Goal: Information Seeking & Learning: Learn about a topic

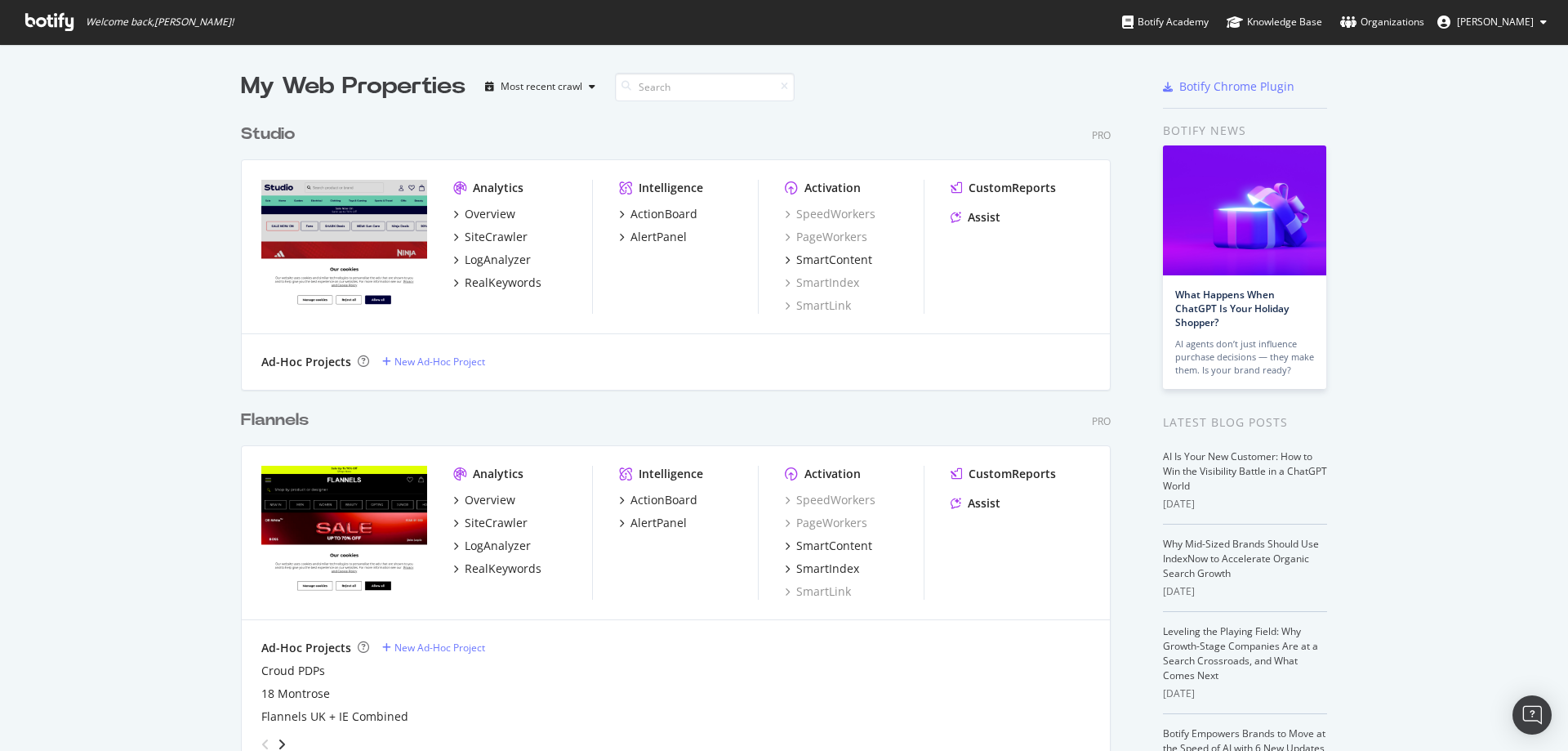
scroll to position [378, 0]
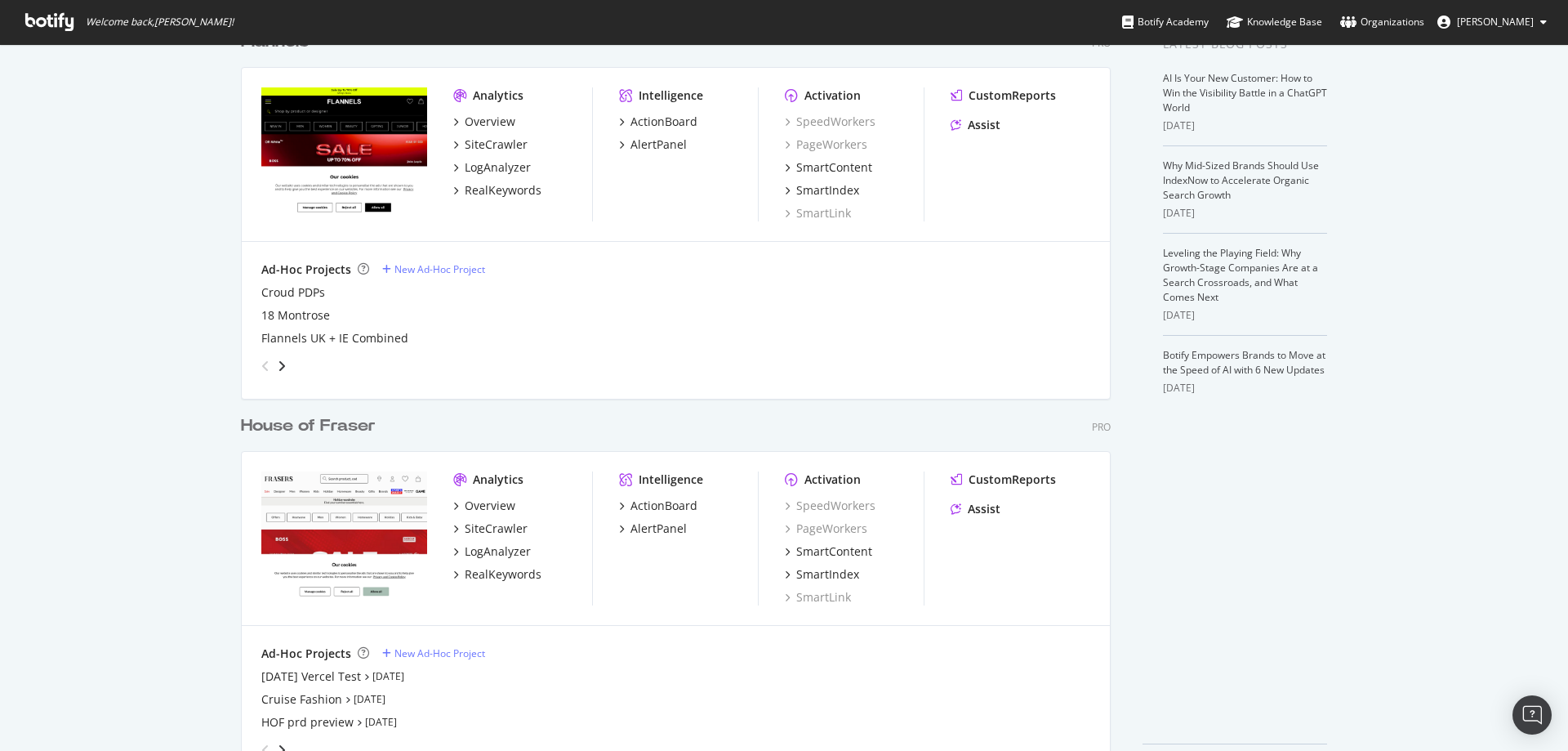
click at [257, 424] on div "House of Fraser" at bounding box center [307, 426] width 135 height 24
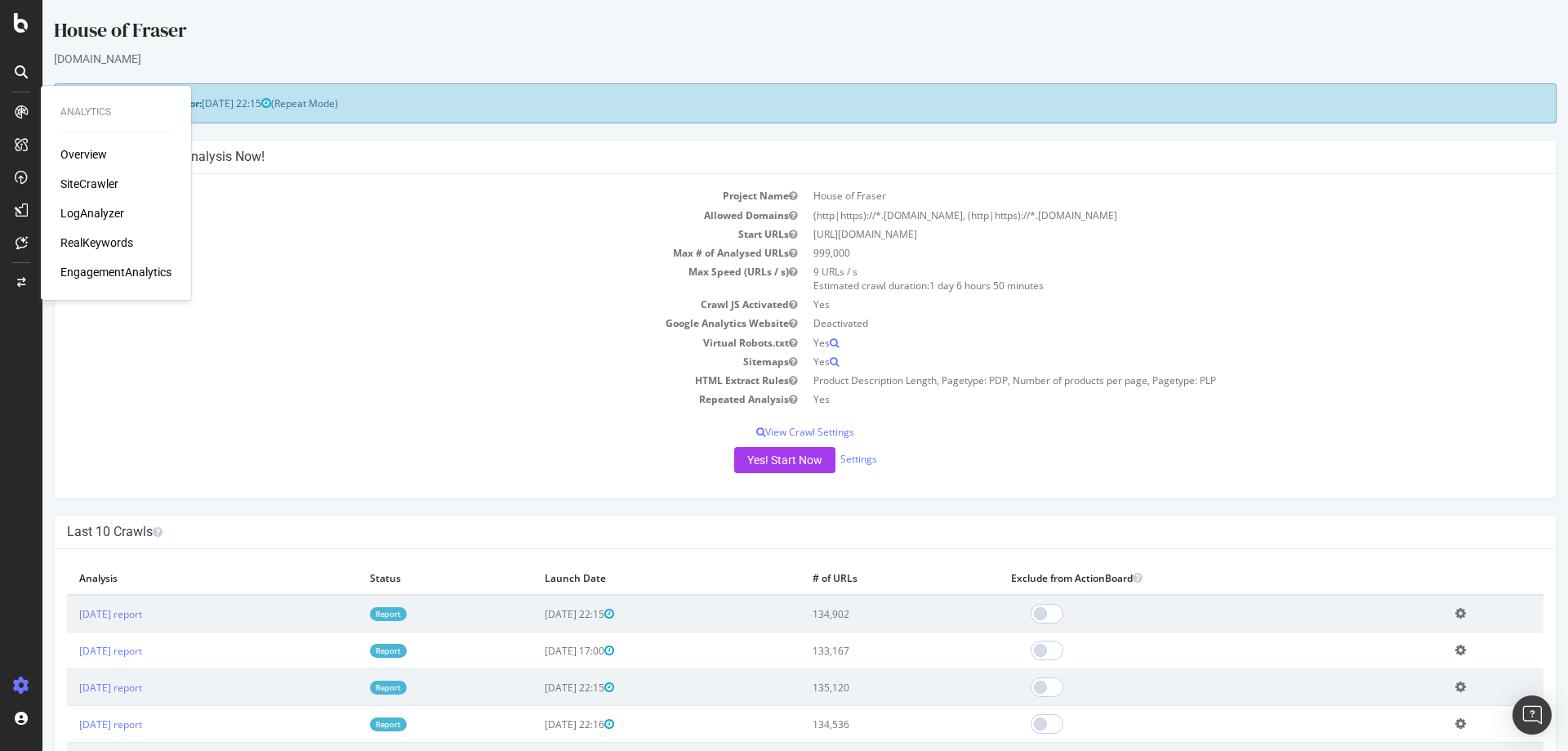
click at [79, 177] on div "SiteCrawler" at bounding box center [89, 184] width 58 height 17
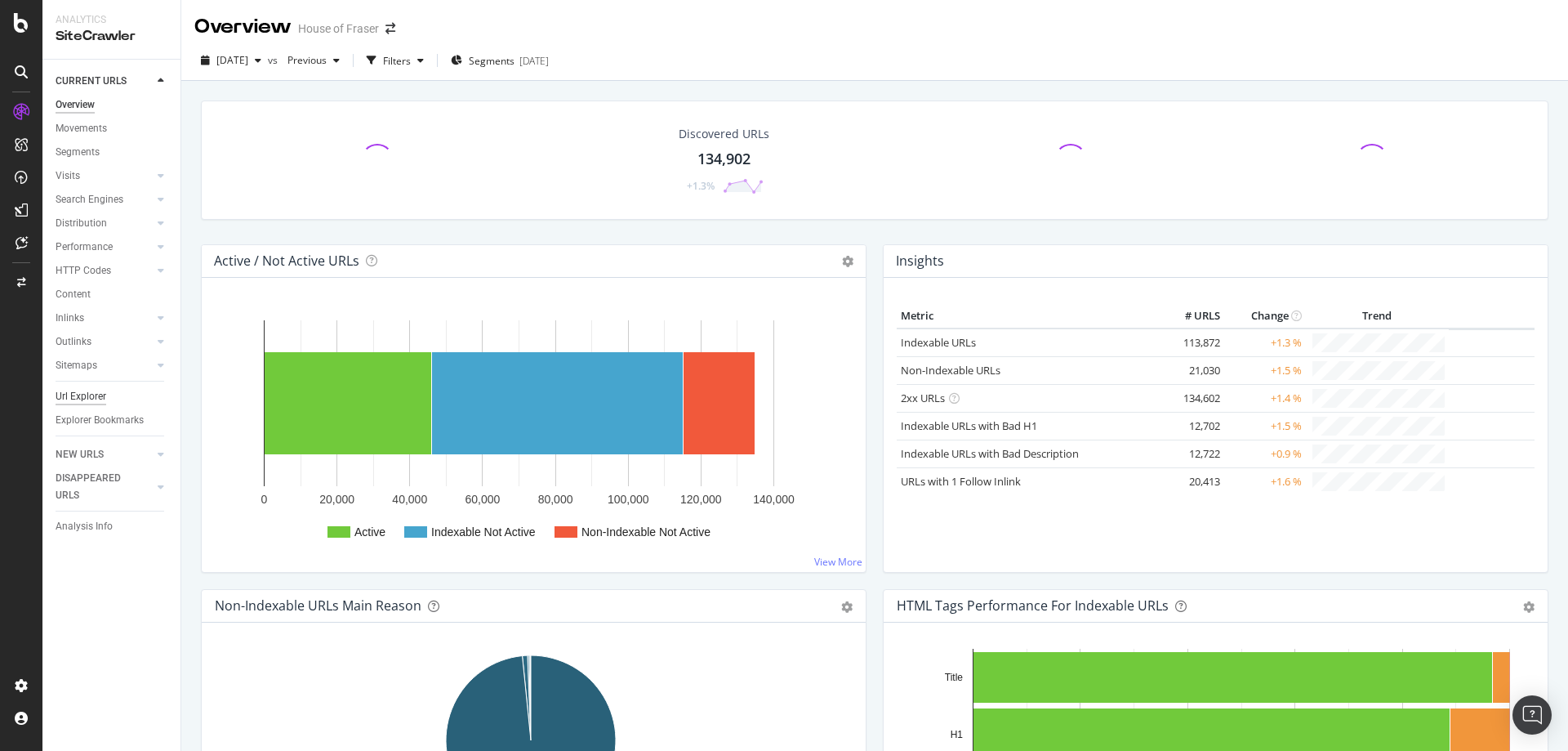
click at [75, 389] on div "Url Explorer" at bounding box center [80, 396] width 50 height 17
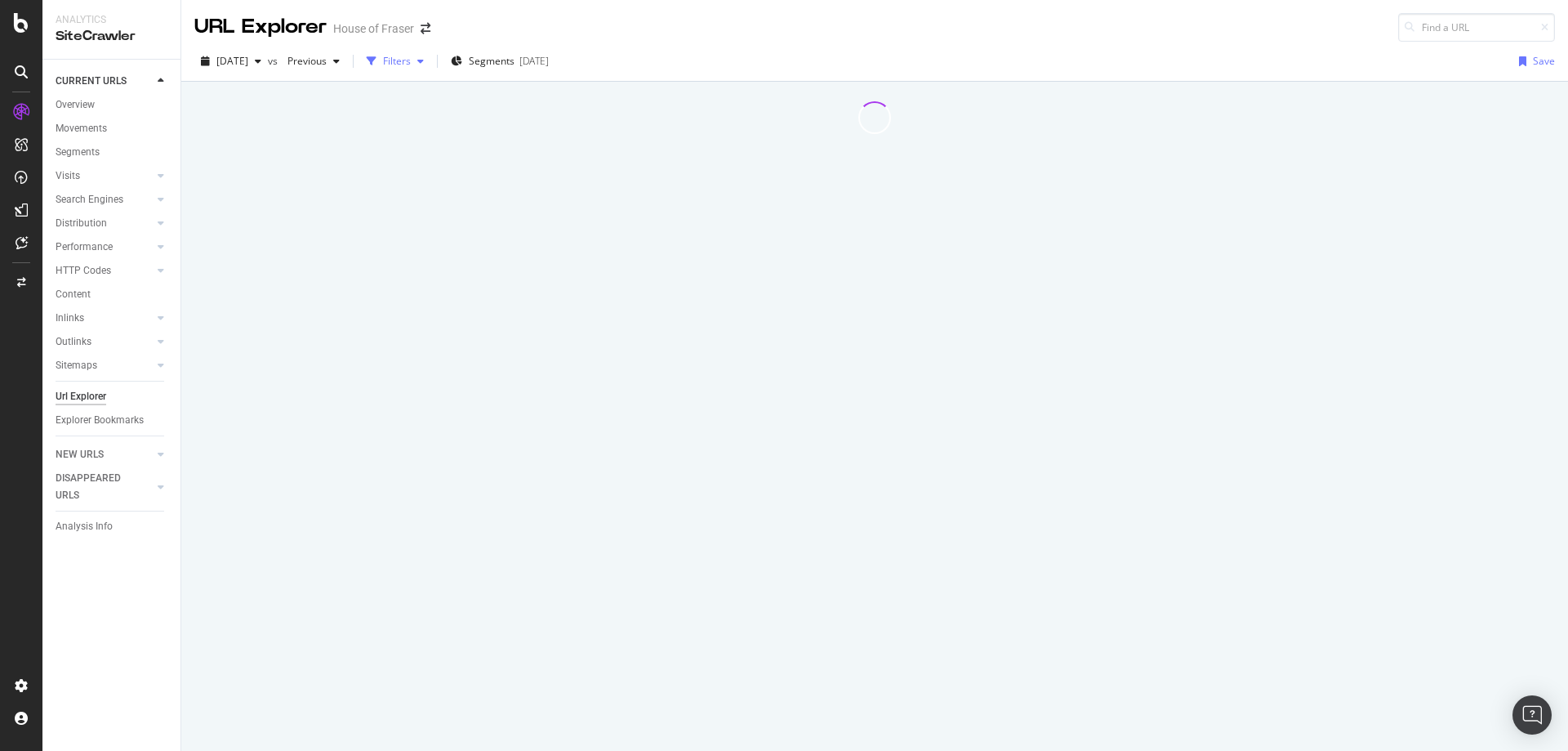
click at [420, 70] on div "Filters" at bounding box center [395, 61] width 70 height 25
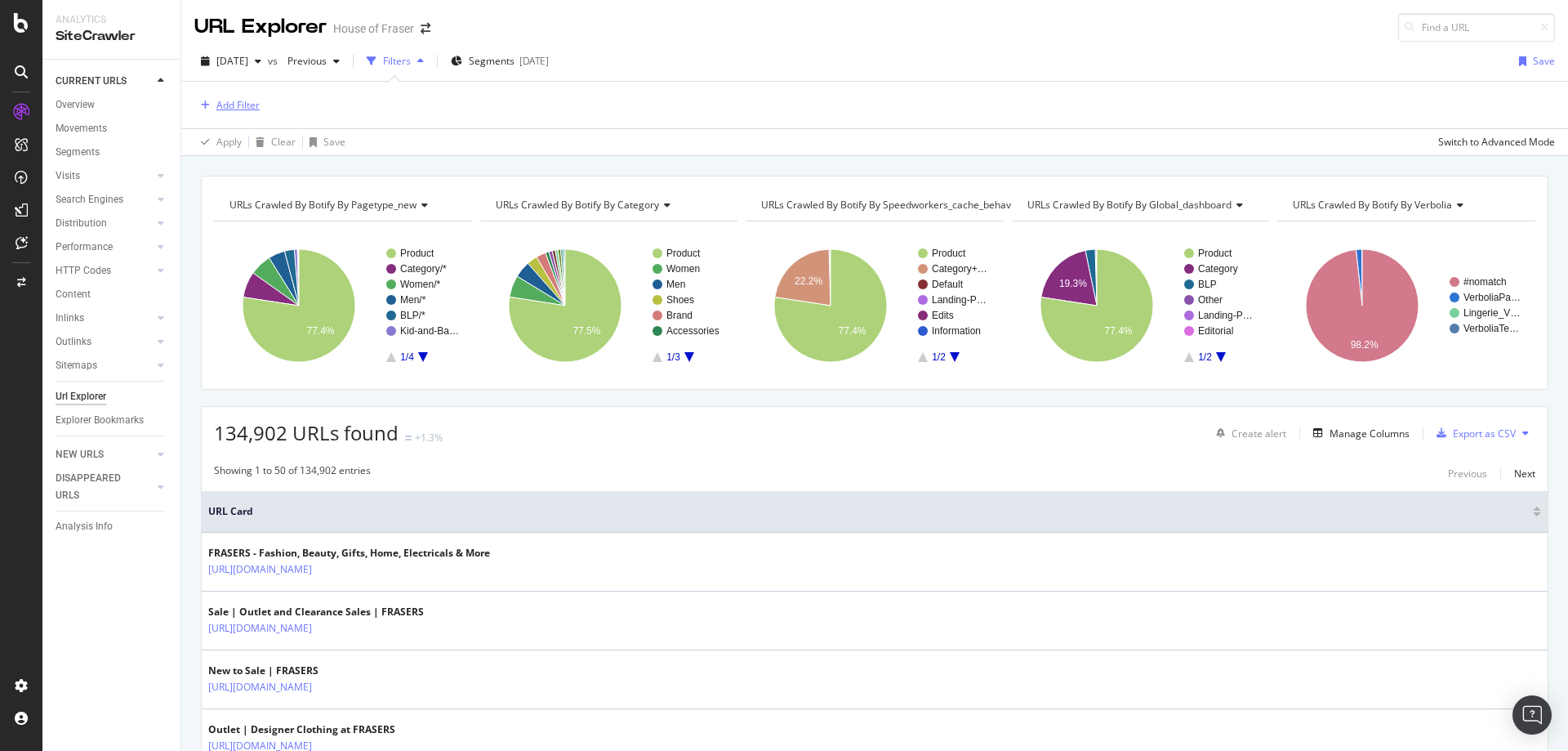
click at [249, 104] on div "Add Filter" at bounding box center [238, 105] width 43 height 14
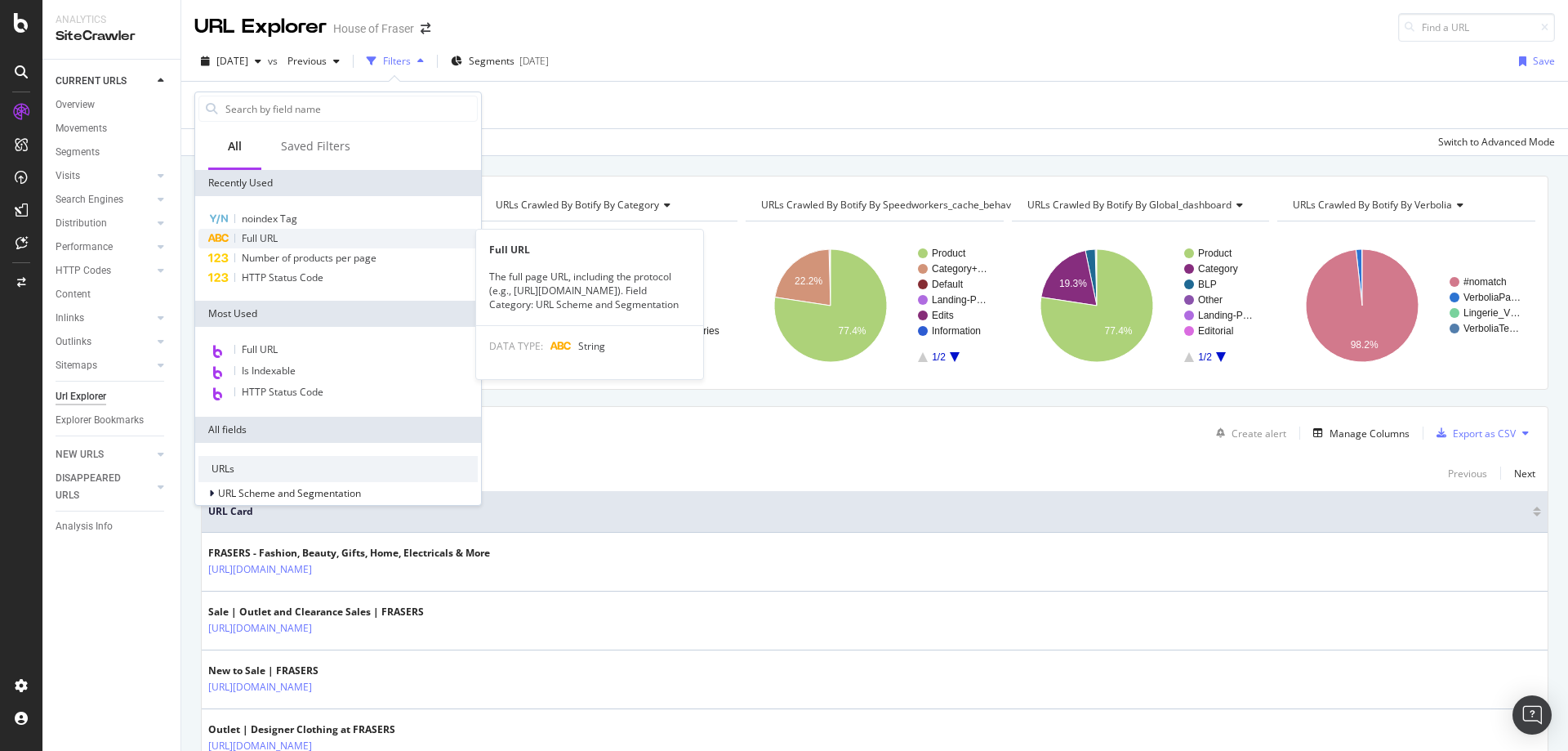
click at [260, 232] on span "Full URL" at bounding box center [259, 238] width 36 height 14
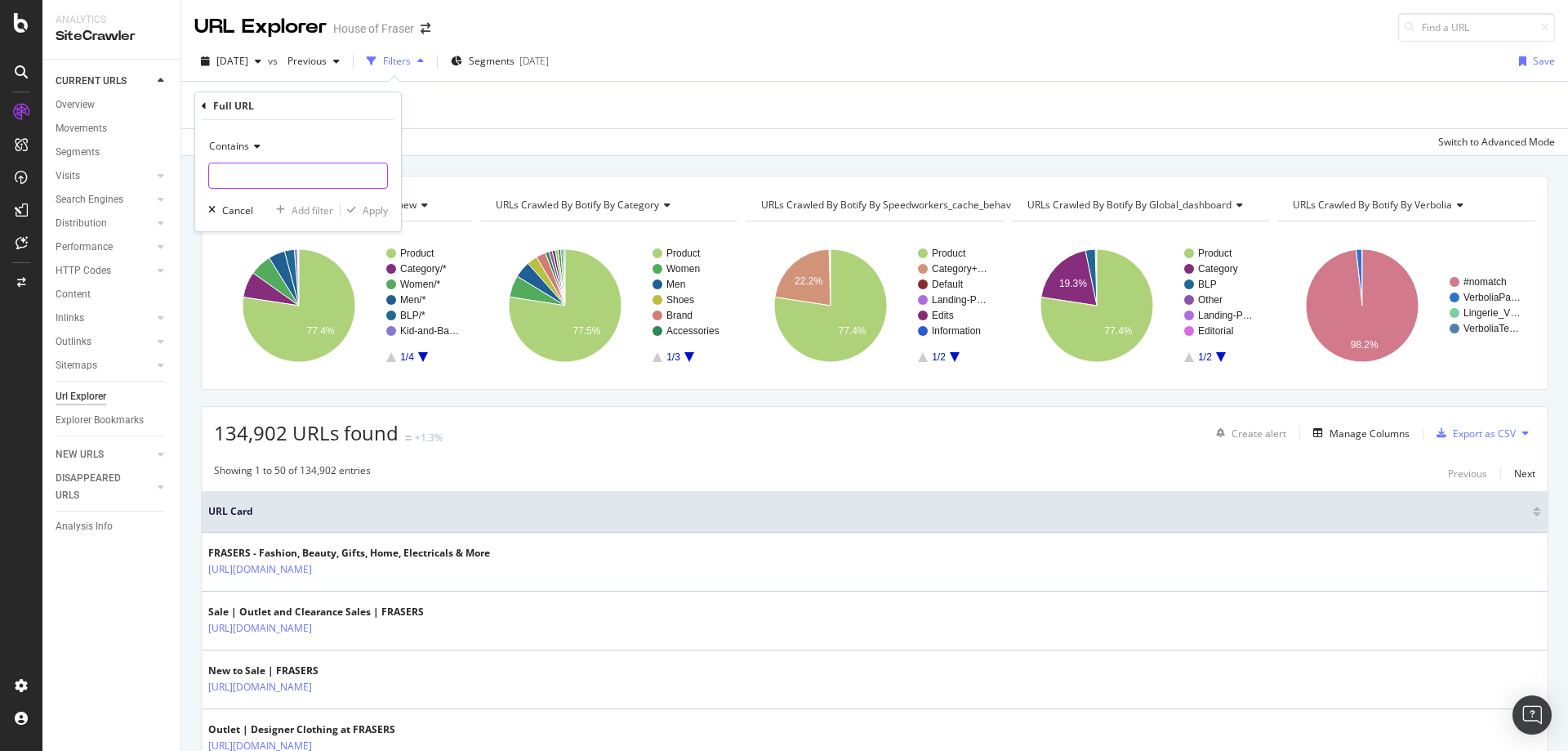
click at [268, 173] on input "text" at bounding box center [298, 176] width 178 height 26
type input "/guess"
click at [354, 215] on icon "button" at bounding box center [351, 210] width 9 height 10
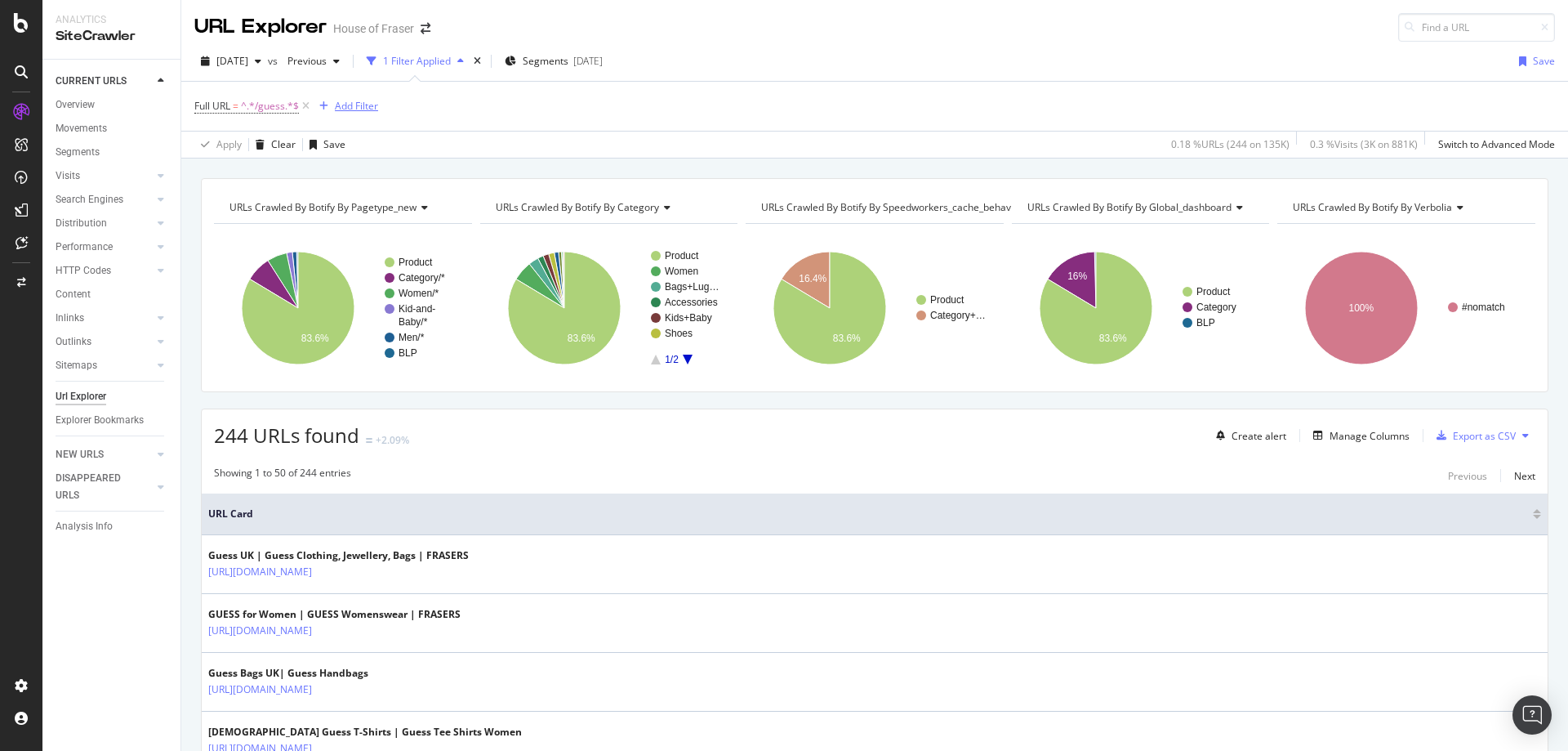
click at [345, 110] on div "Add Filter" at bounding box center [356, 106] width 43 height 14
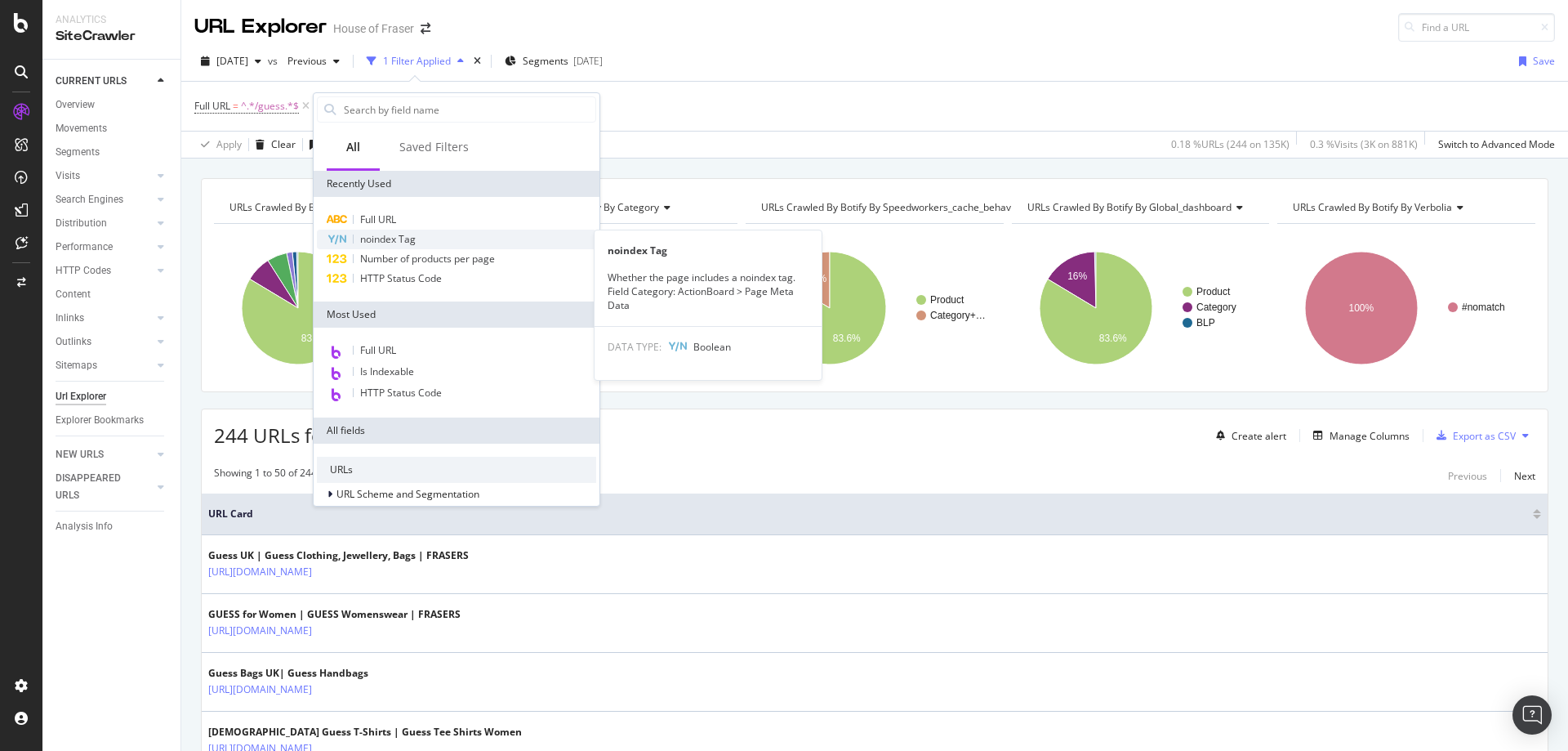
click at [378, 233] on span "noindex Tag" at bounding box center [388, 239] width 55 height 14
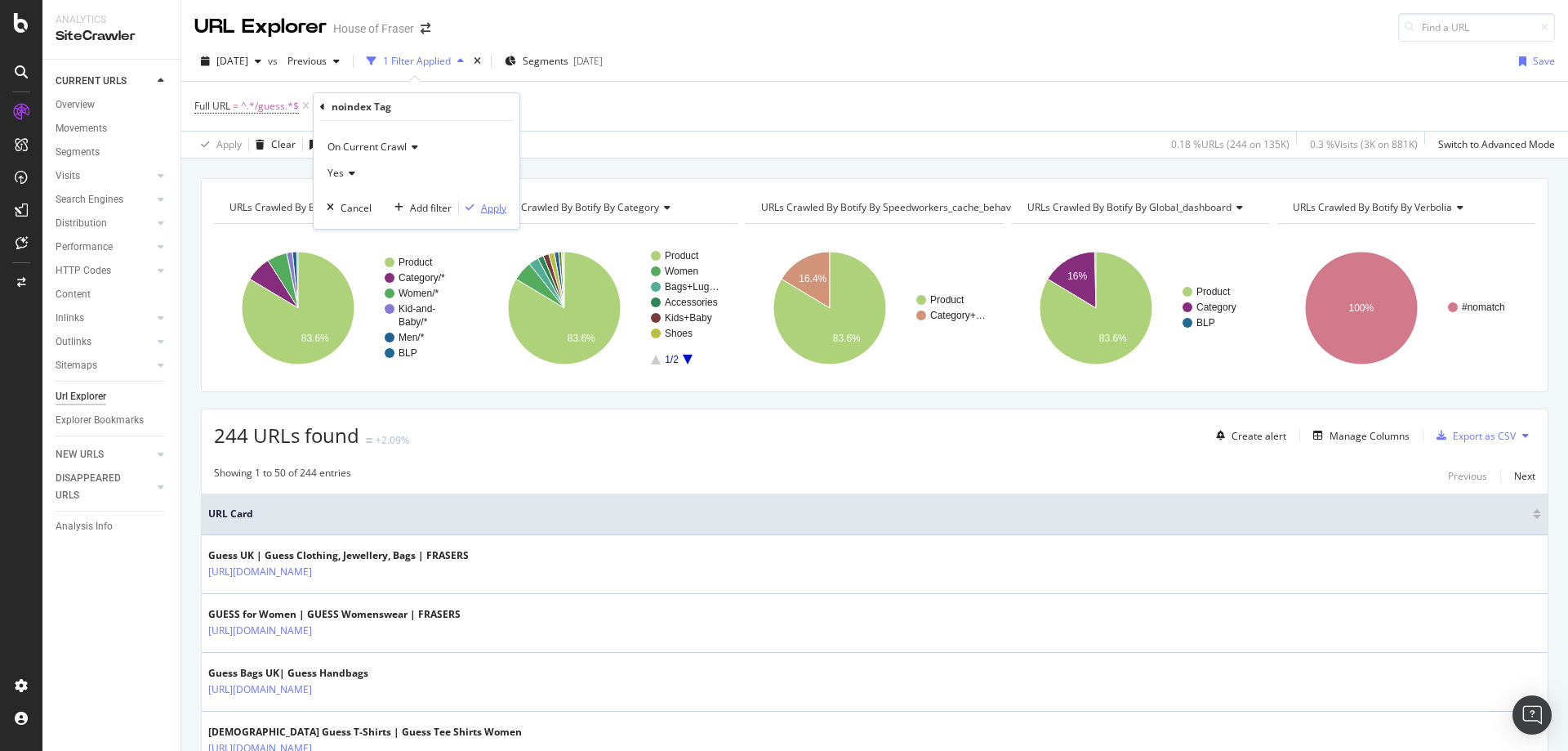
click at [505, 203] on div "Apply" at bounding box center [493, 208] width 26 height 14
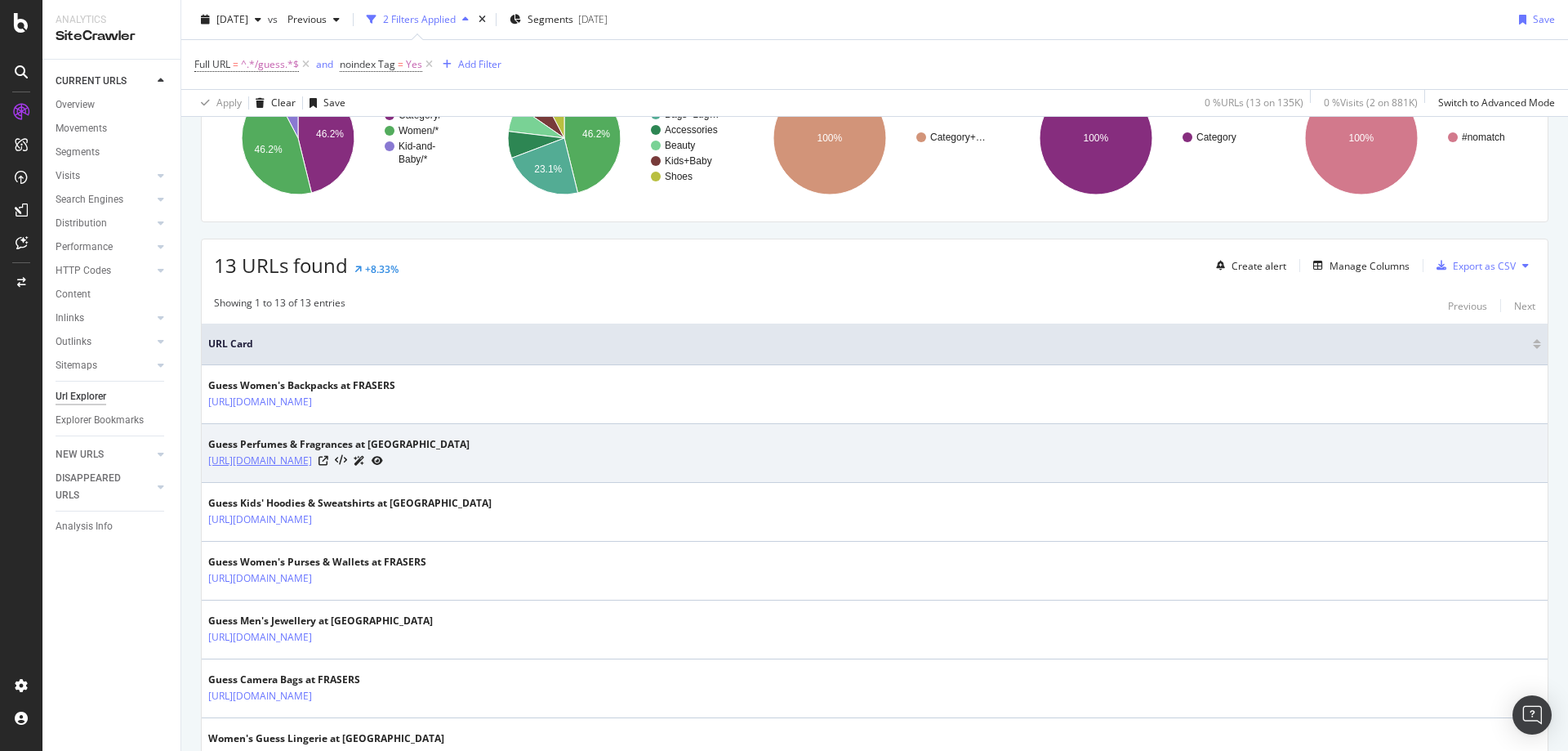
scroll to position [170, 0]
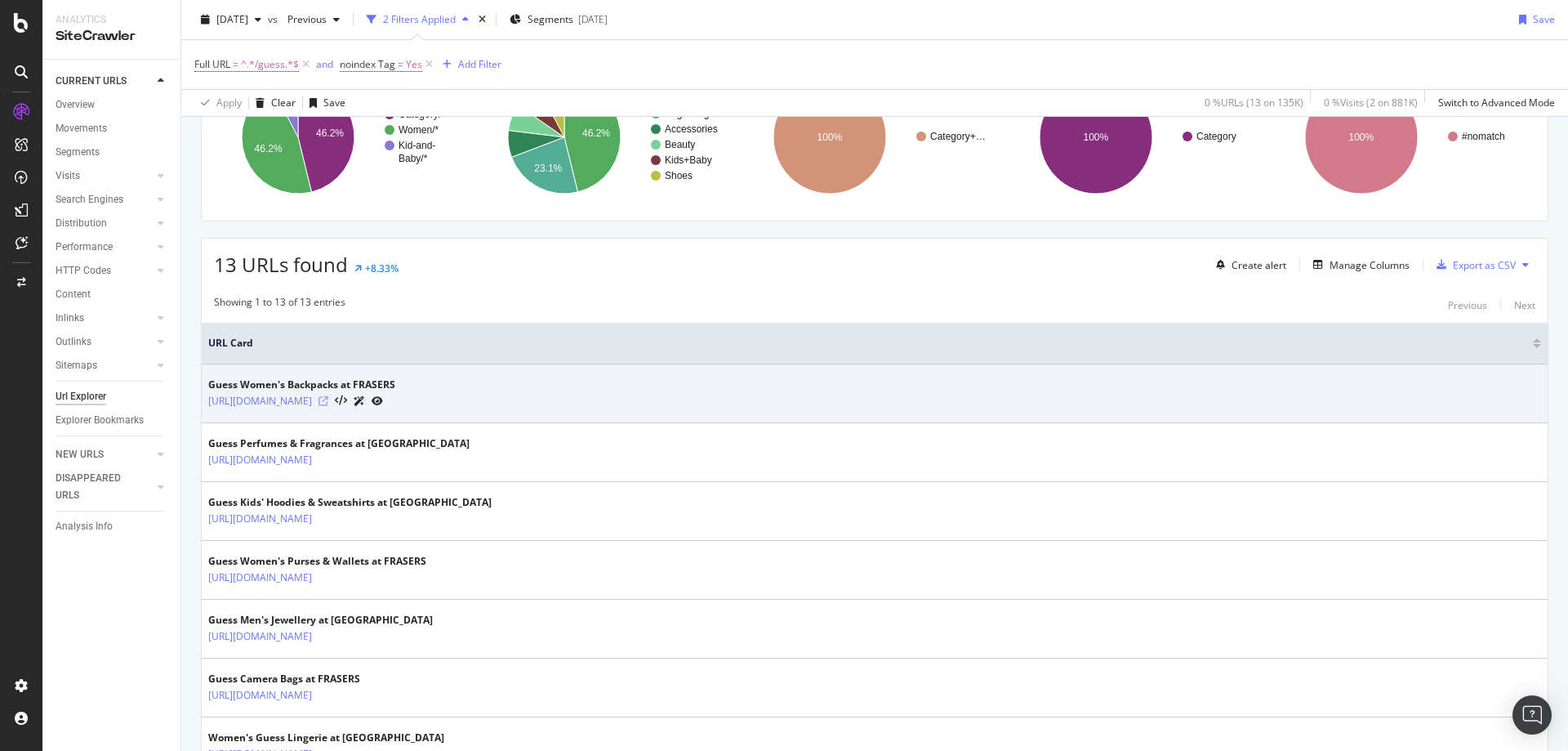
click at [328, 399] on icon at bounding box center [323, 401] width 10 height 10
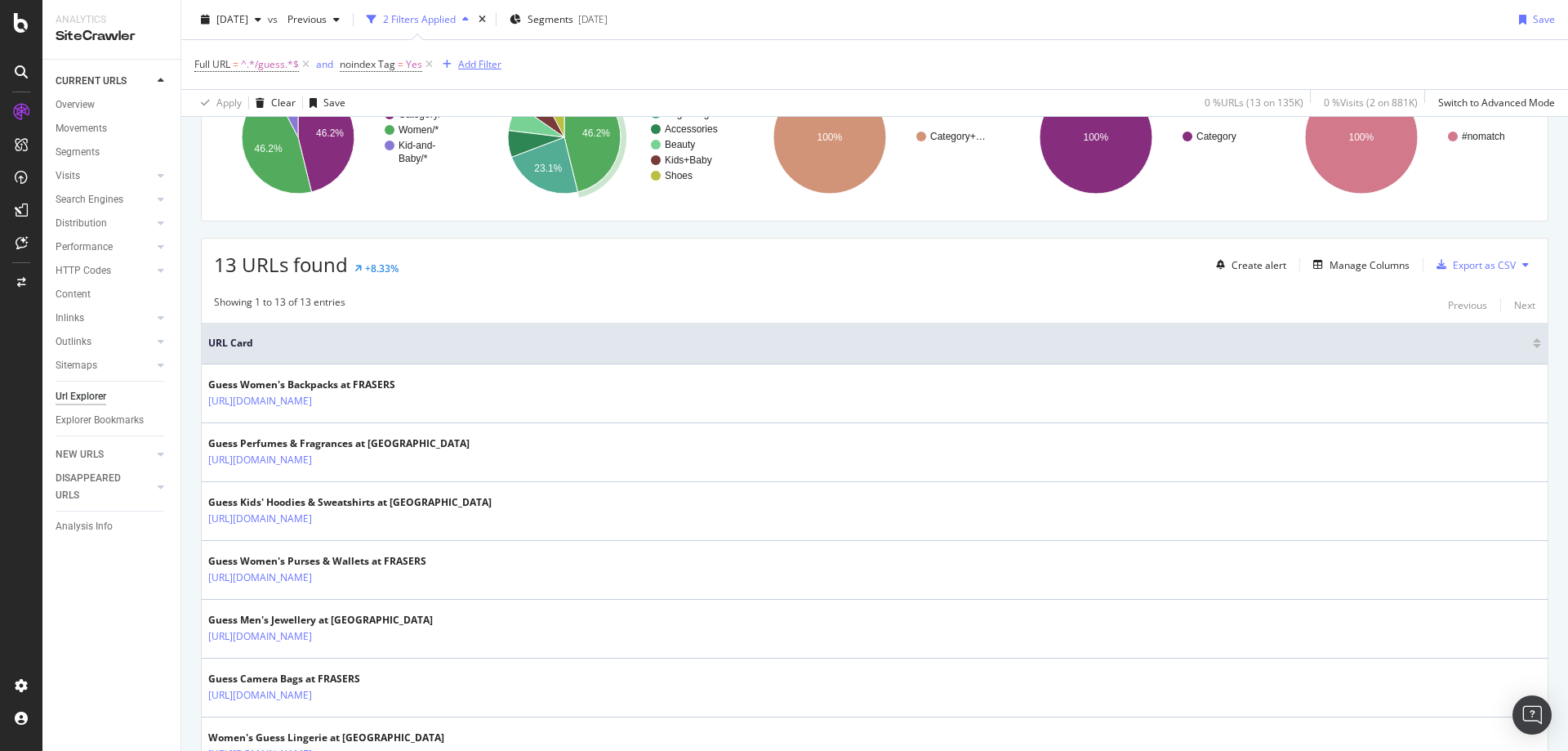
click at [478, 64] on div "Add Filter" at bounding box center [479, 64] width 43 height 14
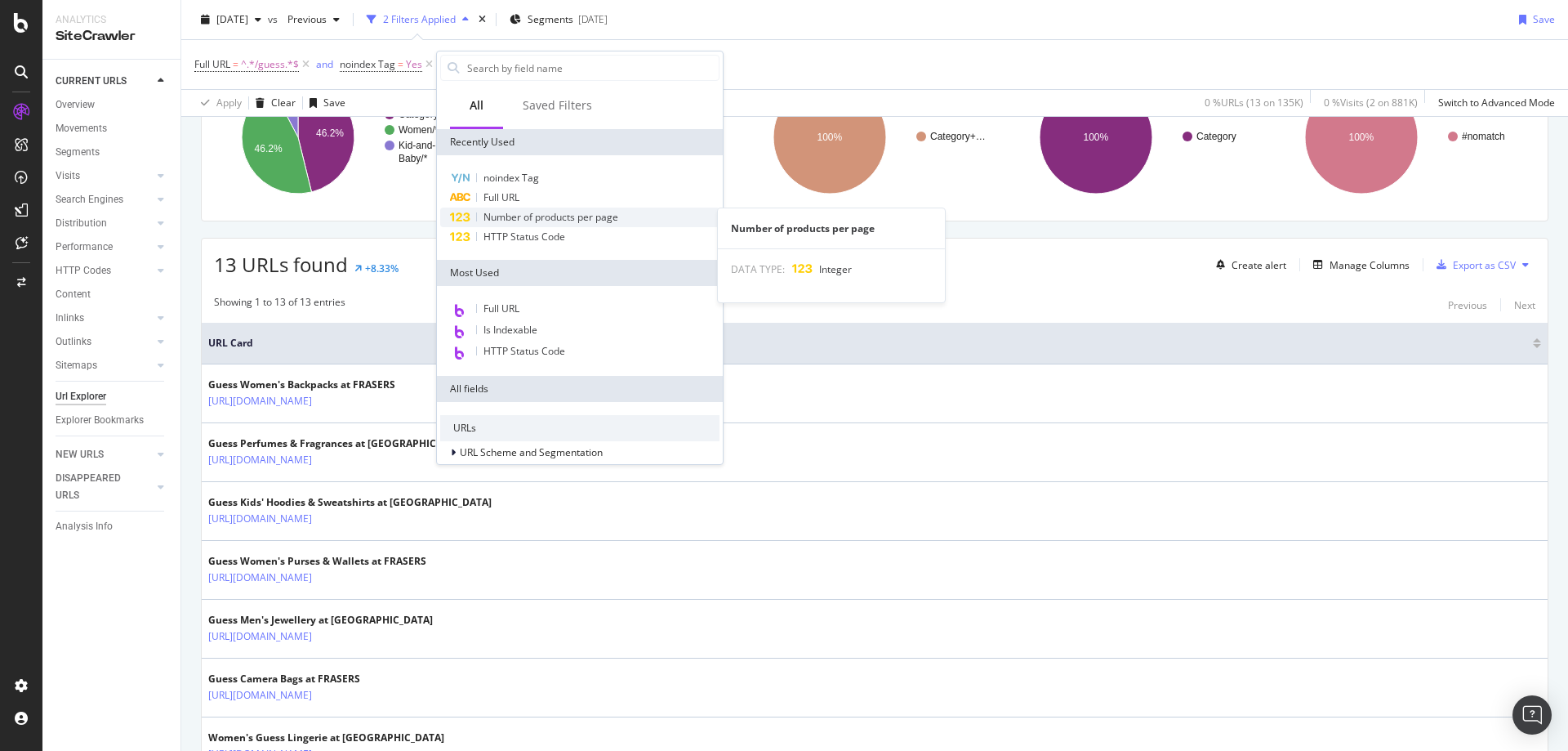
click at [505, 222] on span "Number of products per page" at bounding box center [550, 217] width 135 height 14
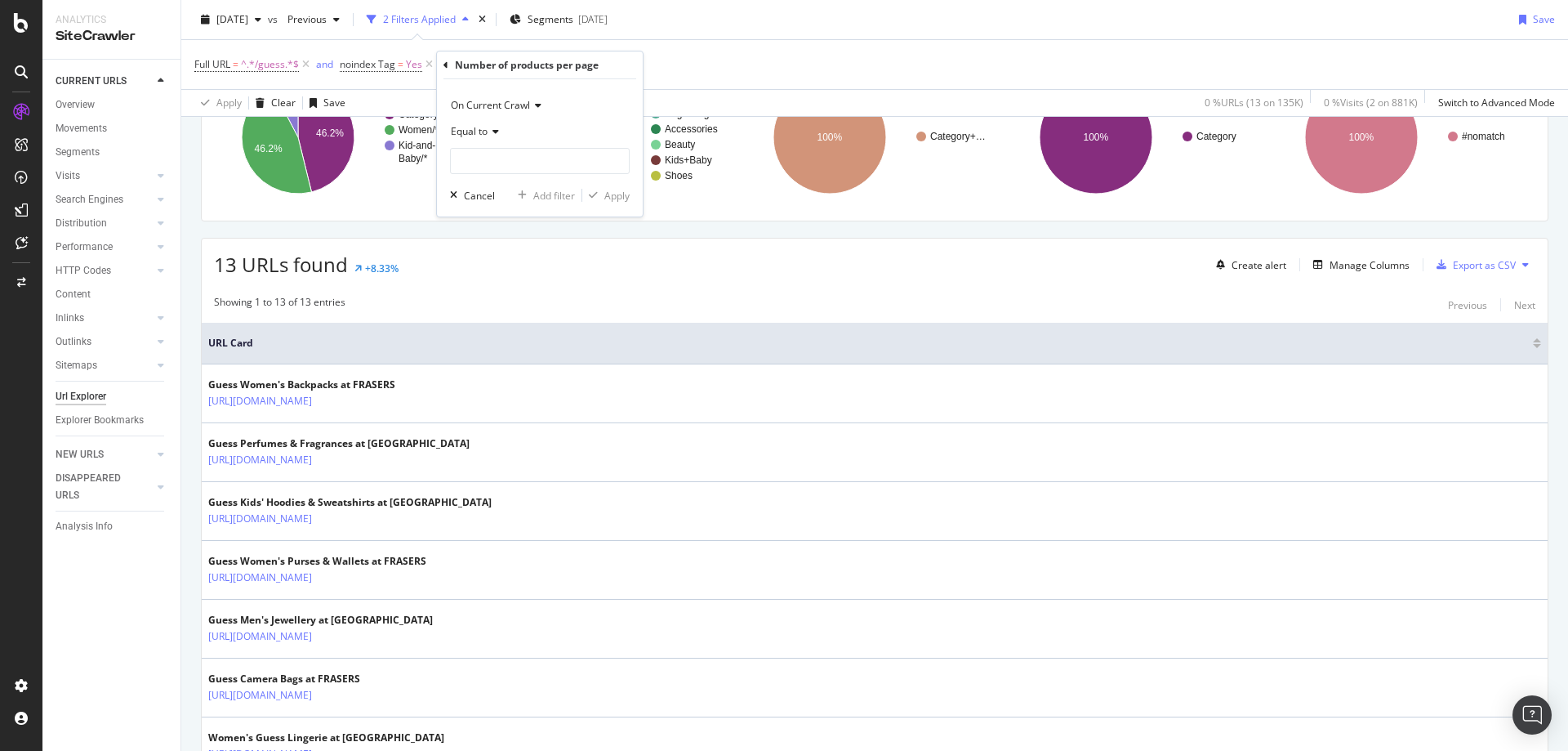
click at [480, 127] on span "Equal to" at bounding box center [469, 131] width 36 height 14
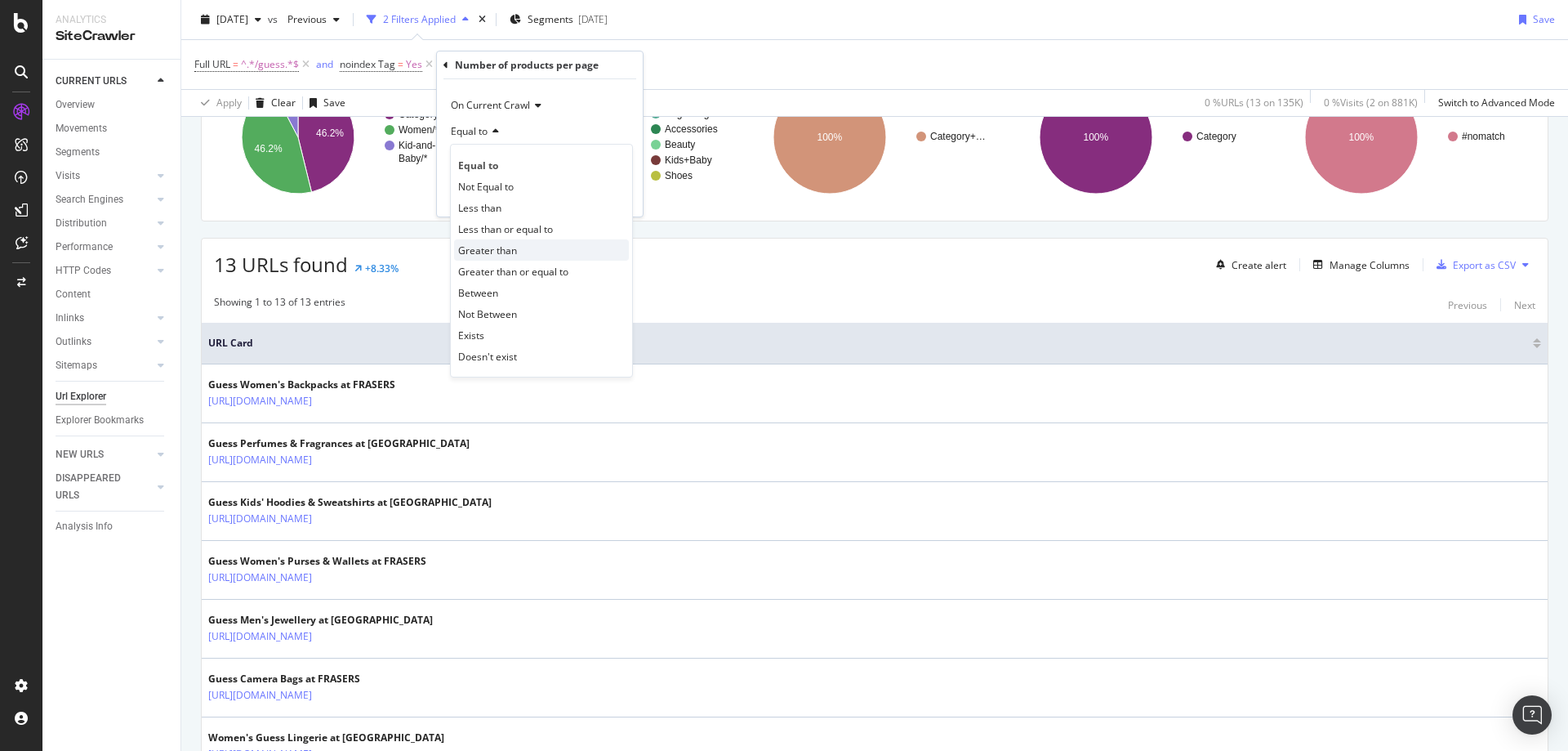
click at [487, 246] on span "Greater than" at bounding box center [487, 250] width 59 height 14
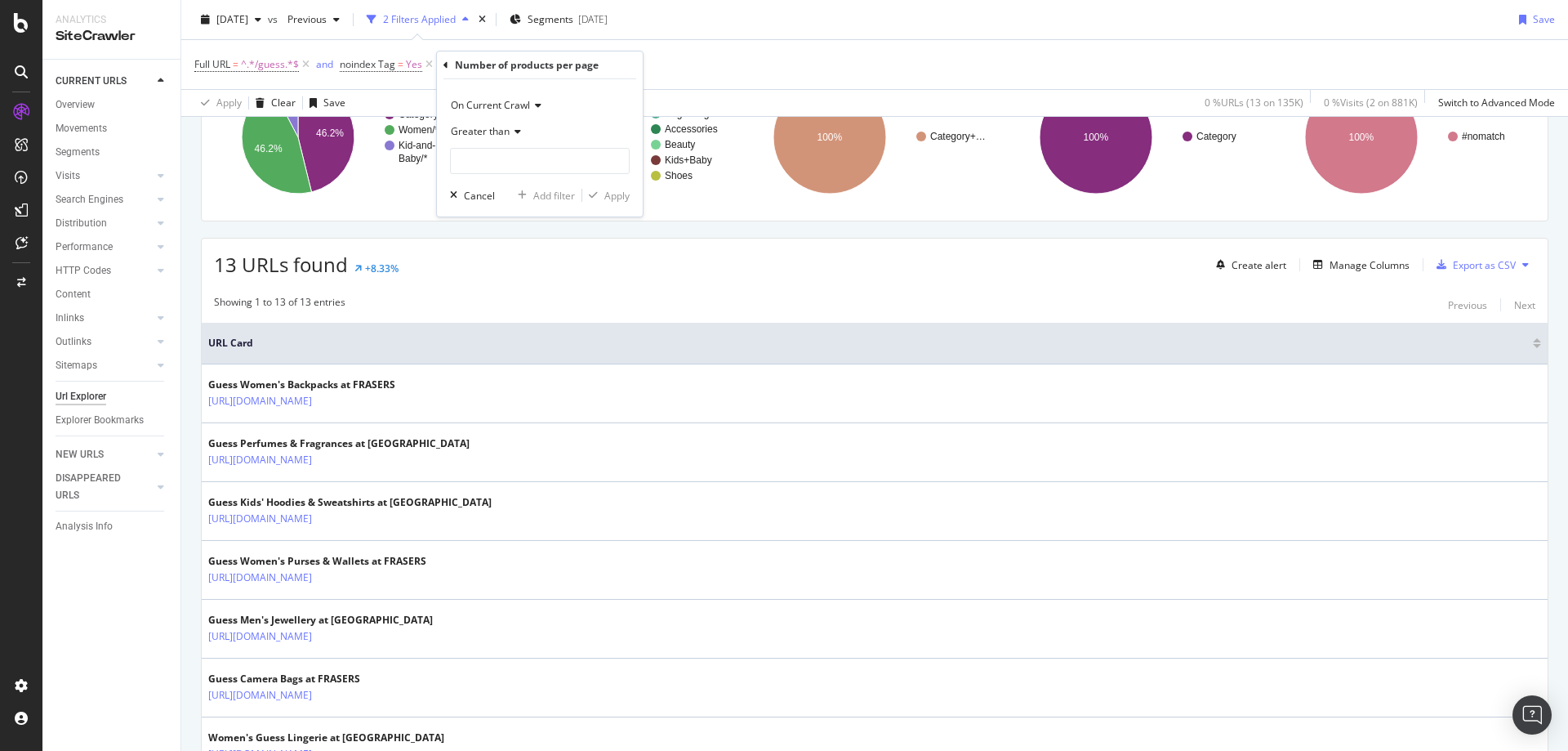
click at [480, 178] on div "On Current Crawl Greater than Cancel Add filter Apply" at bounding box center [539, 148] width 206 height 137
click at [473, 165] on input "number" at bounding box center [539, 161] width 179 height 26
type input "4"
click at [607, 193] on div "Apply" at bounding box center [617, 195] width 26 height 14
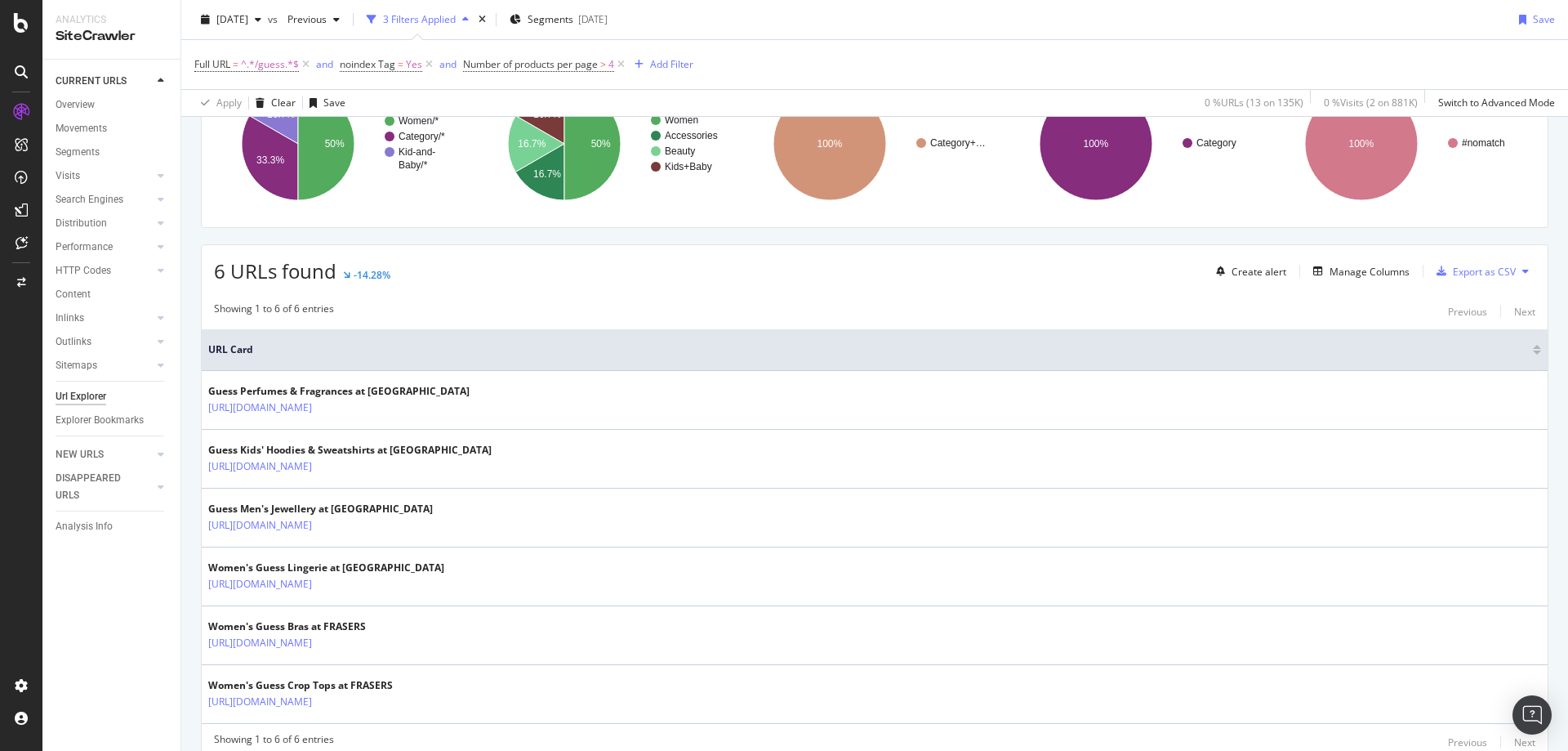
scroll to position [232, 0]
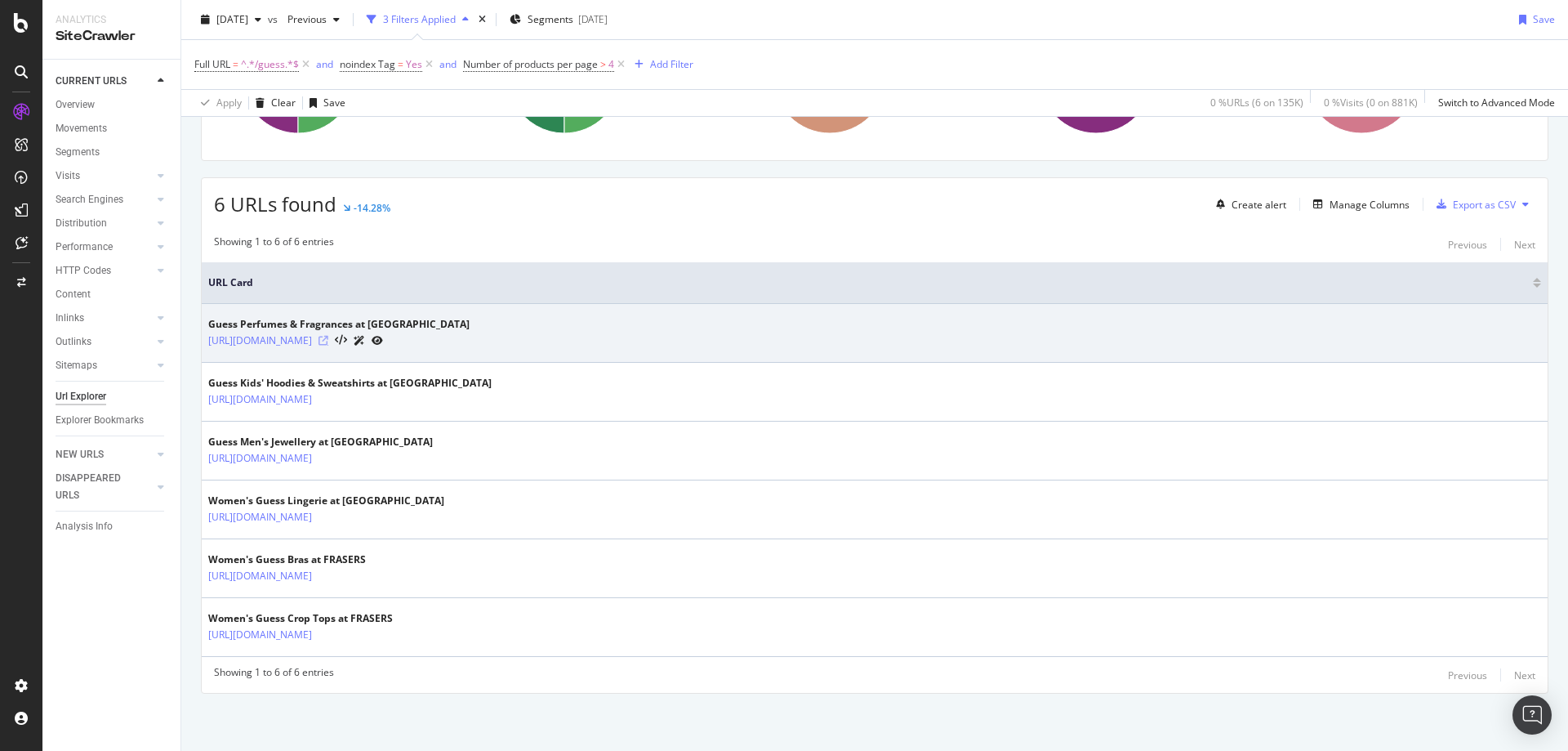
click at [328, 343] on icon at bounding box center [323, 341] width 10 height 10
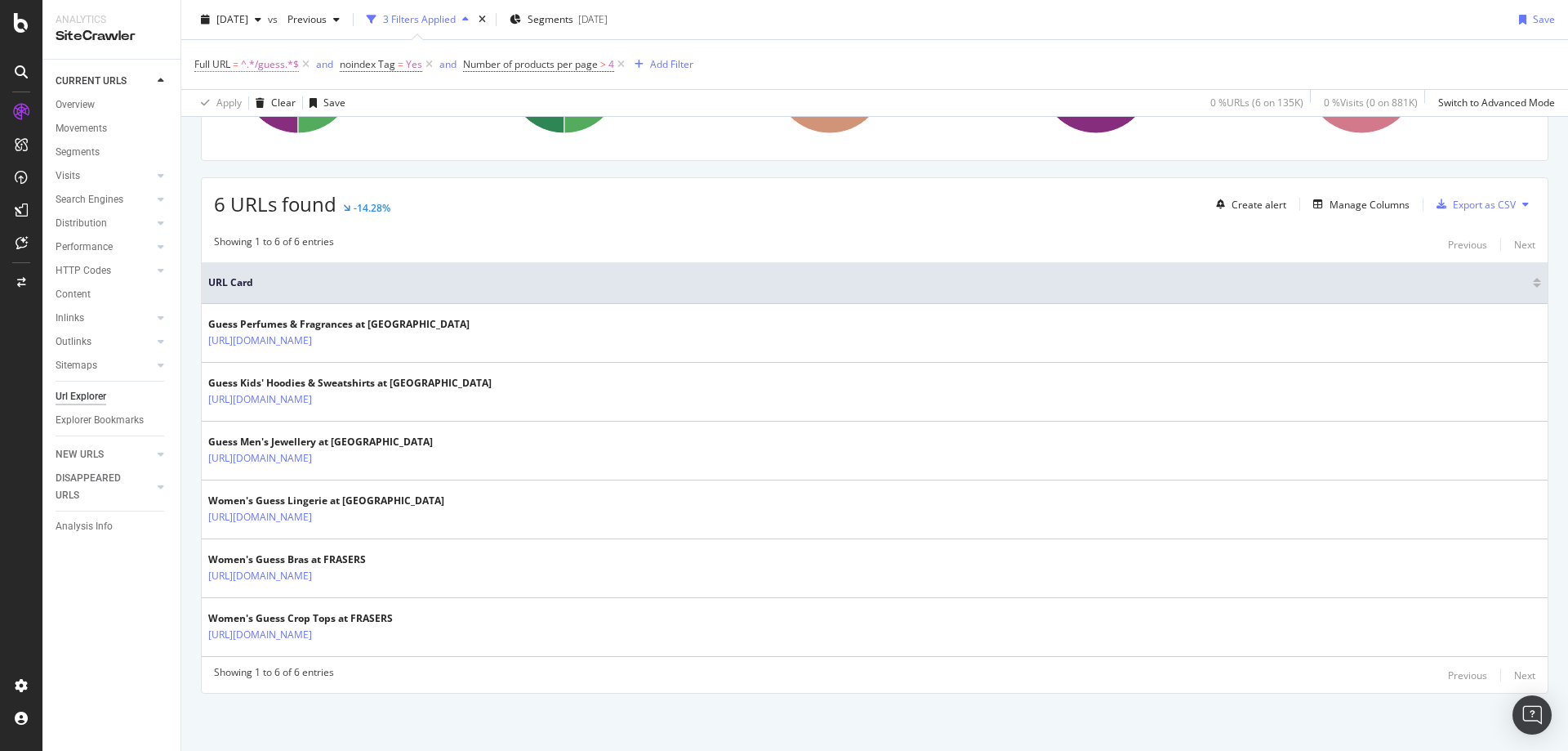
click at [279, 62] on span "^.*/guess.*$" at bounding box center [269, 65] width 58 height 23
click at [259, 141] on input "/guess" at bounding box center [286, 132] width 155 height 26
click at [250, 135] on input "/guess" at bounding box center [286, 132] width 155 height 26
type input "/[PERSON_NAME]"
click at [370, 162] on div "Apply" at bounding box center [375, 167] width 26 height 14
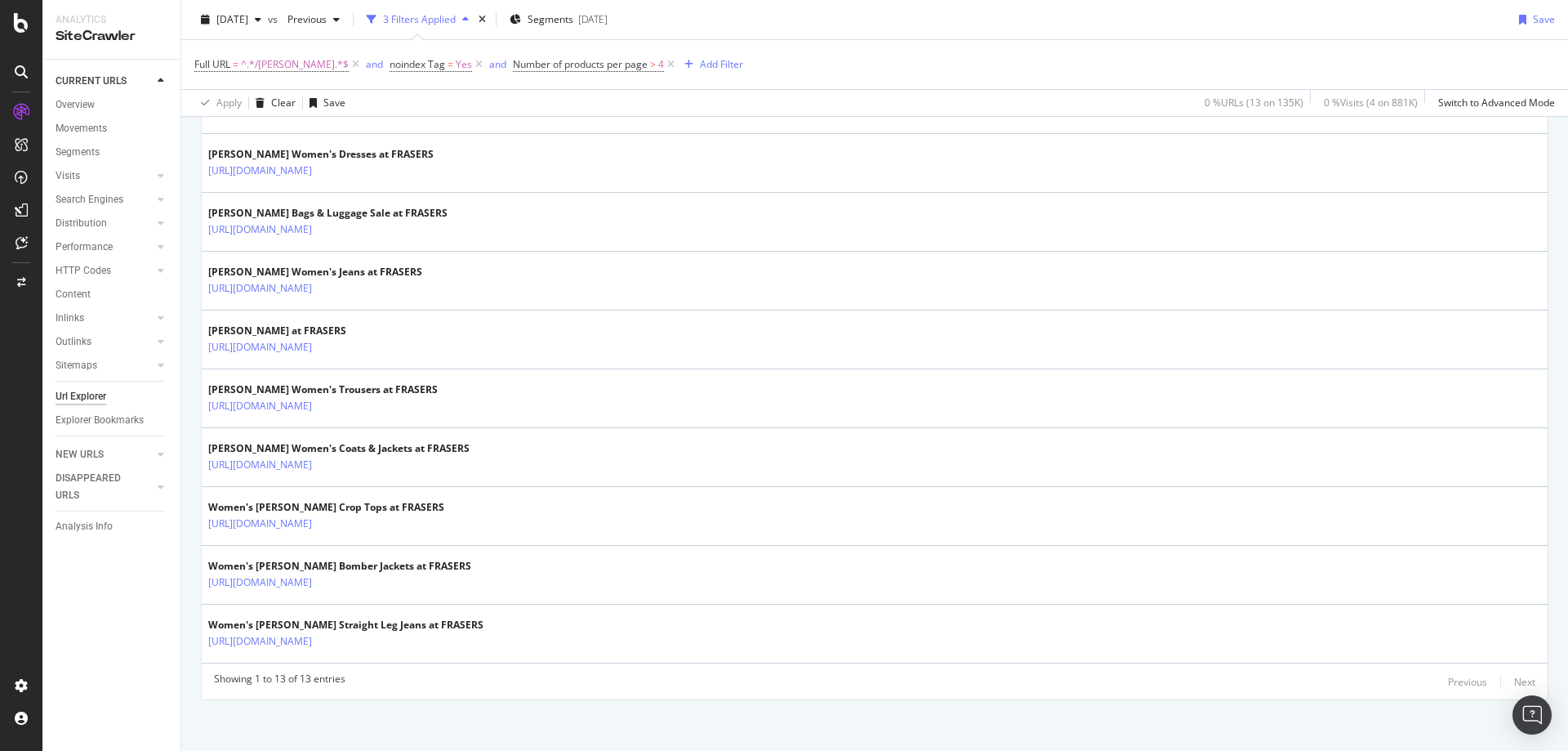
scroll to position [643, 0]
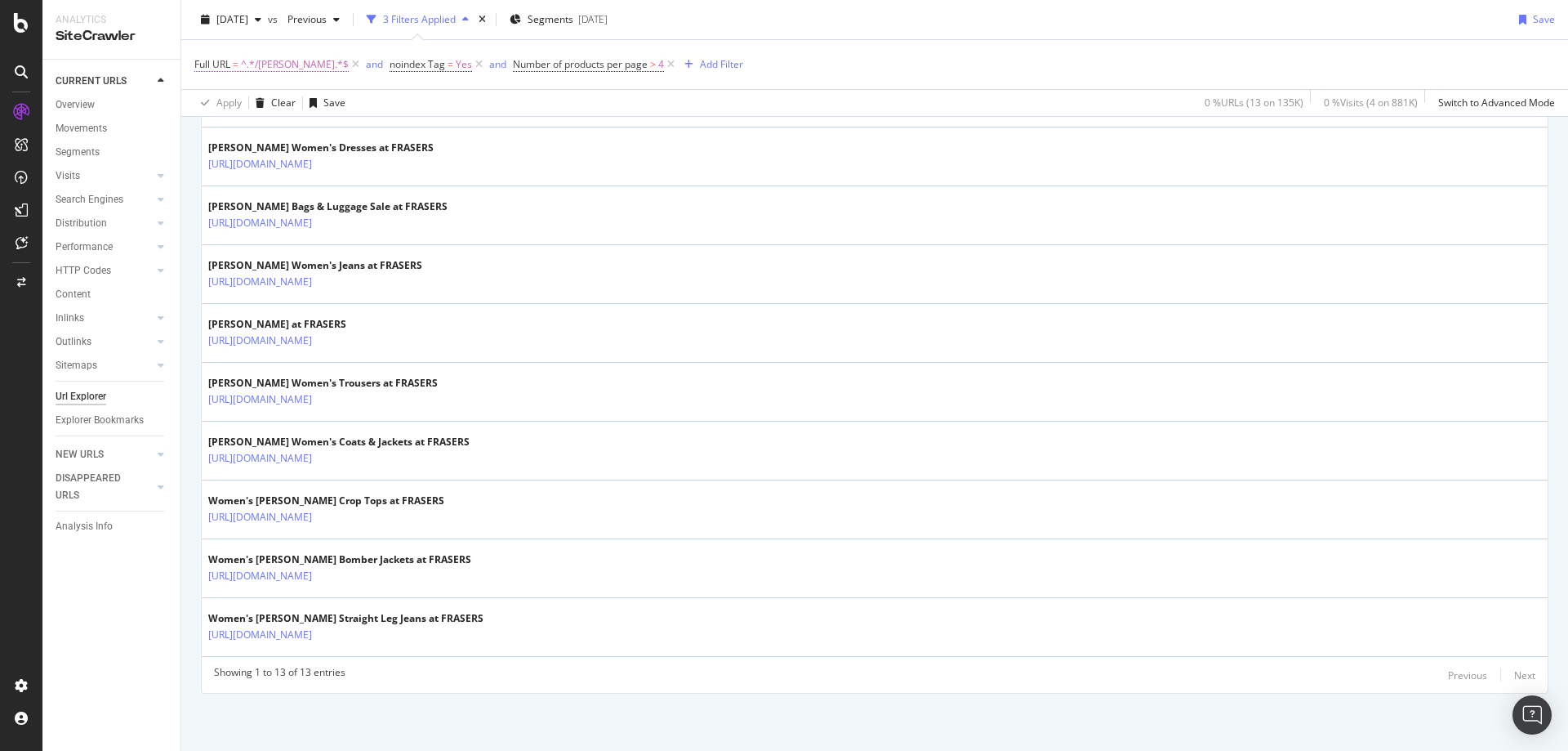
click at [301, 59] on span "^.*/[PERSON_NAME].*$" at bounding box center [294, 65] width 107 height 23
click at [285, 136] on input "/[PERSON_NAME]" at bounding box center [286, 132] width 155 height 26
click at [284, 136] on input "/[PERSON_NAME]" at bounding box center [286, 132] width 155 height 26
type input "/[PERSON_NAME]"
click at [374, 169] on div "Apply" at bounding box center [375, 167] width 26 height 14
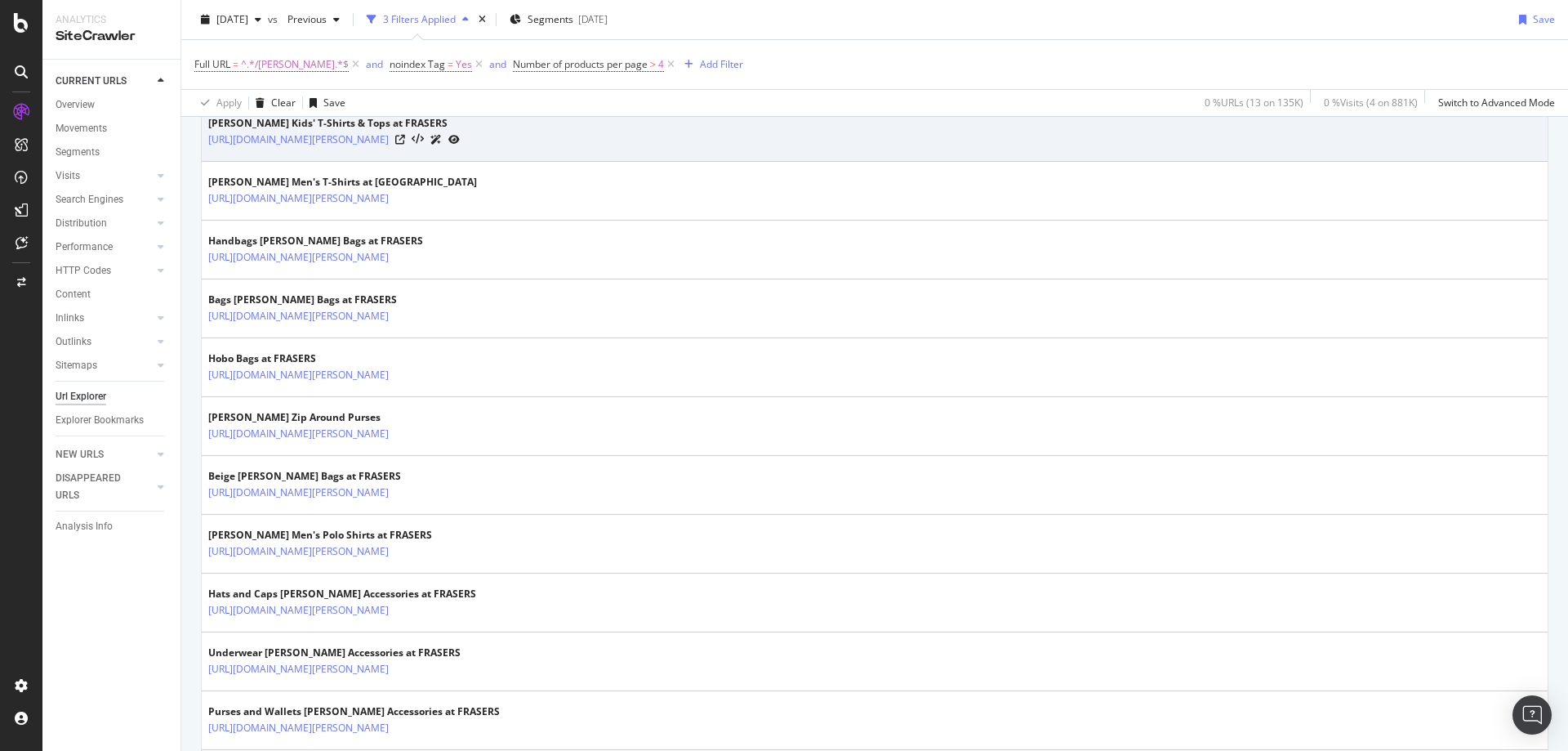
scroll to position [643, 0]
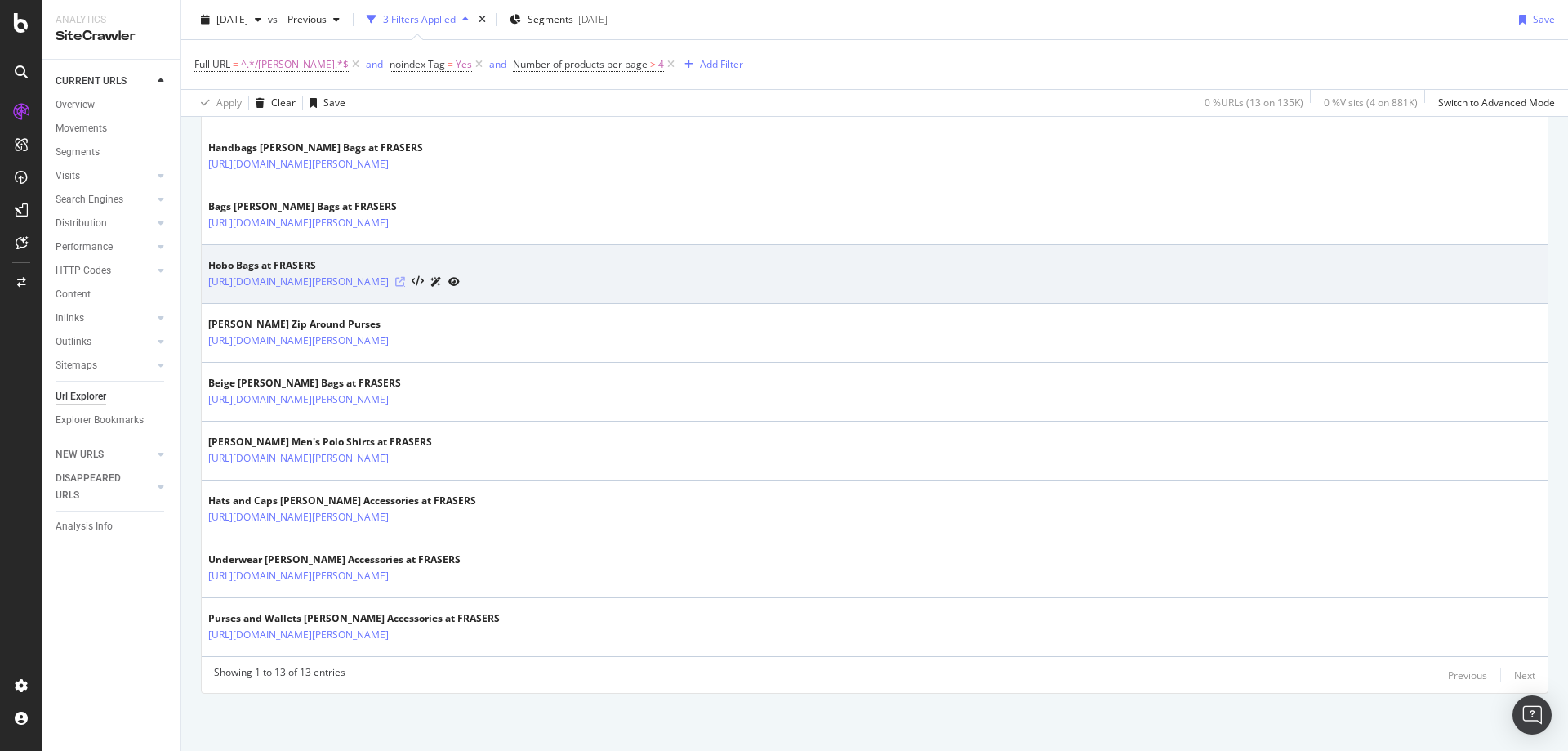
click at [405, 277] on icon at bounding box center [400, 282] width 10 height 10
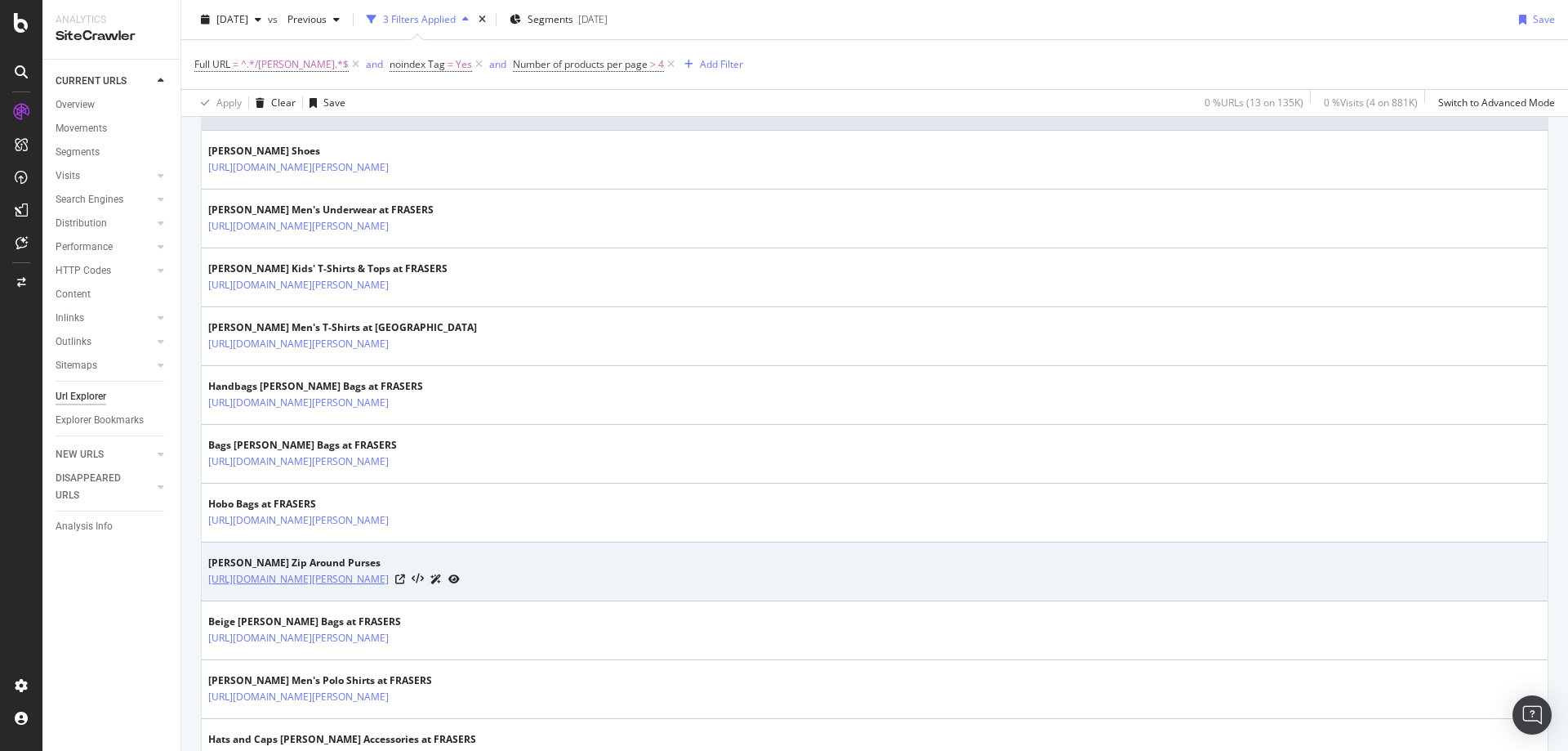
scroll to position [405, 0]
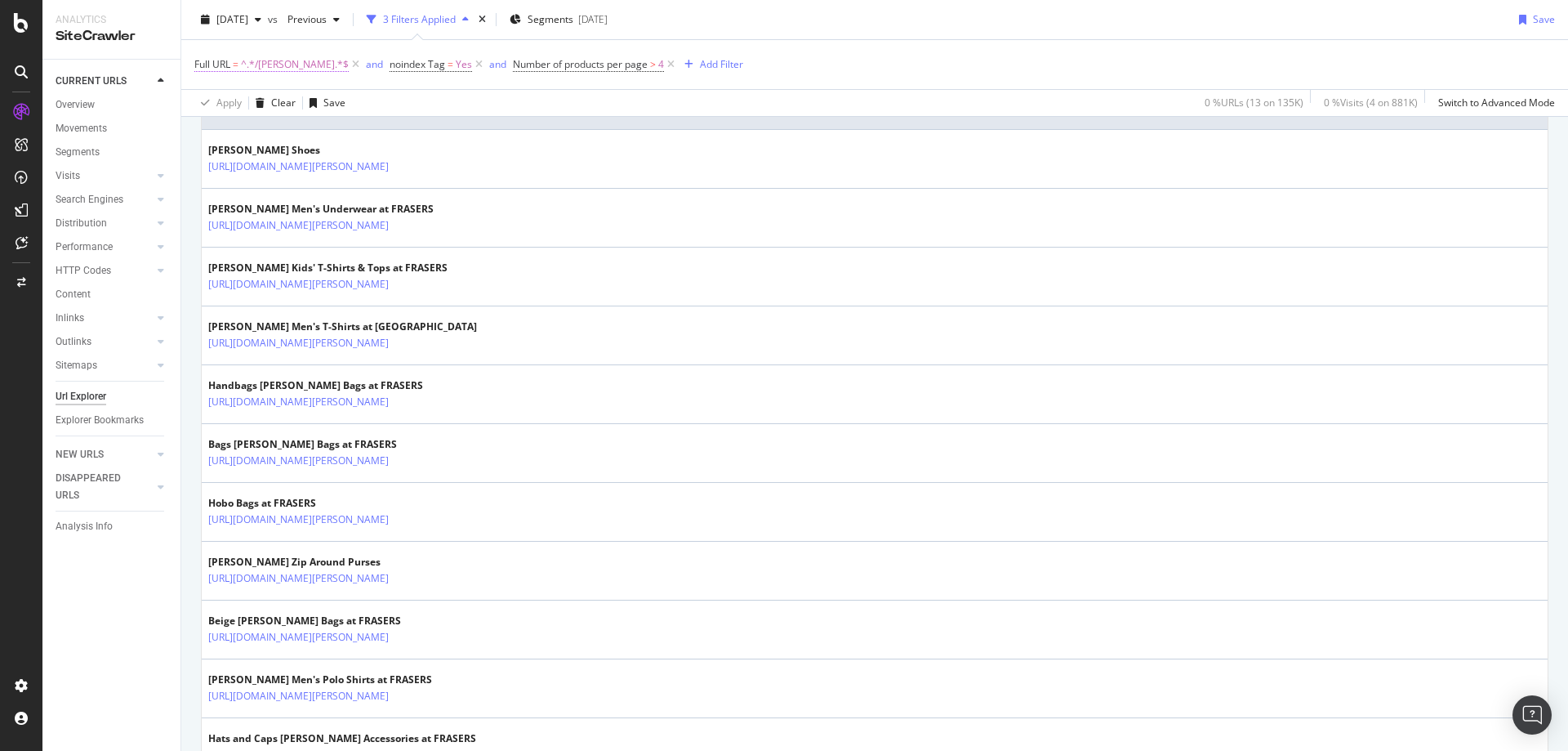
click at [311, 69] on span "^.*/[PERSON_NAME].*$" at bounding box center [294, 65] width 107 height 23
click at [276, 143] on input "/[PERSON_NAME]" at bounding box center [286, 132] width 155 height 26
click at [281, 134] on input "/[PERSON_NAME]" at bounding box center [286, 132] width 155 height 26
type input "/lacoste"
click at [358, 166] on div "button" at bounding box center [351, 167] width 22 height 10
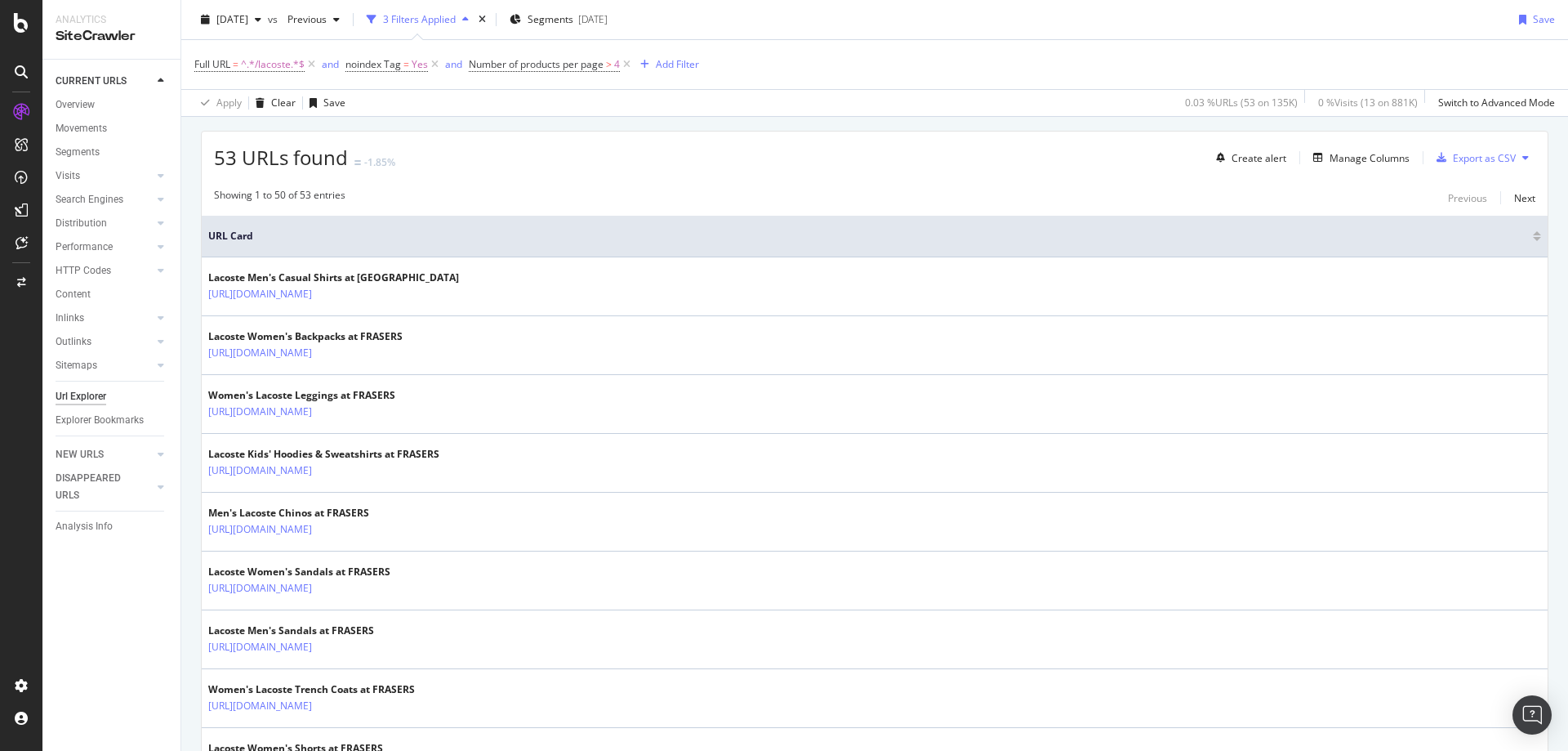
scroll to position [279, 0]
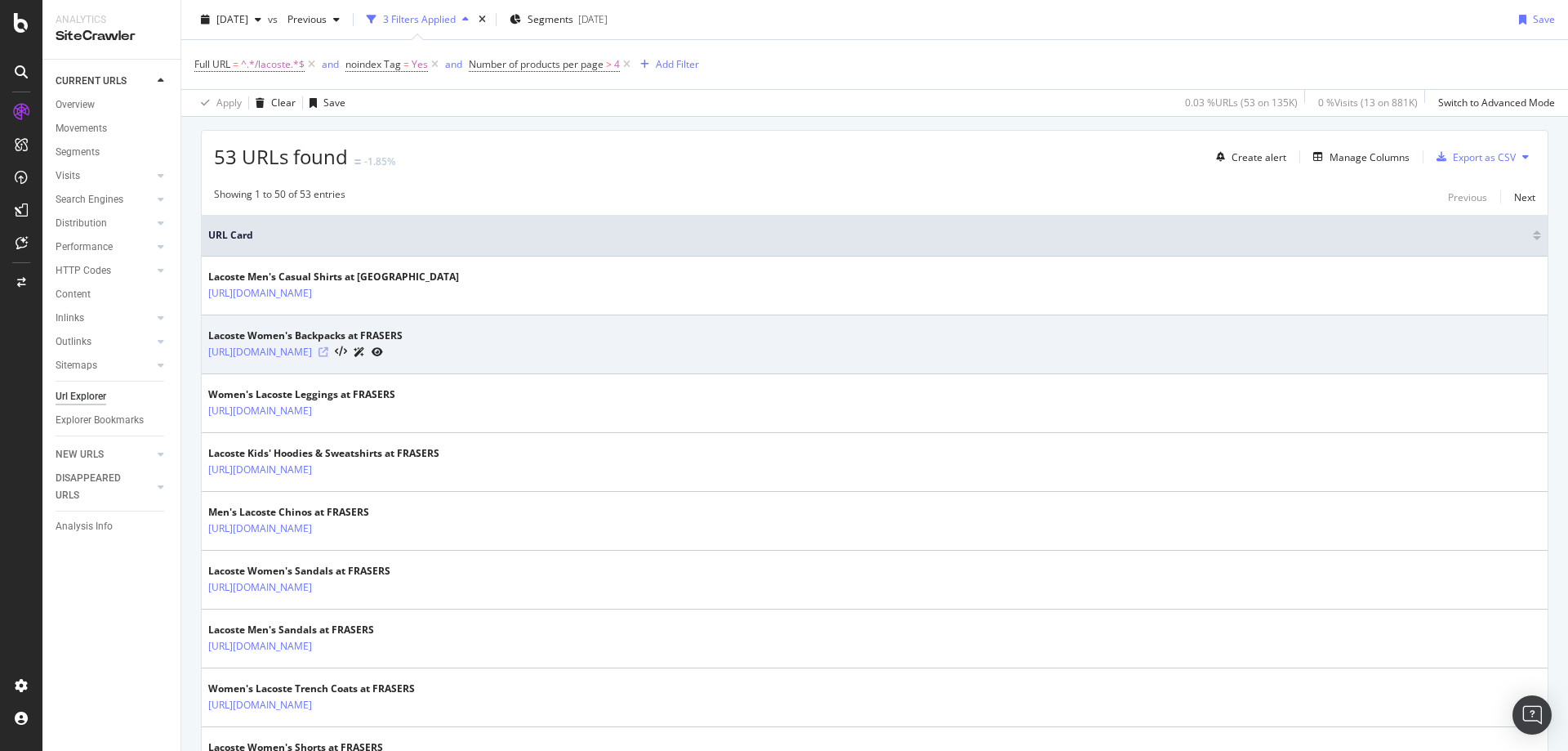
click at [328, 353] on icon at bounding box center [323, 352] width 10 height 10
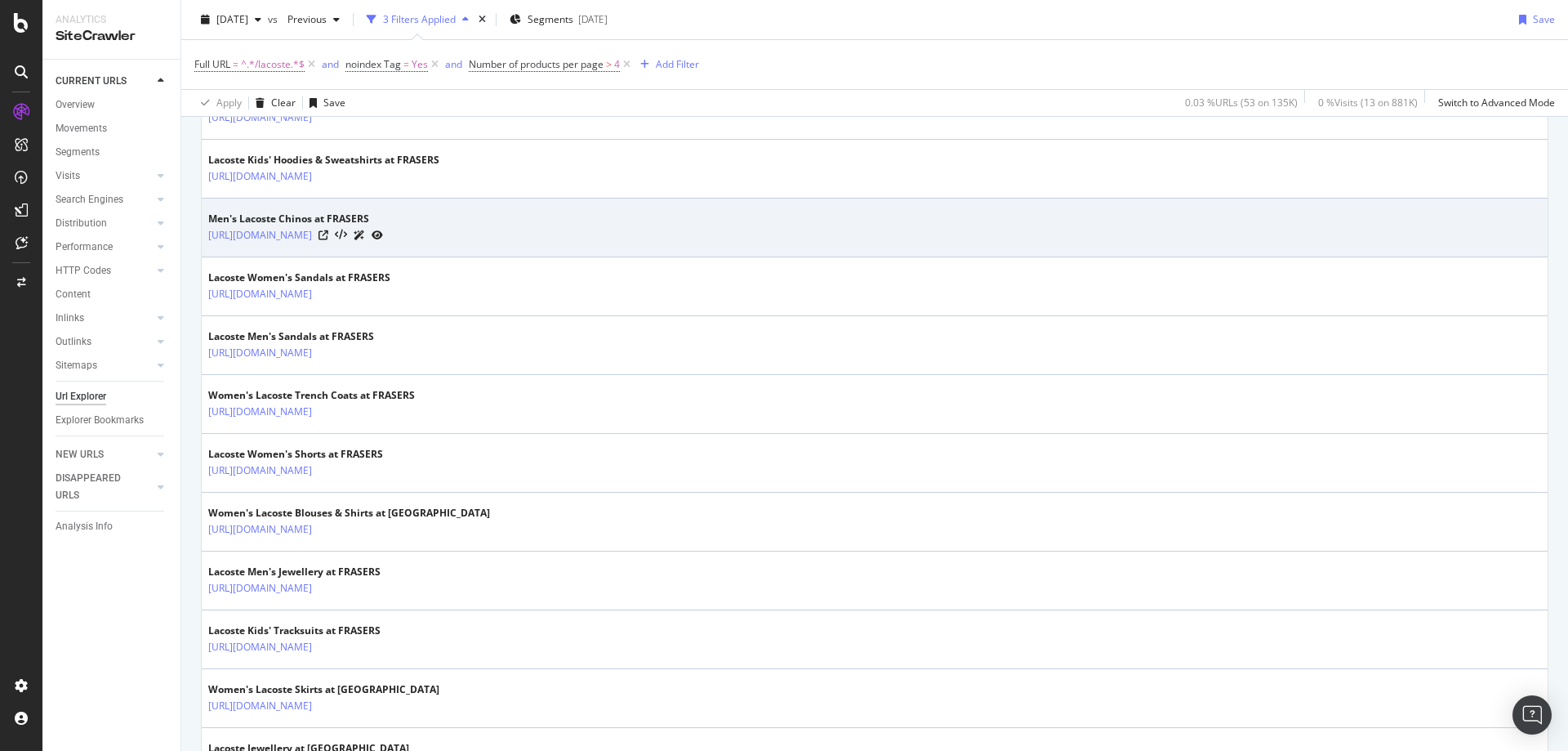
scroll to position [574, 0]
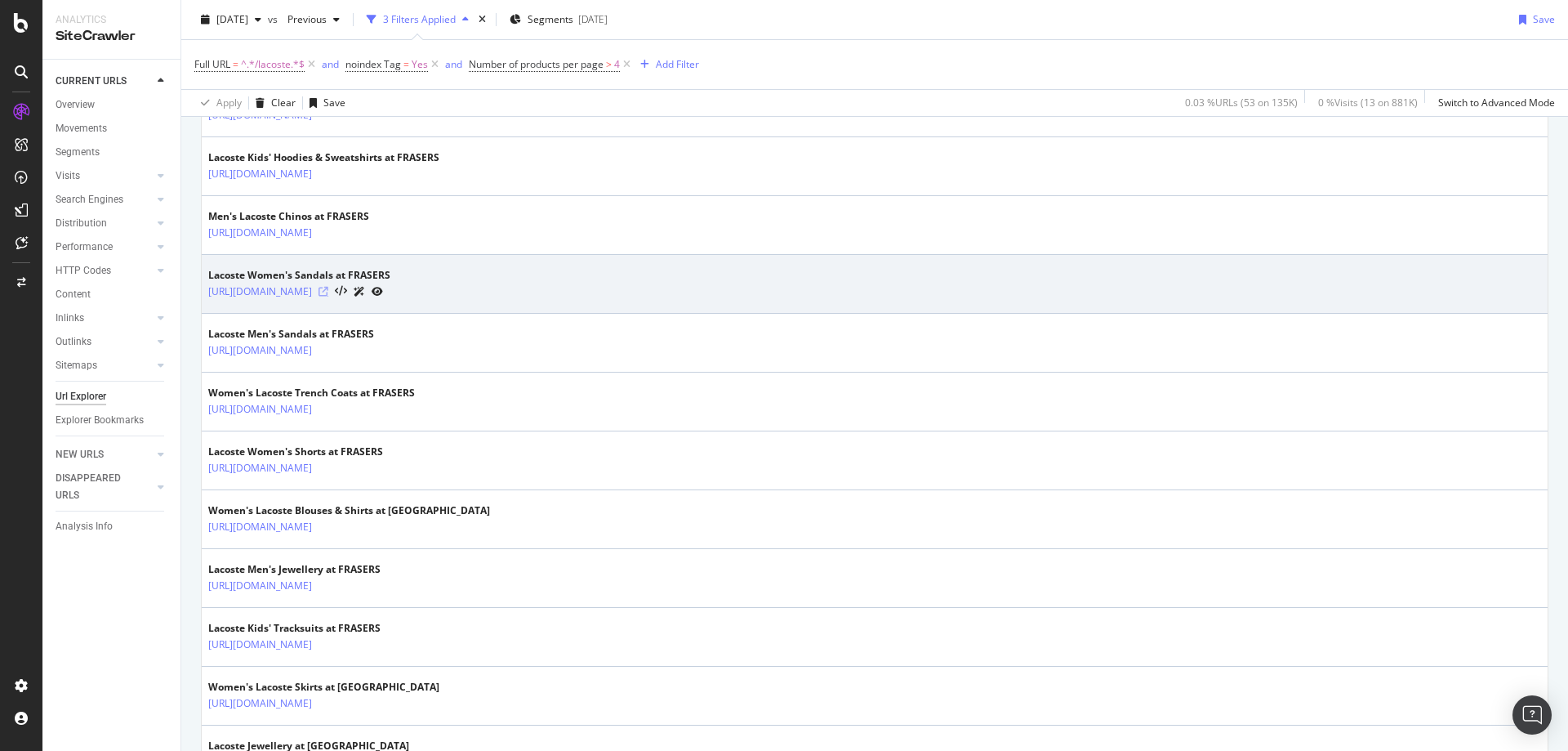
click at [328, 292] on icon at bounding box center [323, 292] width 10 height 10
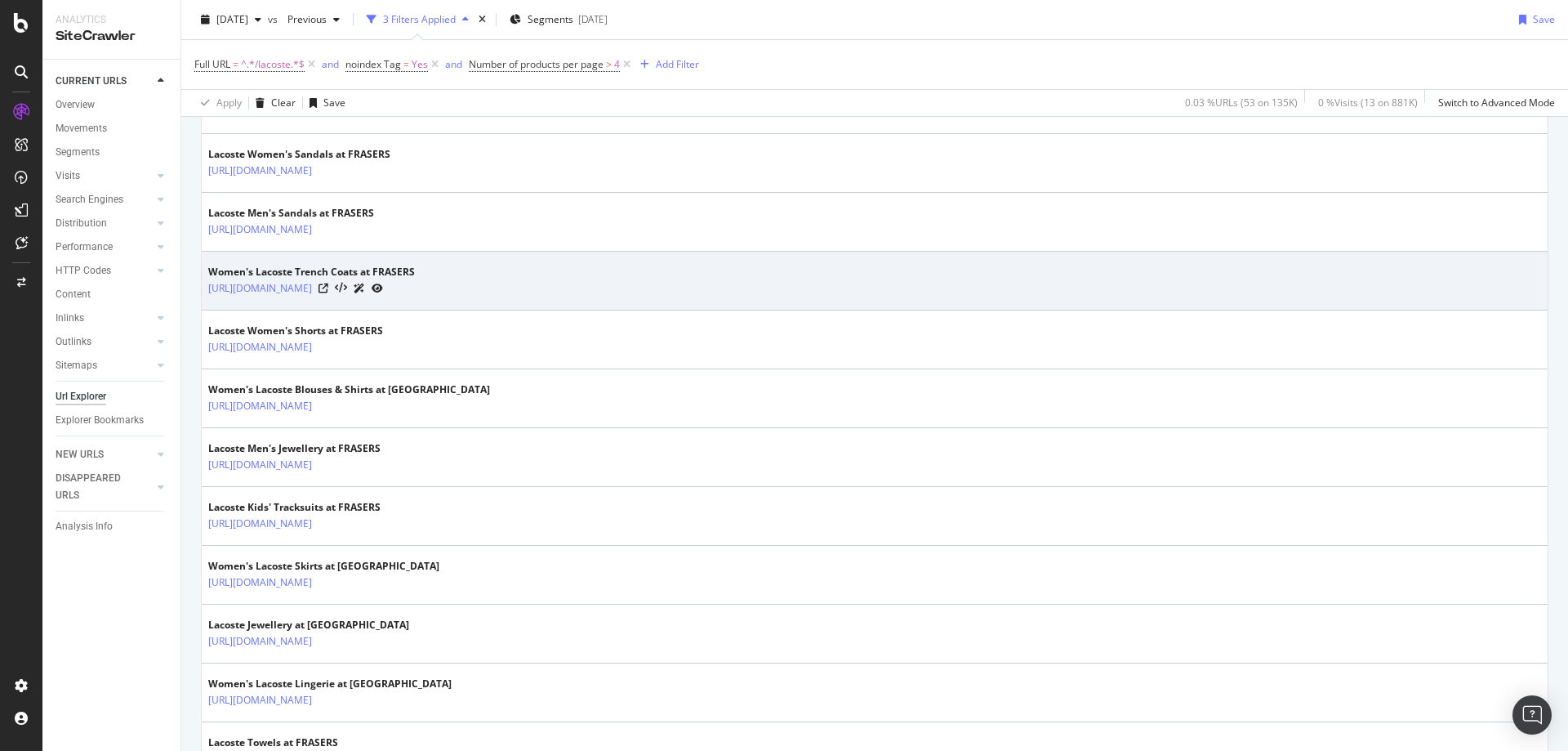
scroll to position [701, 0]
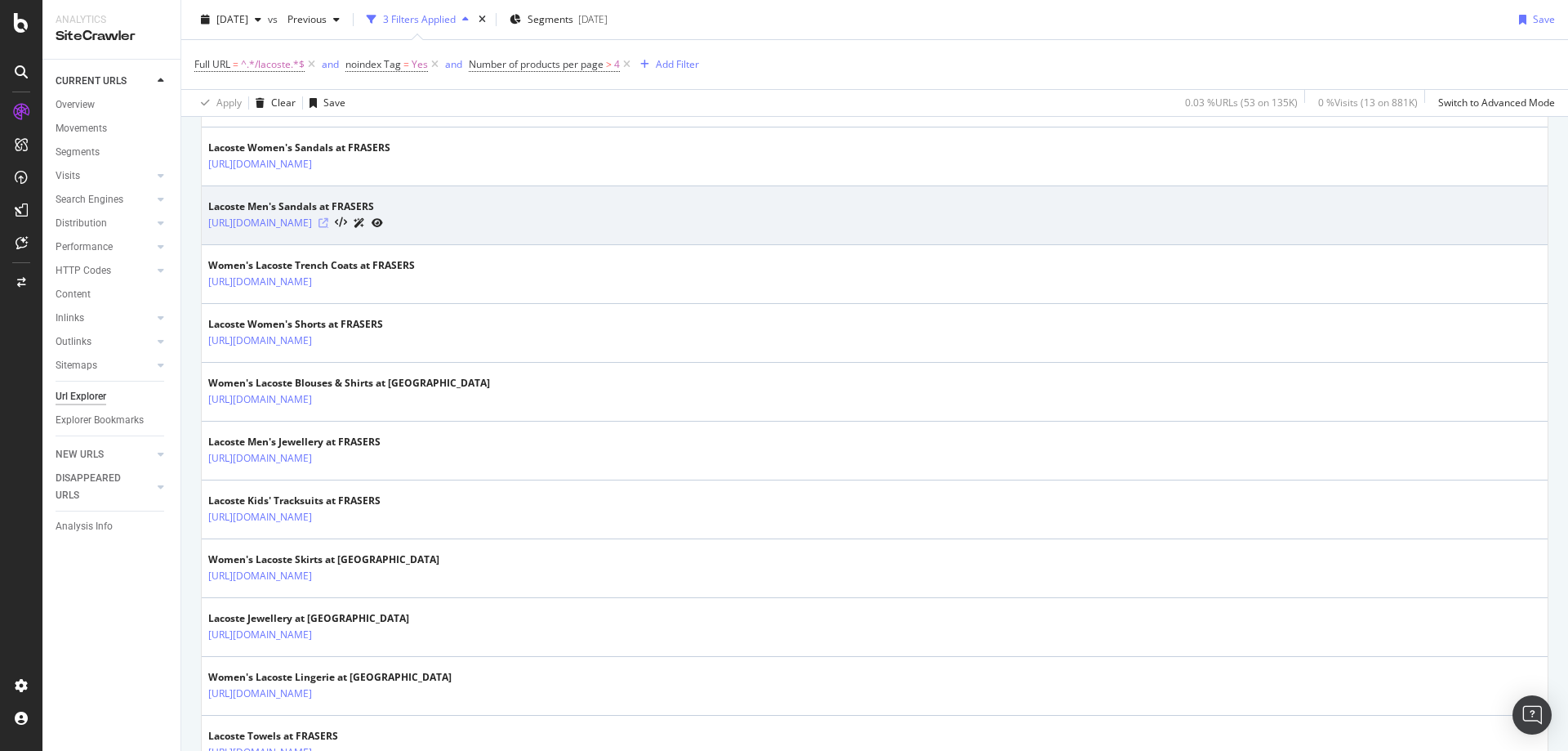
click at [328, 227] on icon at bounding box center [323, 223] width 10 height 10
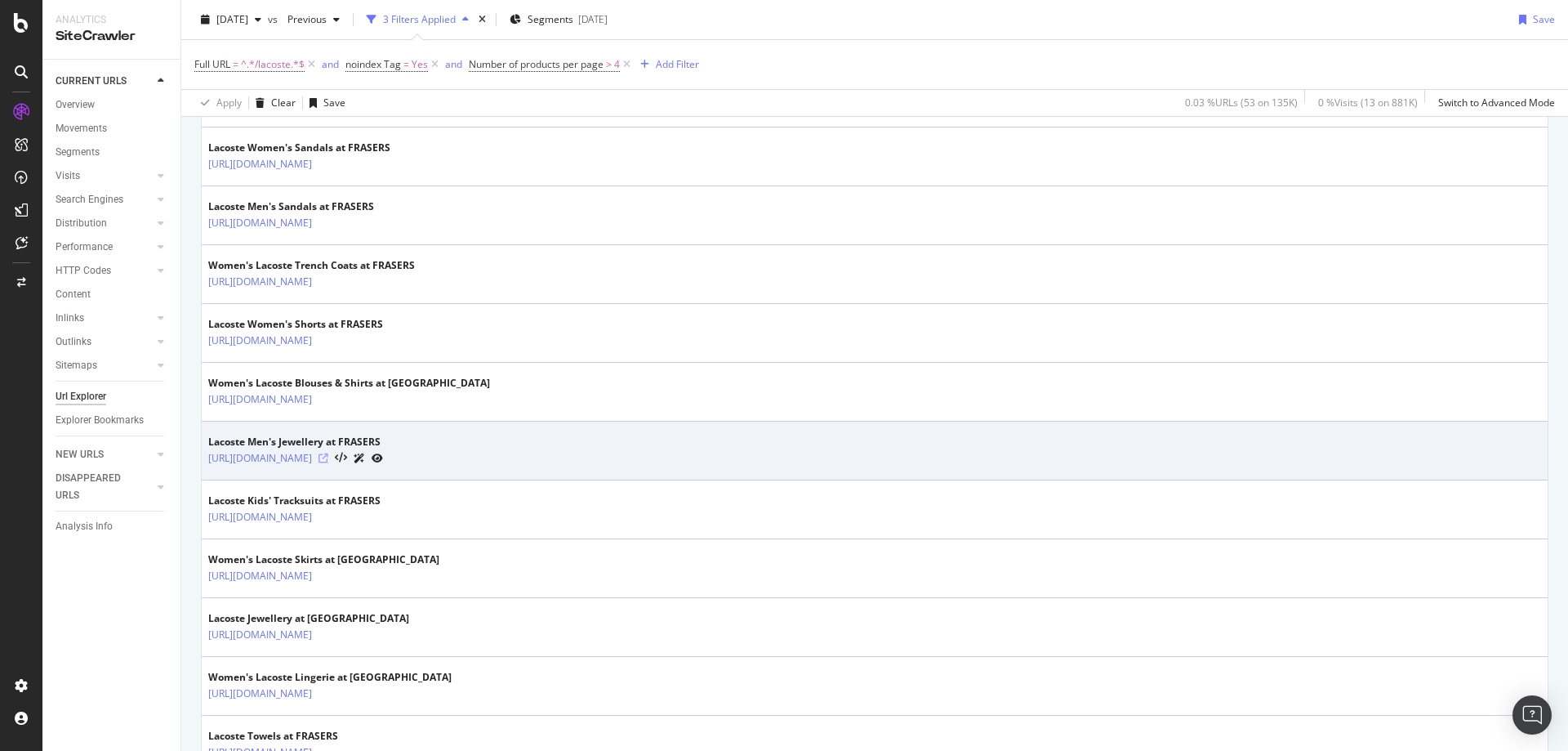
click at [328, 456] on icon at bounding box center [323, 458] width 10 height 10
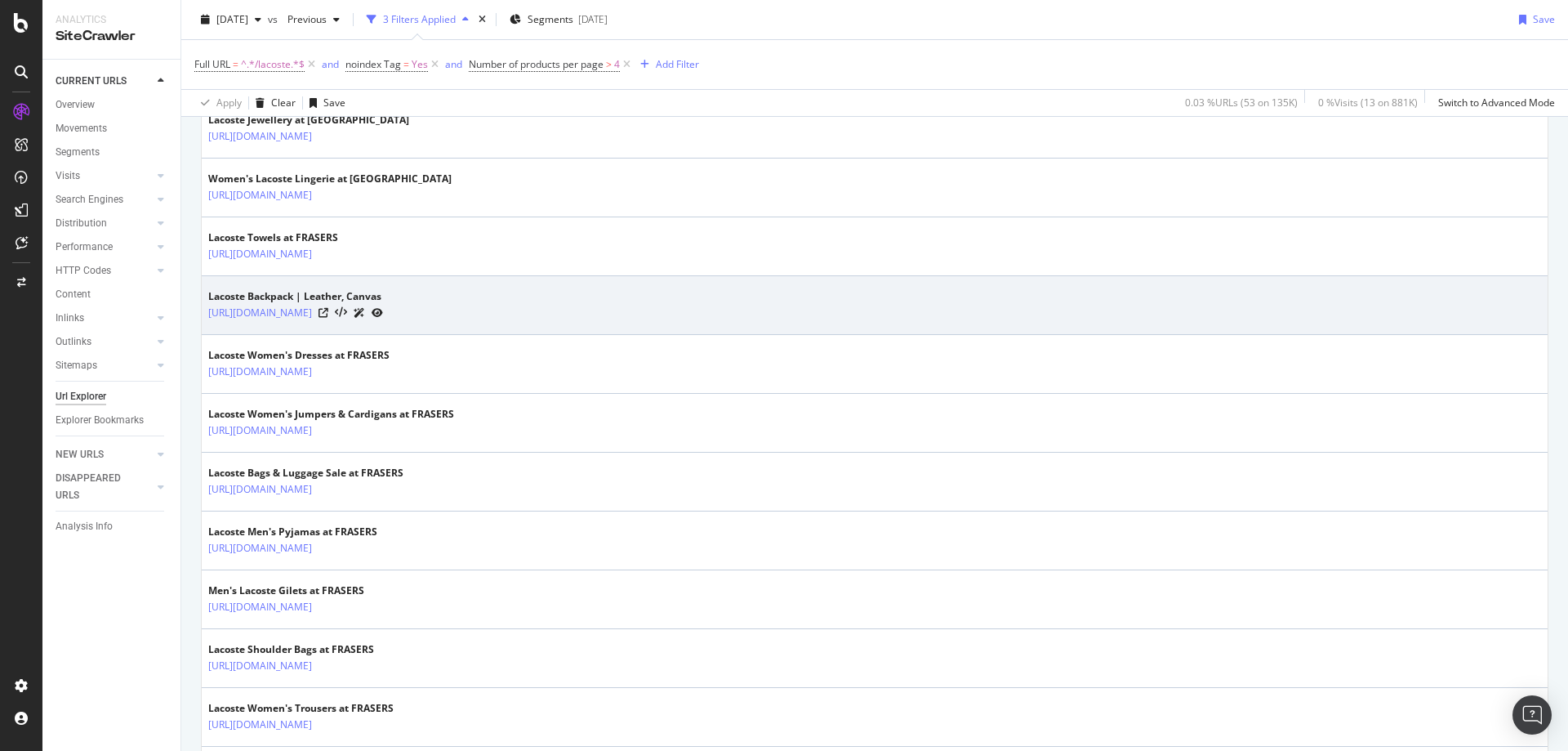
scroll to position [1201, 0]
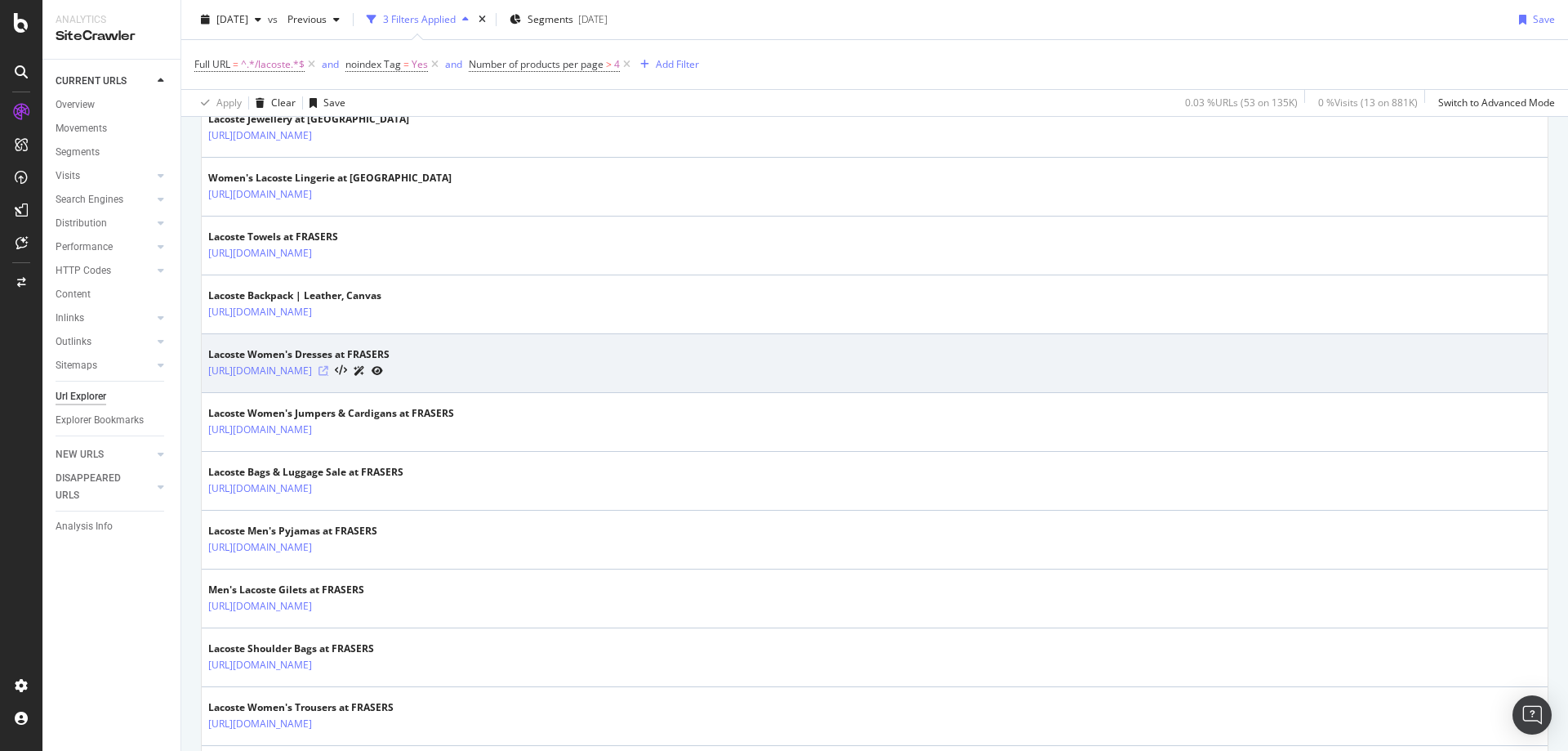
click at [328, 369] on icon at bounding box center [323, 371] width 10 height 10
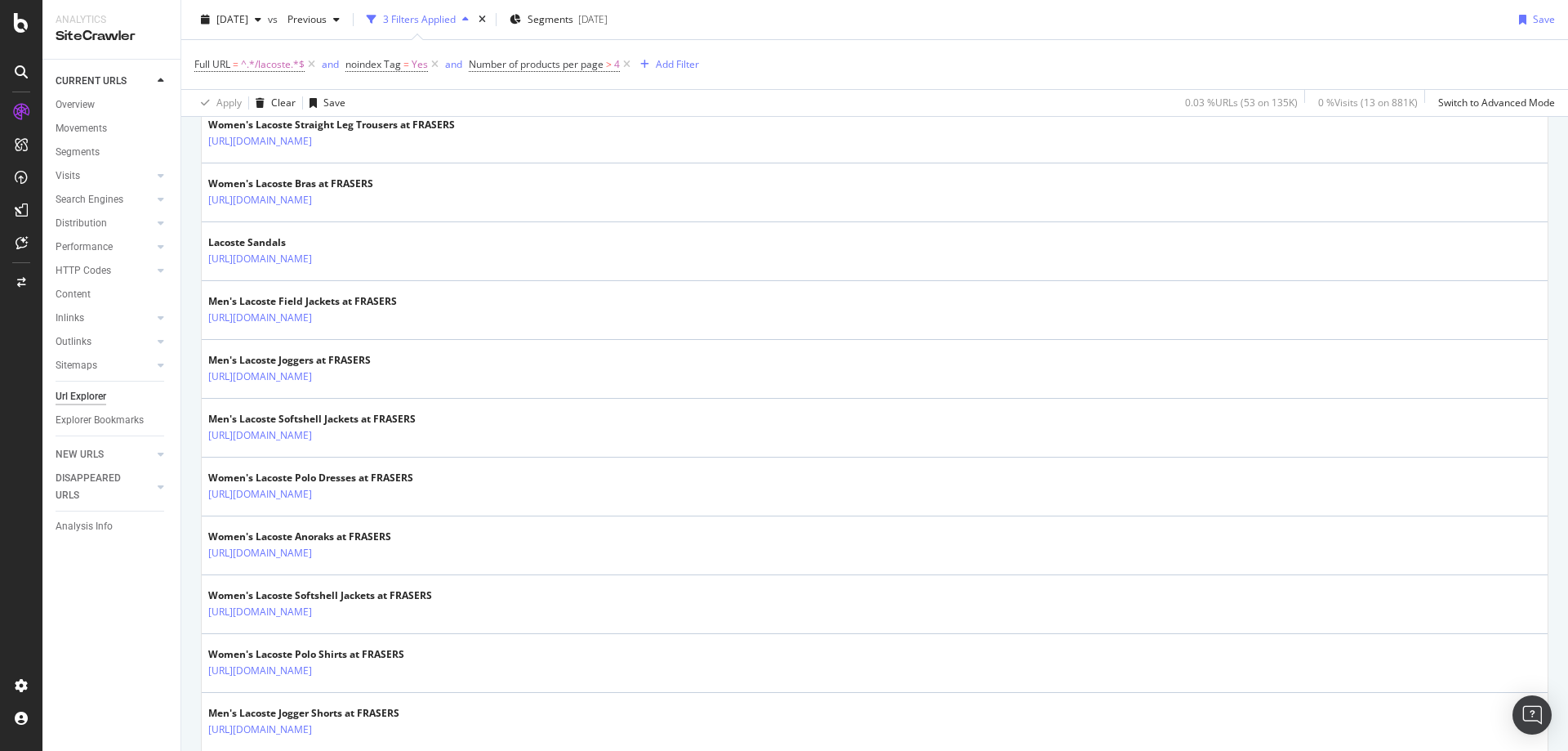
scroll to position [2160, 0]
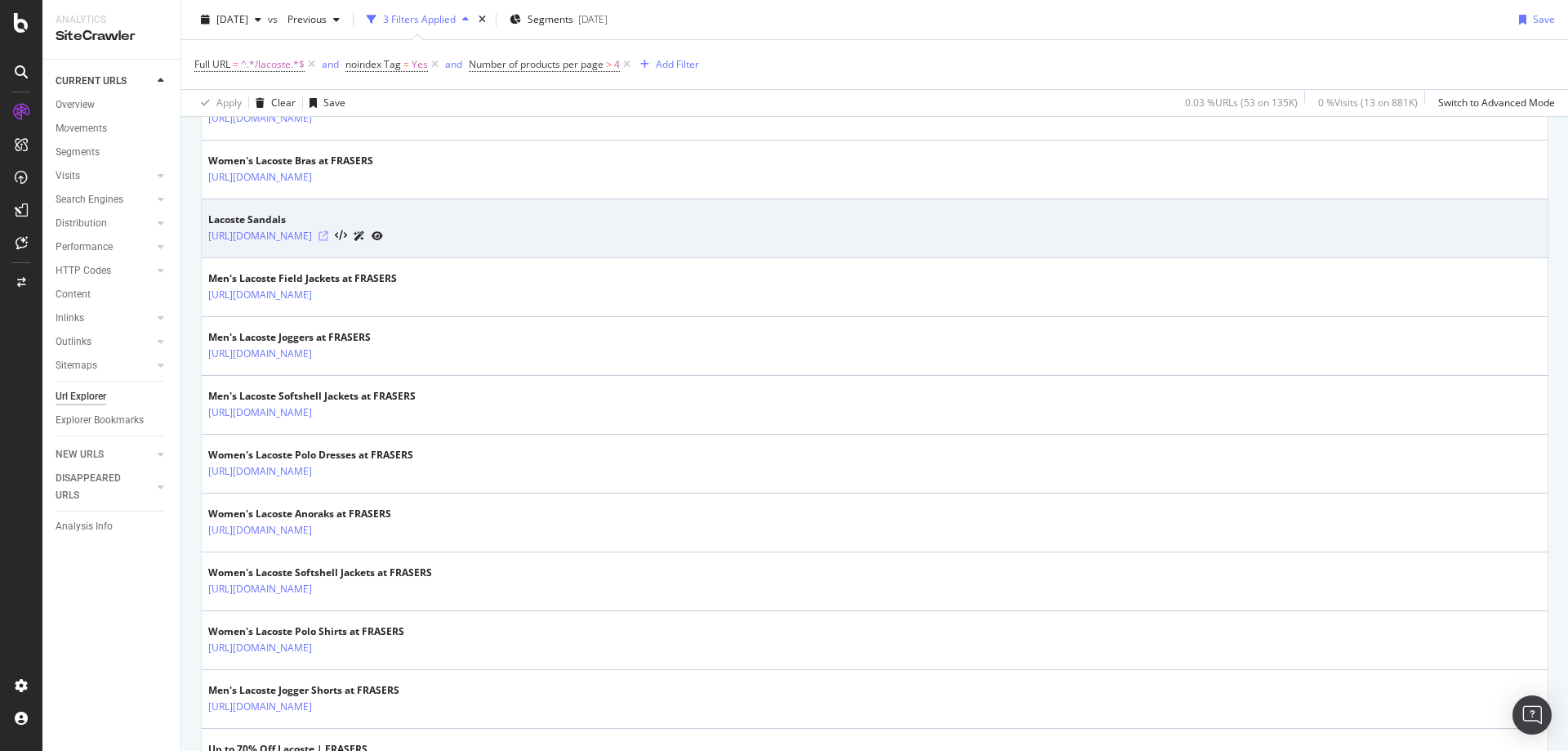
click at [328, 236] on icon at bounding box center [323, 237] width 10 height 10
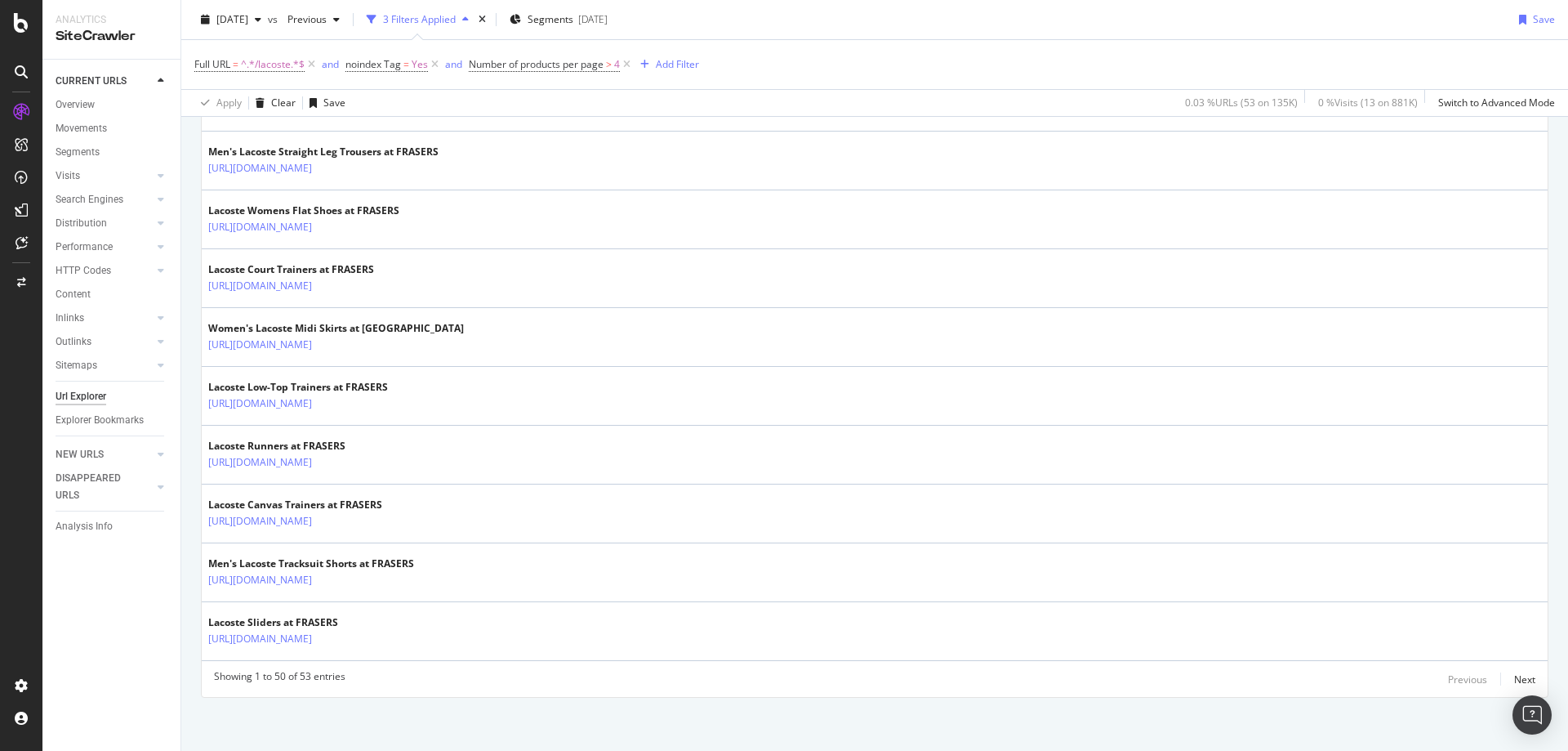
scroll to position [2820, 0]
click at [1513, 678] on div "Next" at bounding box center [1524, 675] width 21 height 14
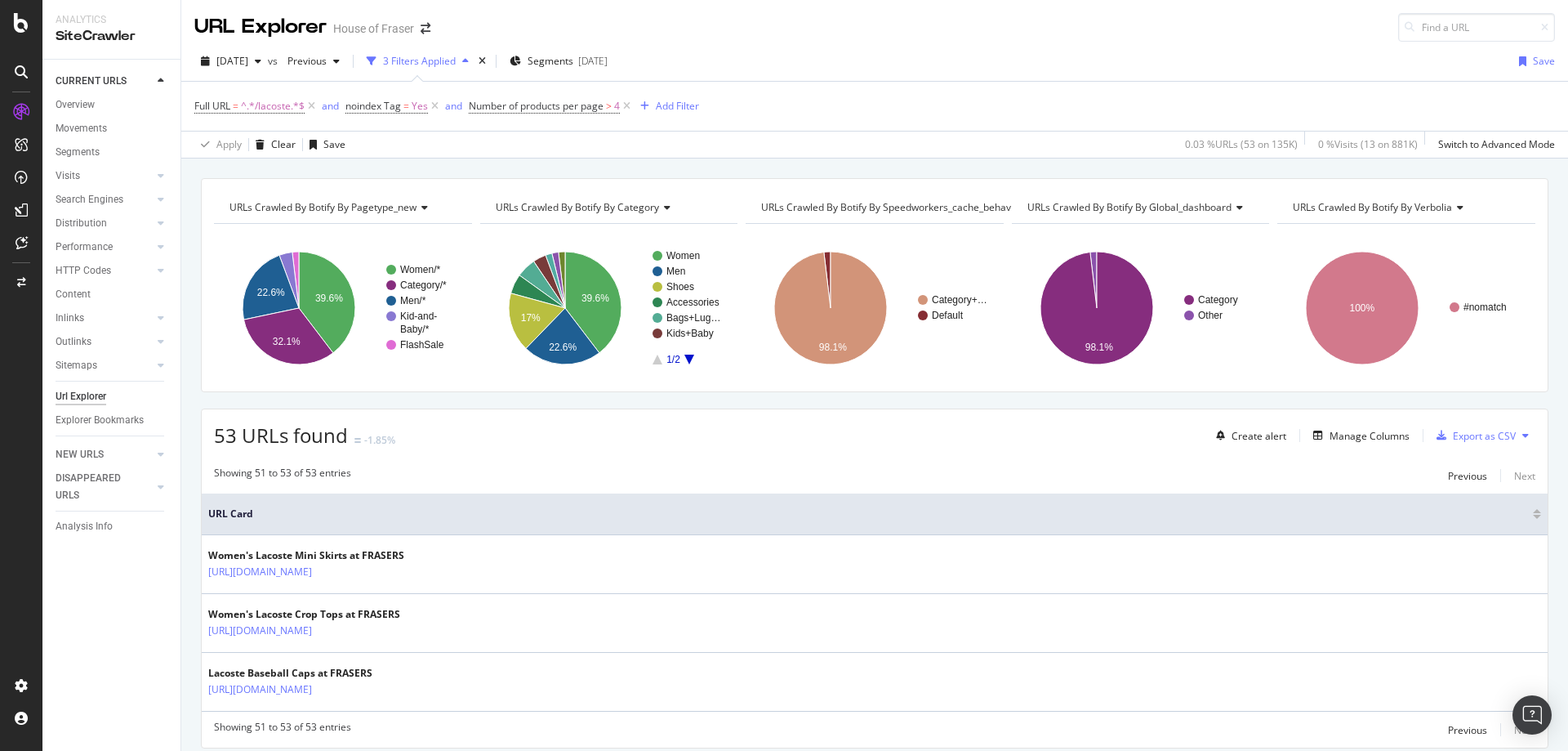
scroll to position [55, 0]
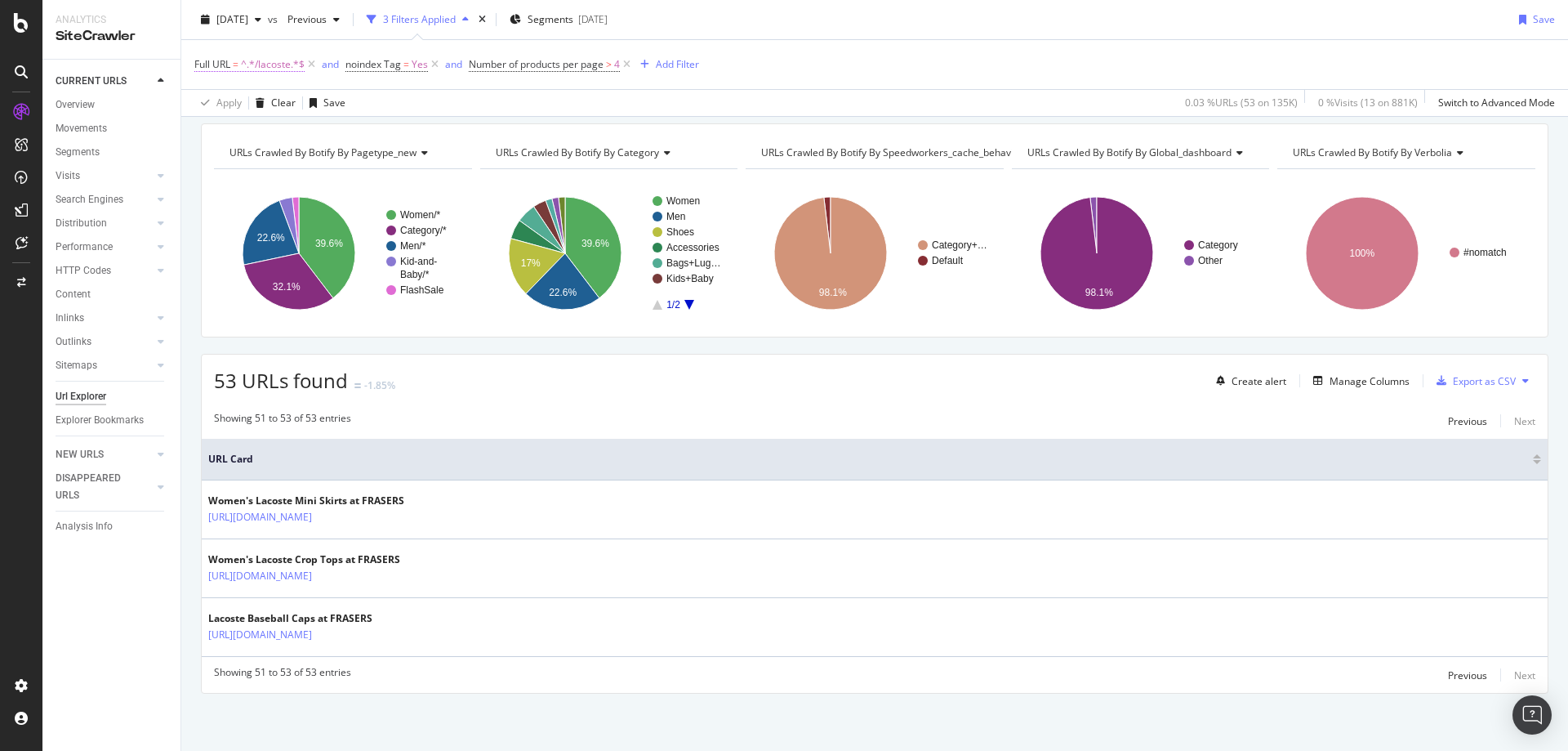
click at [276, 64] on span "^.*/lacoste.*$" at bounding box center [272, 65] width 64 height 23
click at [282, 138] on input "/lacoste" at bounding box center [286, 132] width 155 height 26
click at [269, 132] on input "/lacoste" at bounding box center [286, 132] width 155 height 26
type input "/"
type input "trainers"
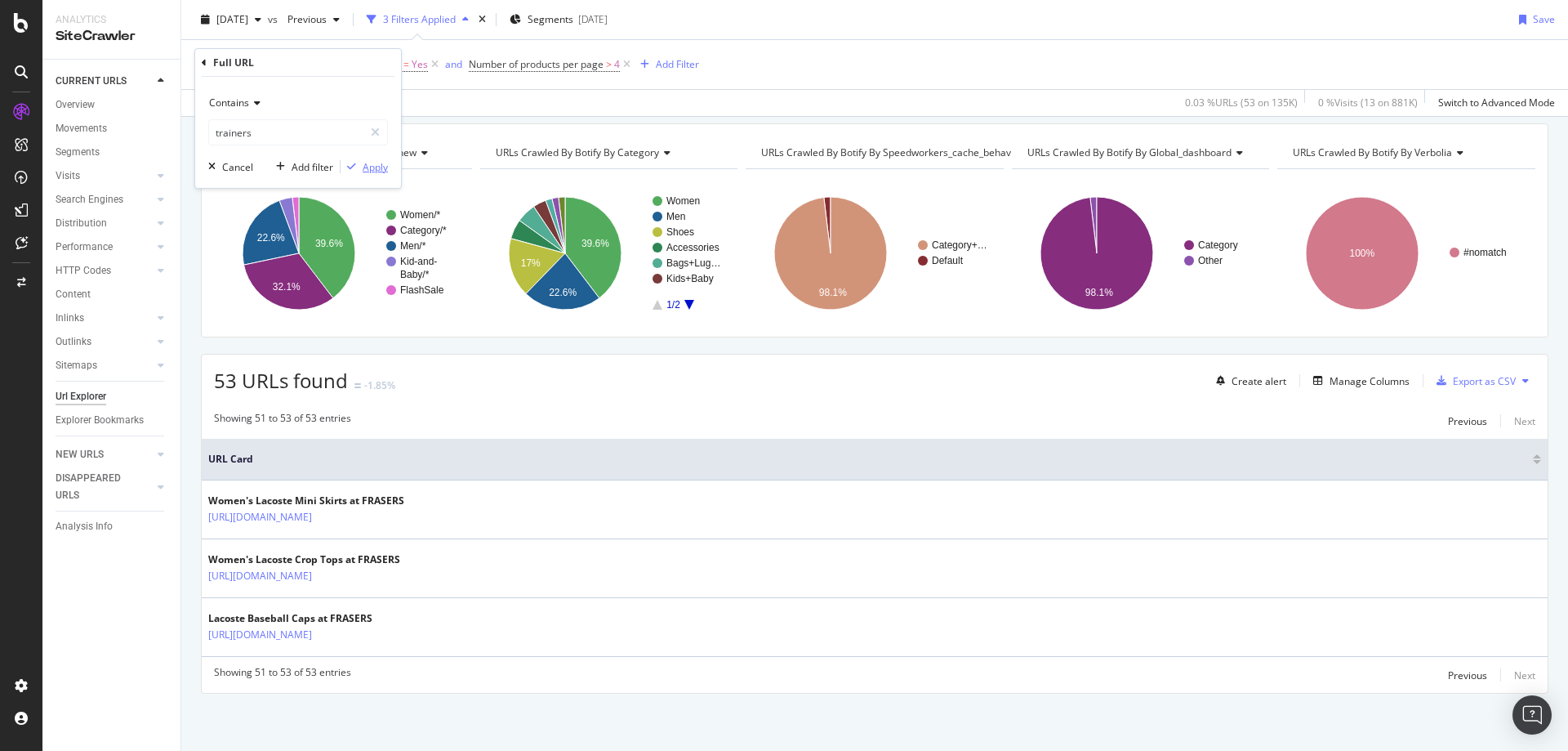
click at [360, 165] on div "button" at bounding box center [351, 167] width 22 height 10
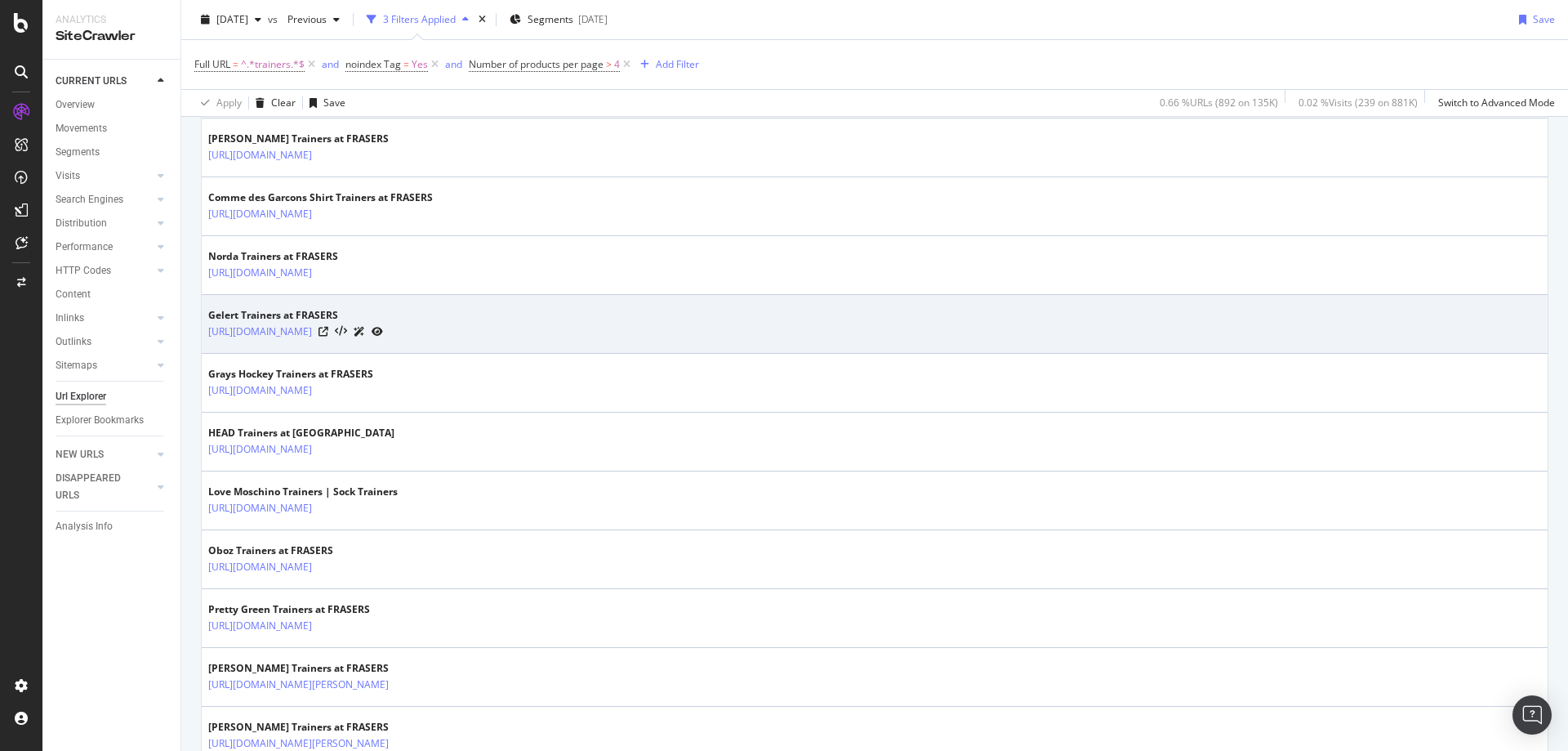
scroll to position [711, 0]
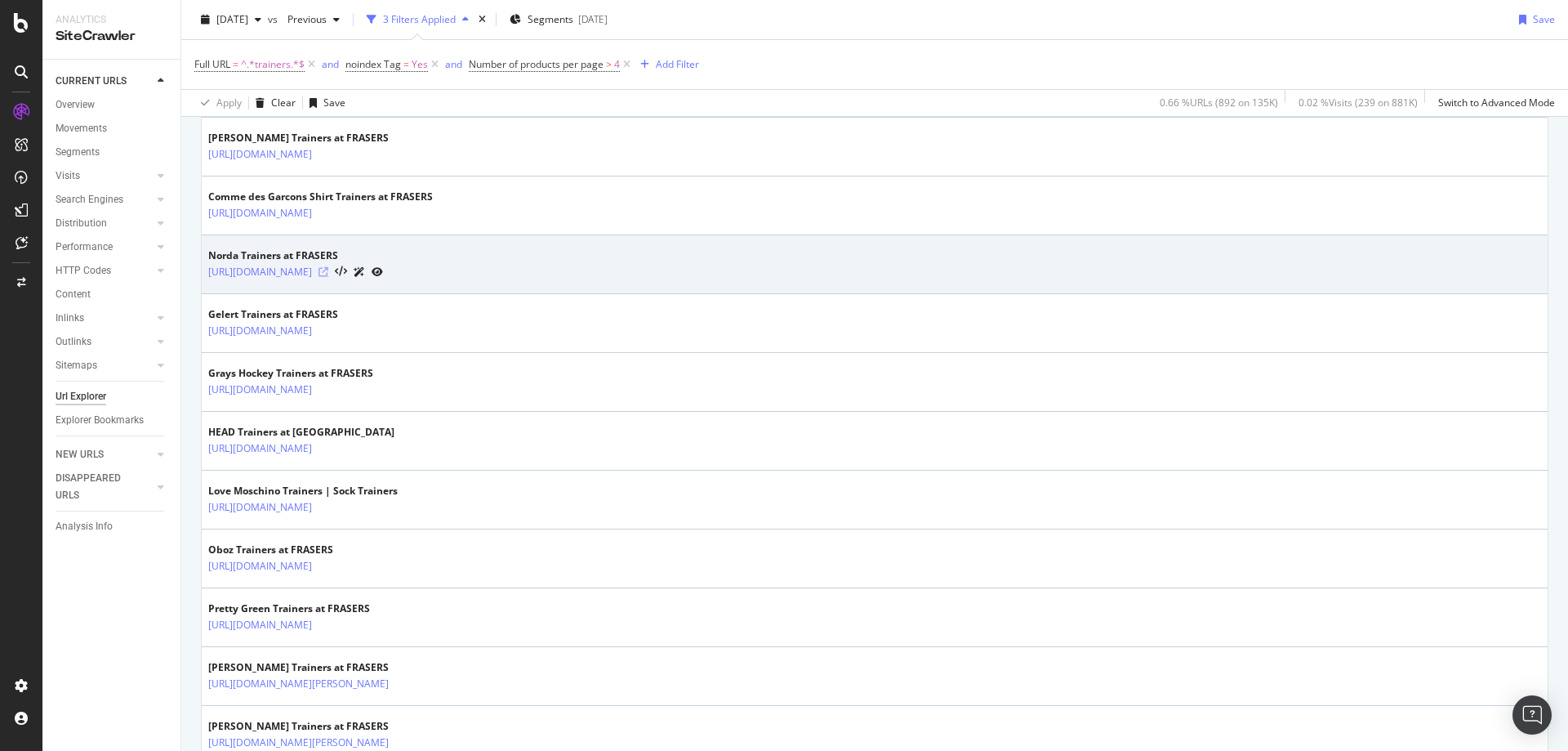
click at [328, 274] on icon at bounding box center [323, 272] width 10 height 10
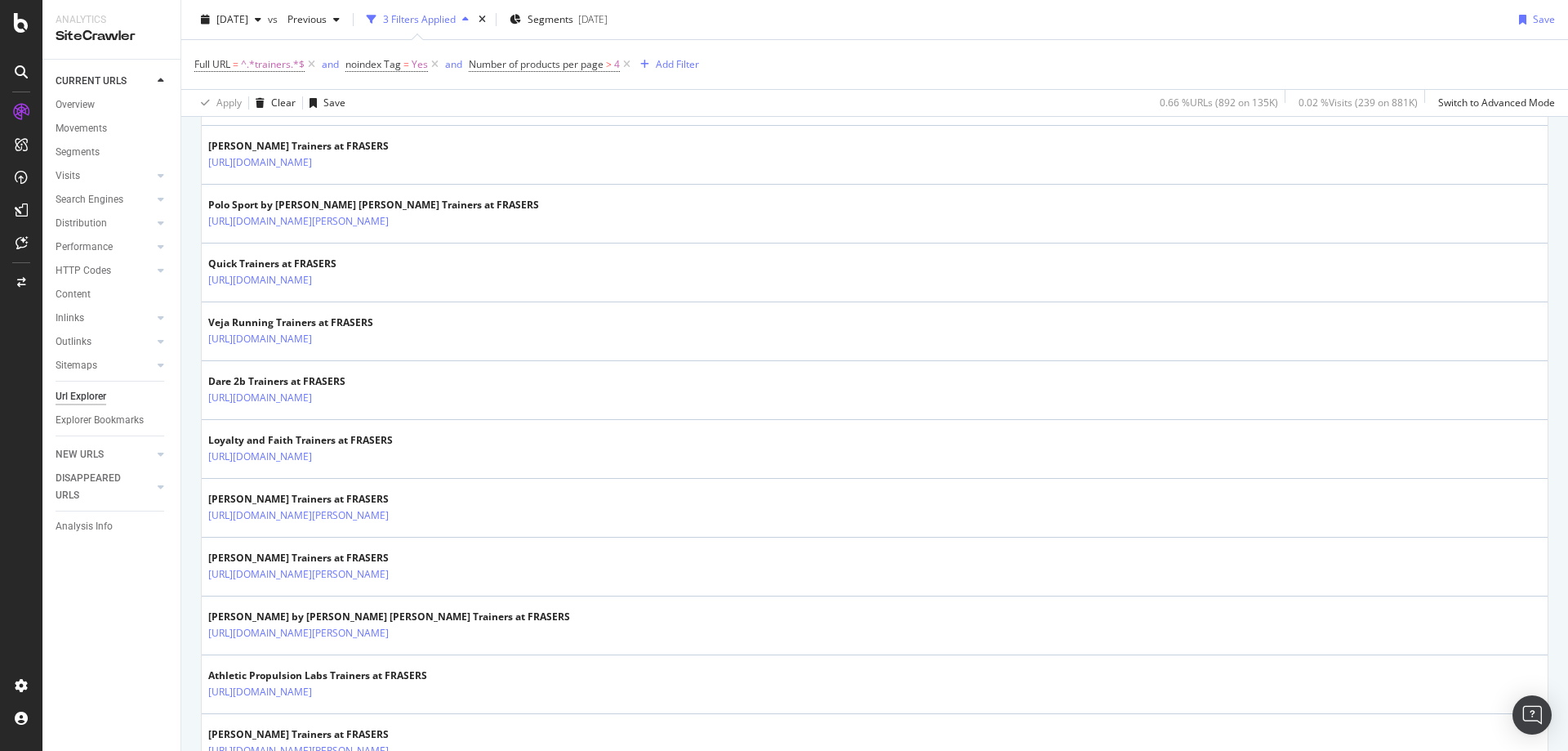
scroll to position [1587, 0]
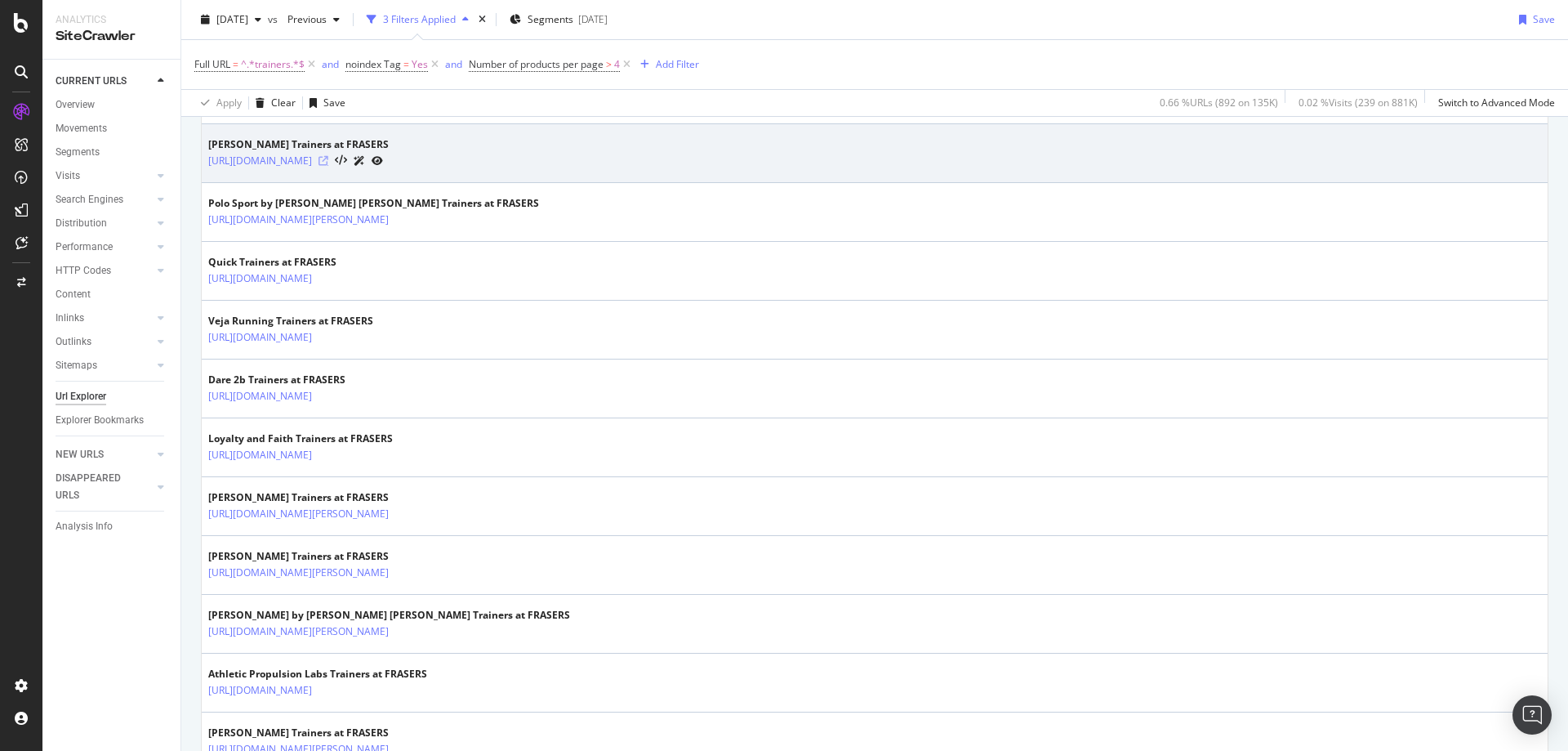
click at [328, 162] on icon at bounding box center [323, 161] width 10 height 10
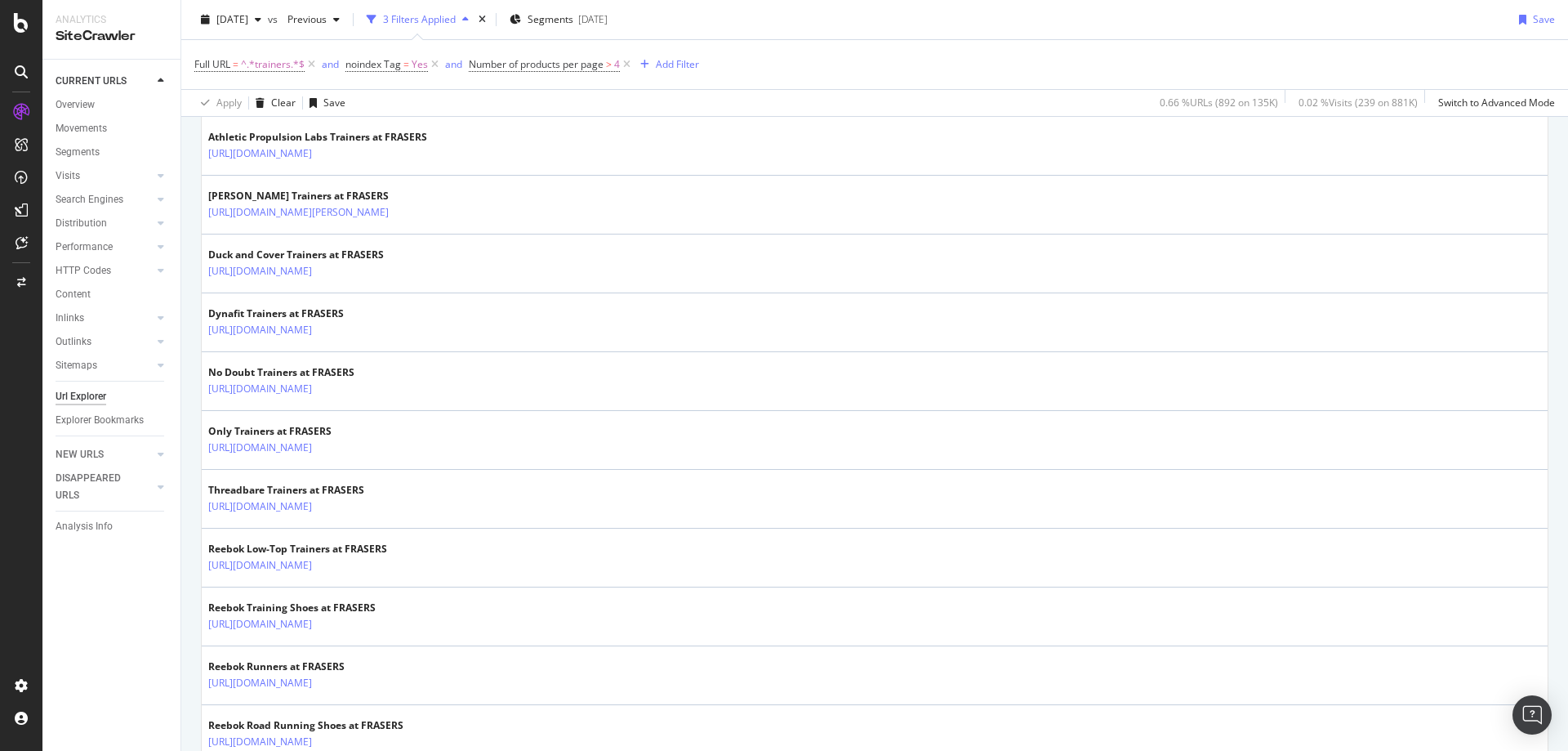
scroll to position [2132, 0]
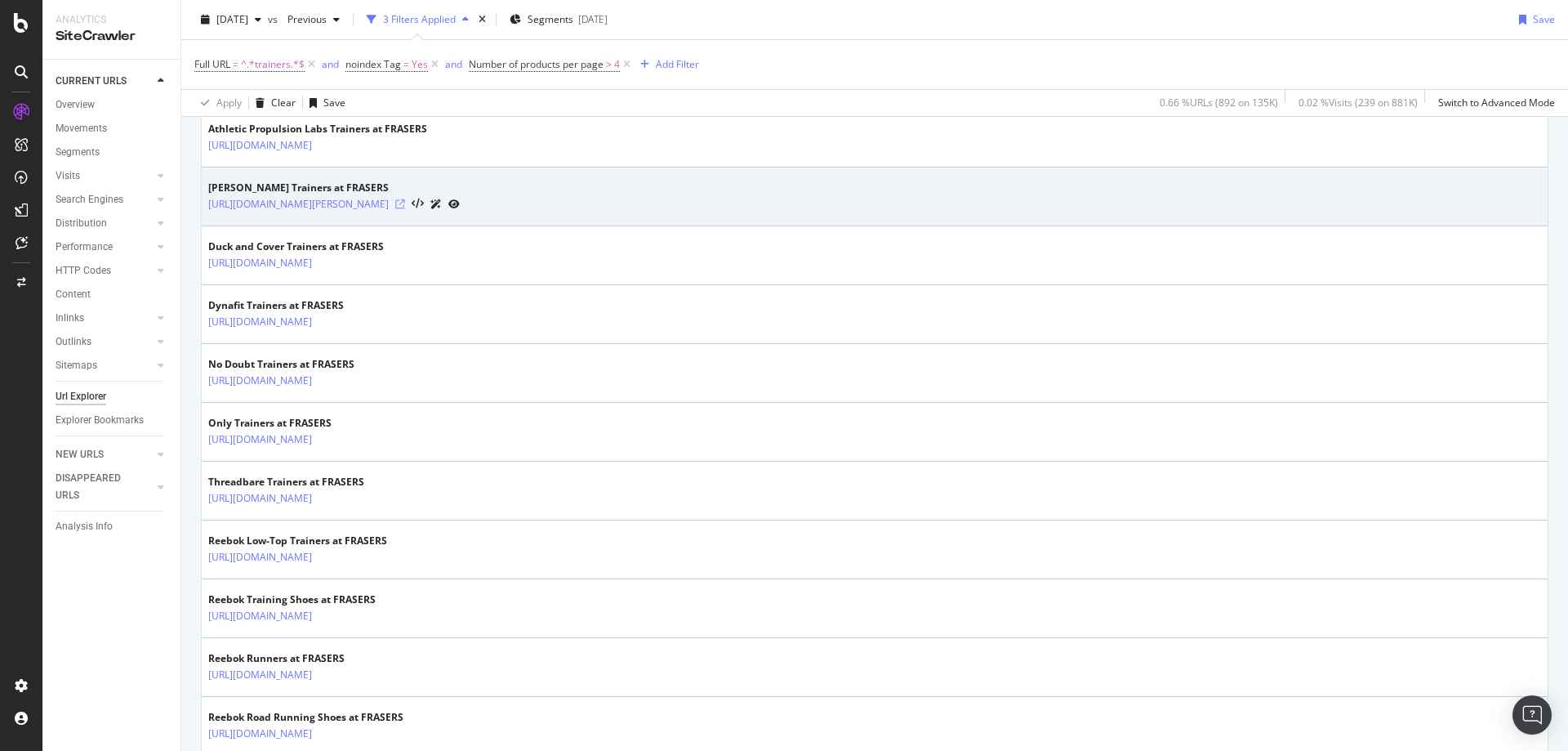
click at [405, 203] on icon at bounding box center [400, 204] width 10 height 10
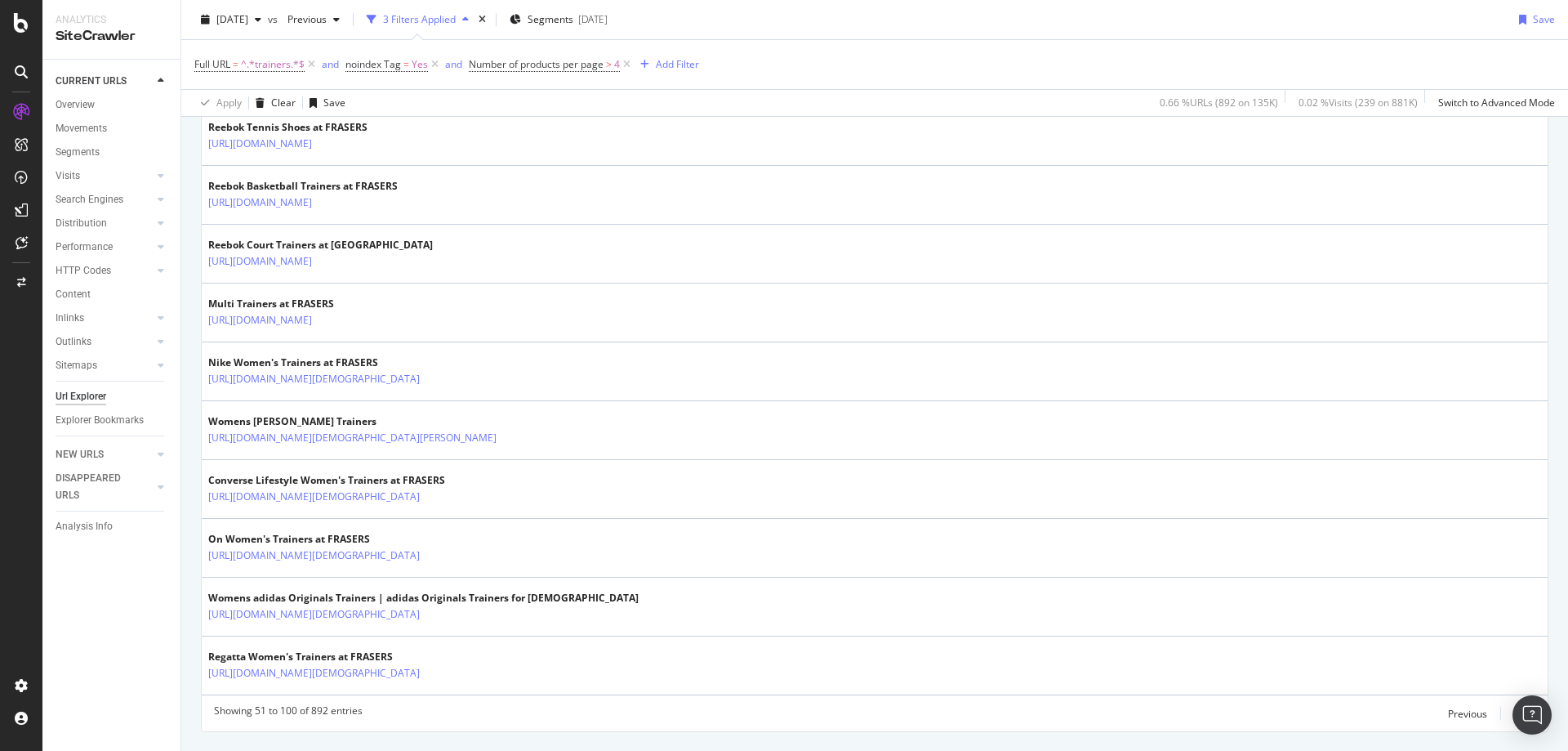
scroll to position [2820, 0]
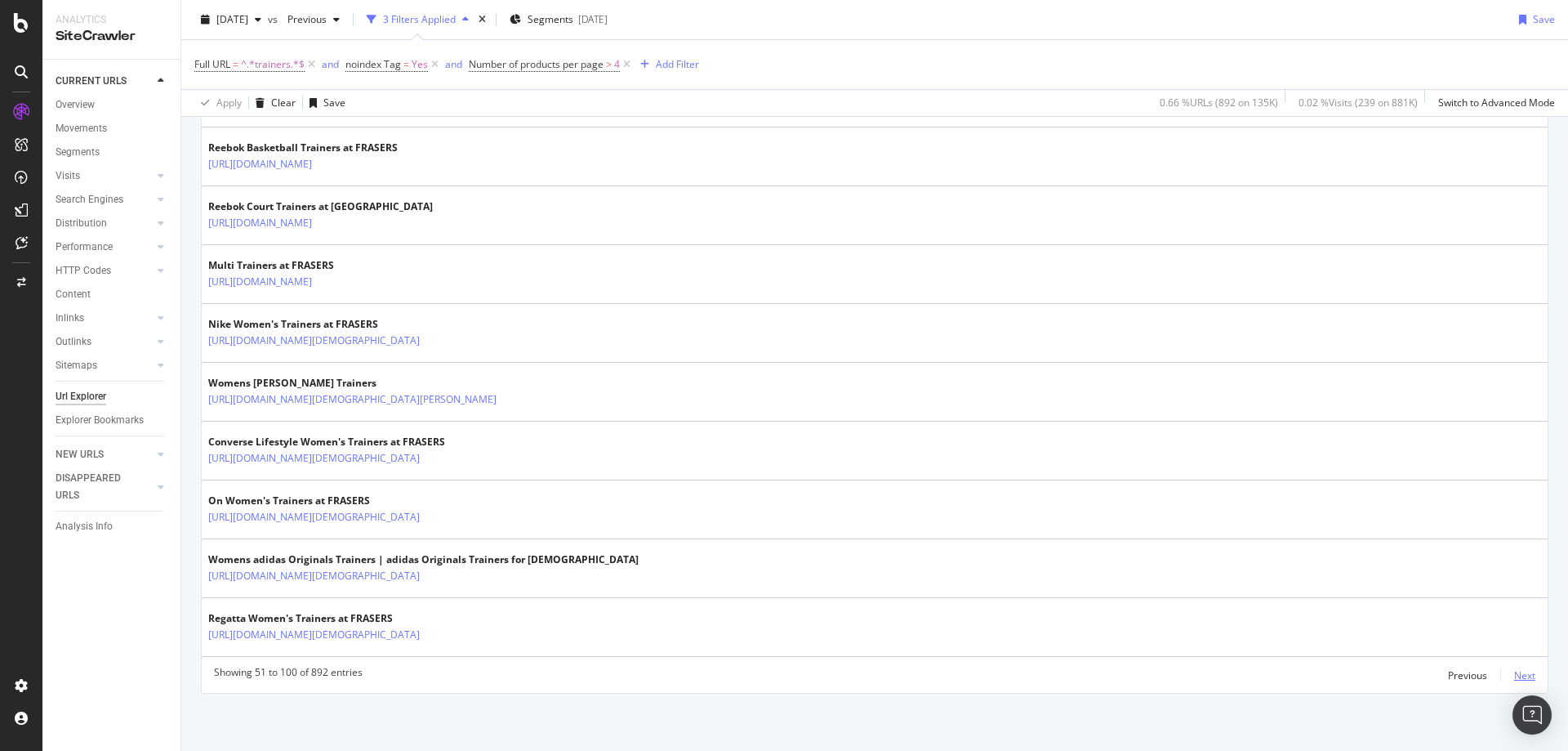
click at [1514, 672] on div "Next" at bounding box center [1524, 675] width 21 height 14
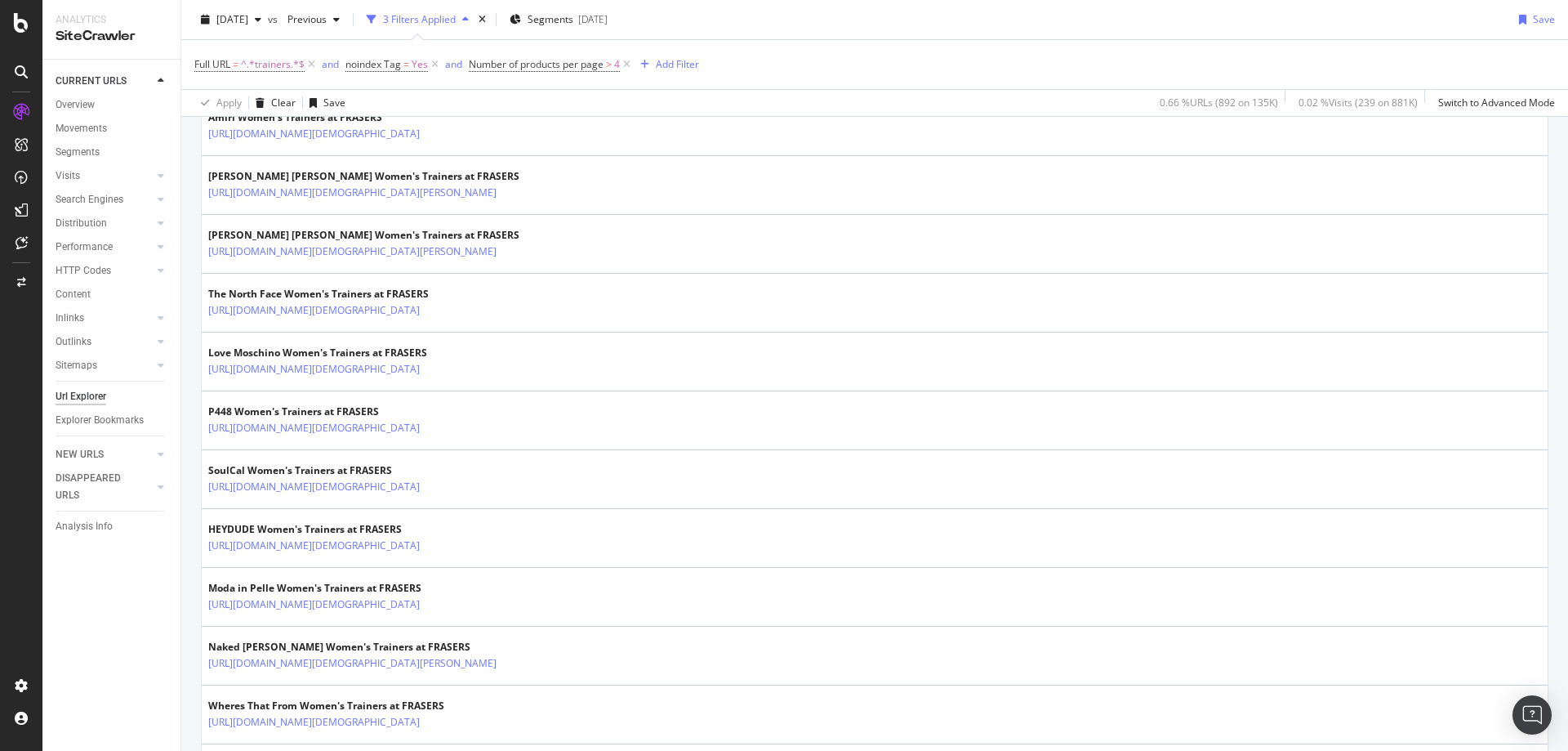
scroll to position [1438, 0]
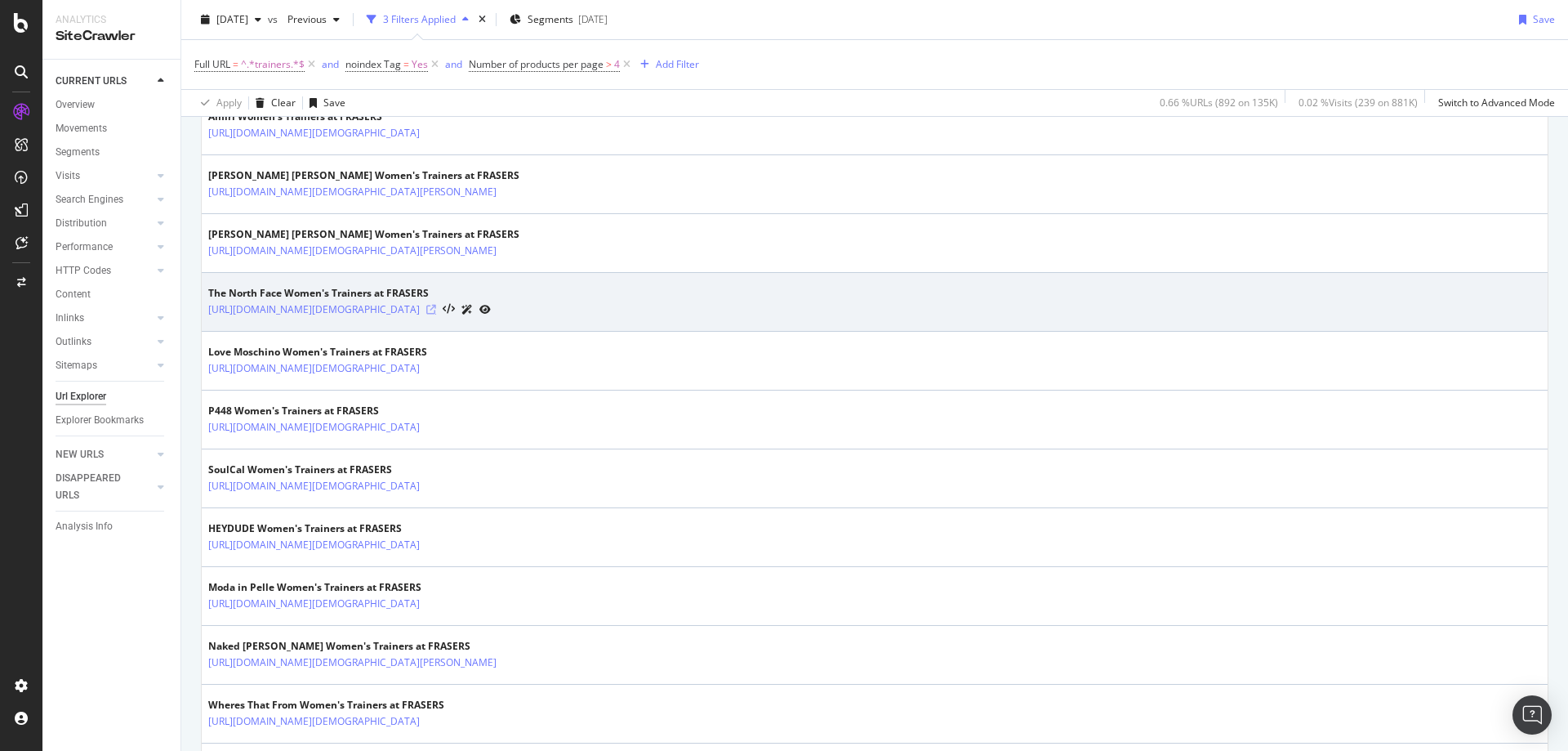
click at [436, 310] on icon at bounding box center [431, 309] width 10 height 10
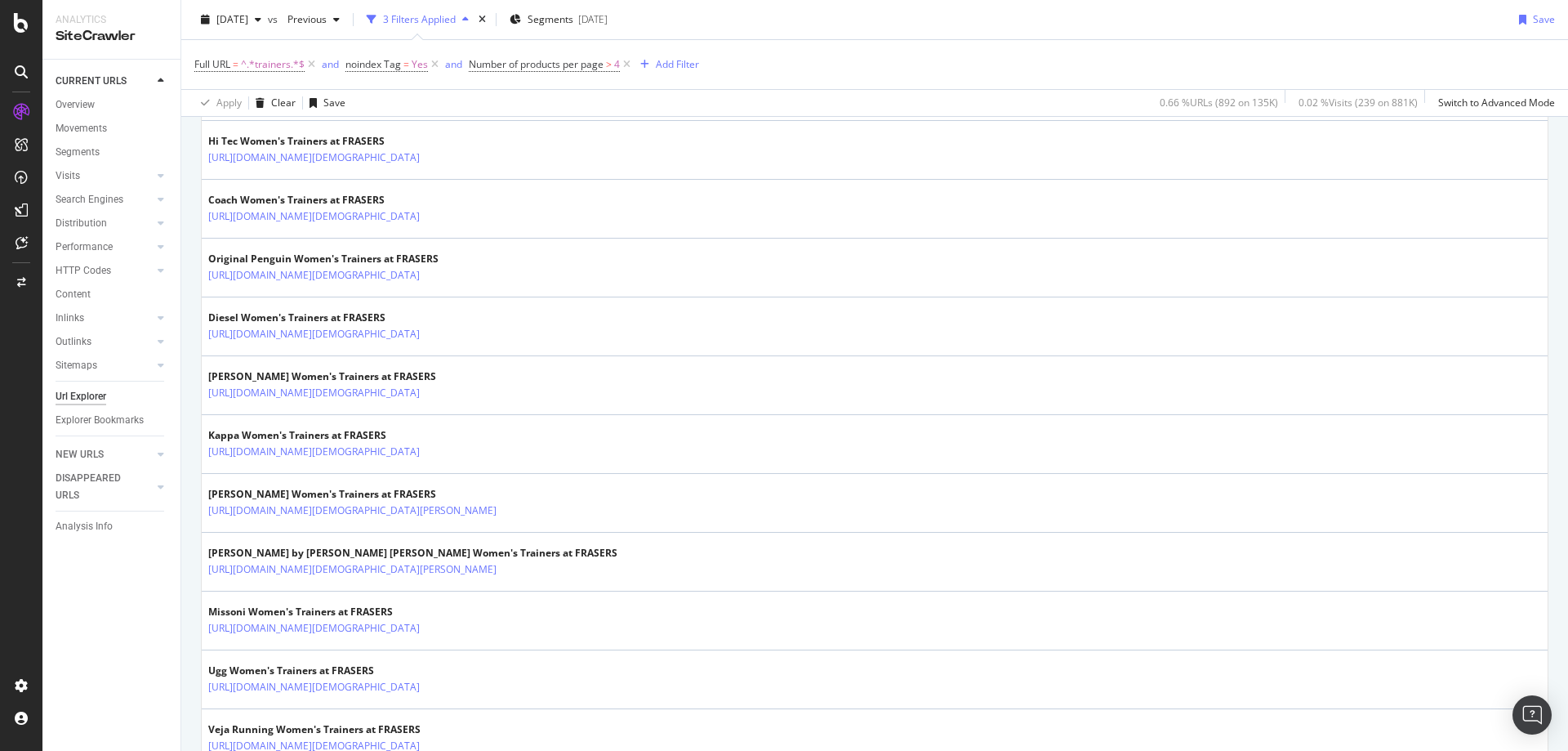
scroll to position [2179, 0]
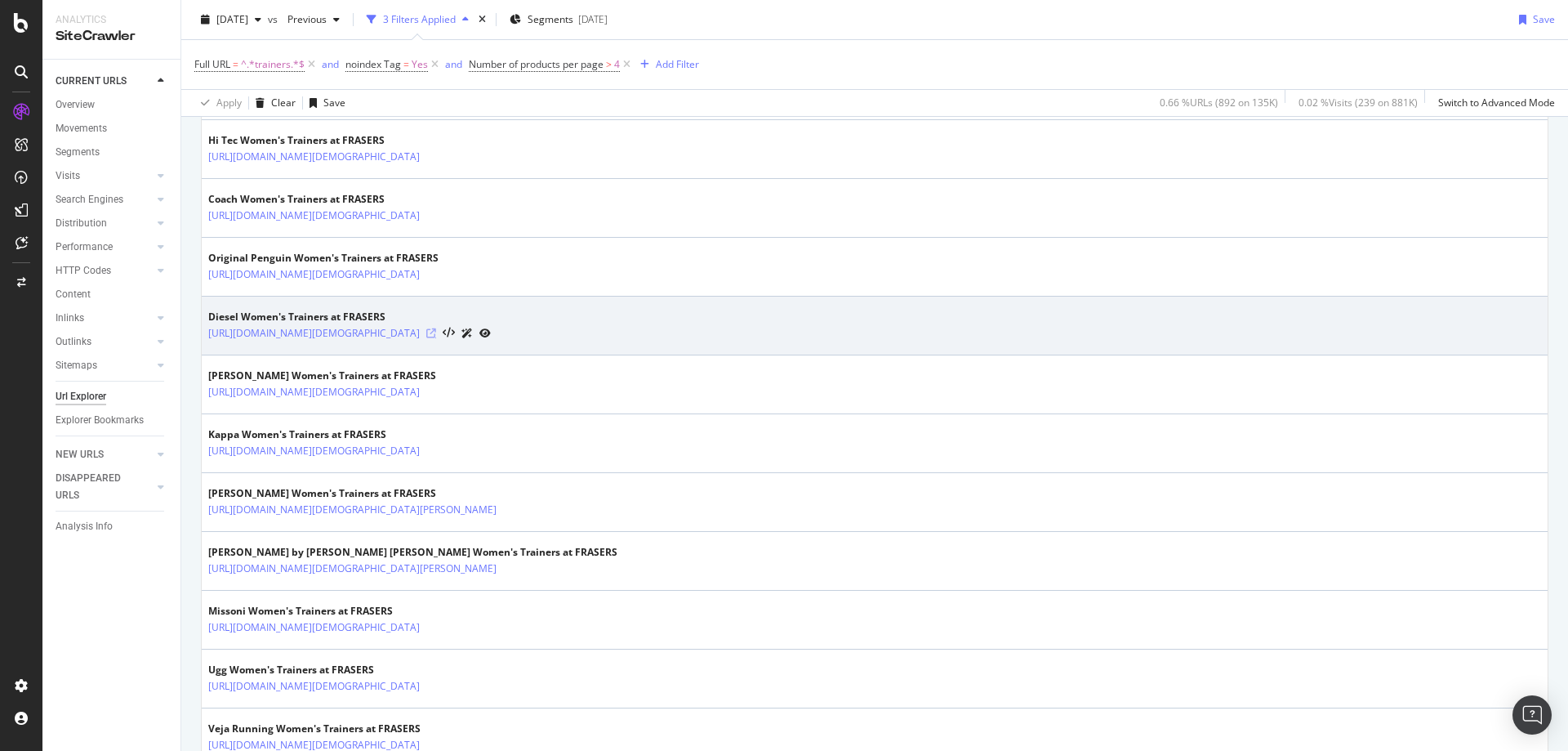
click at [436, 329] on icon at bounding box center [431, 333] width 10 height 10
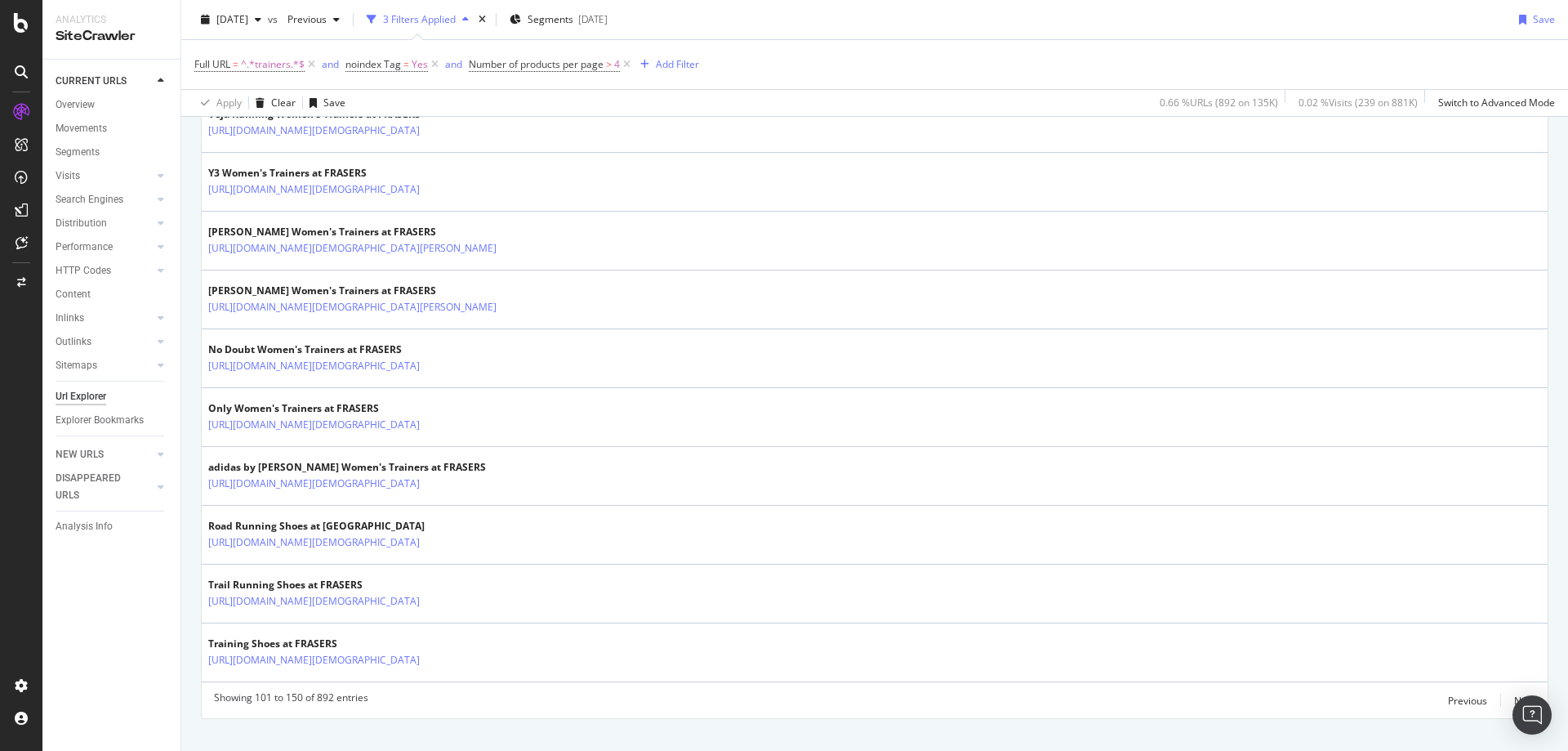
scroll to position [2820, 0]
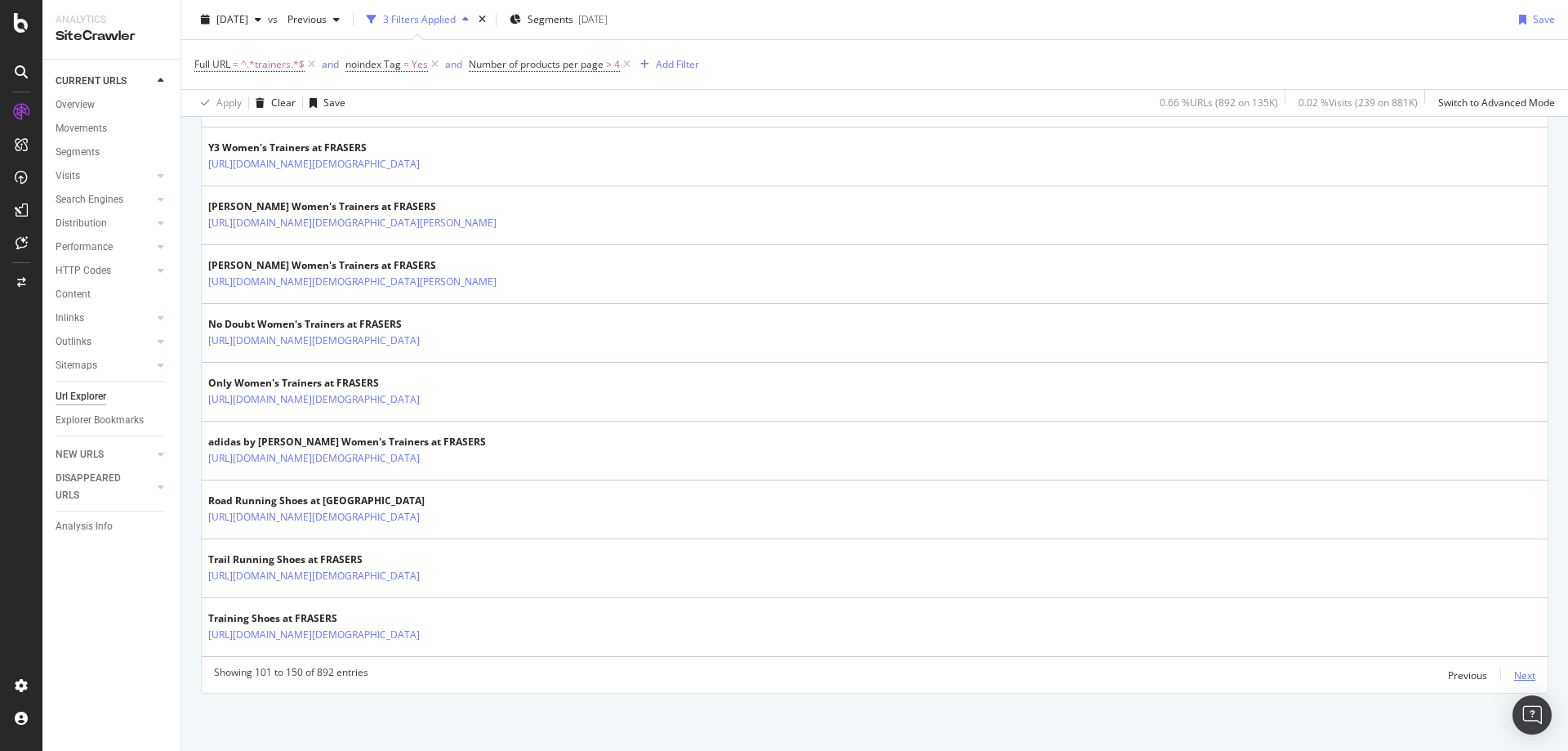
click at [1515, 672] on div "Next" at bounding box center [1524, 675] width 21 height 14
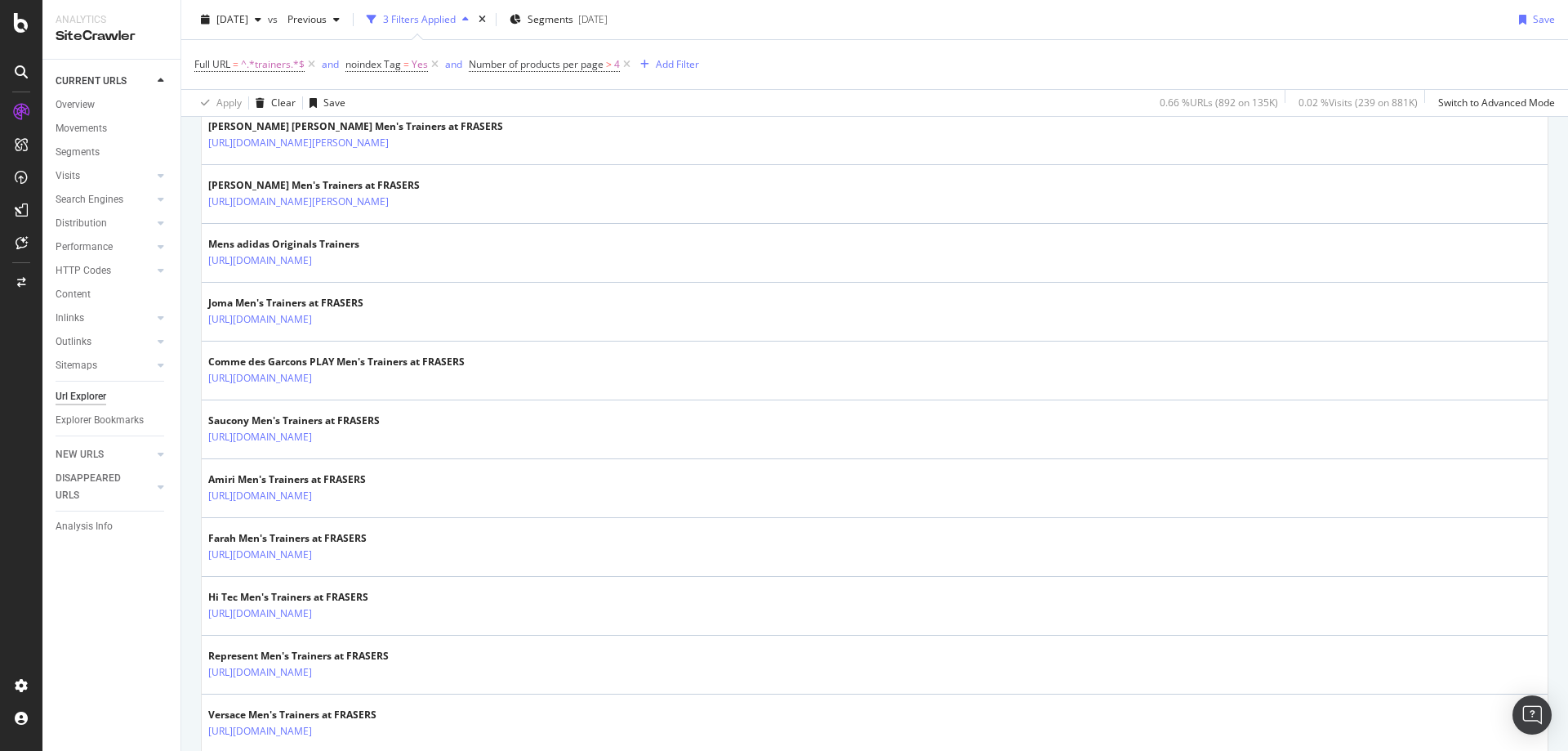
scroll to position [1903, 0]
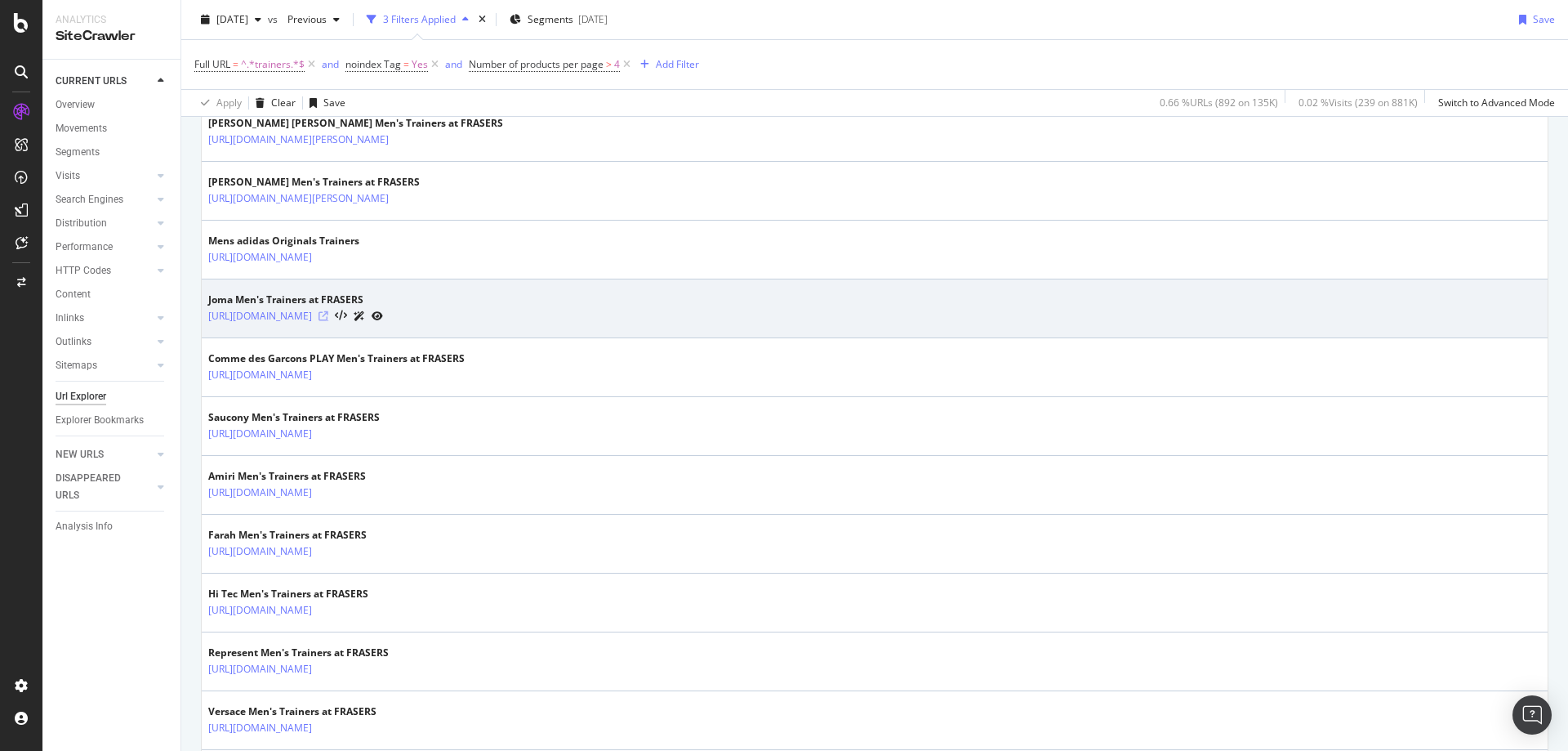
click at [328, 318] on icon at bounding box center [323, 316] width 10 height 10
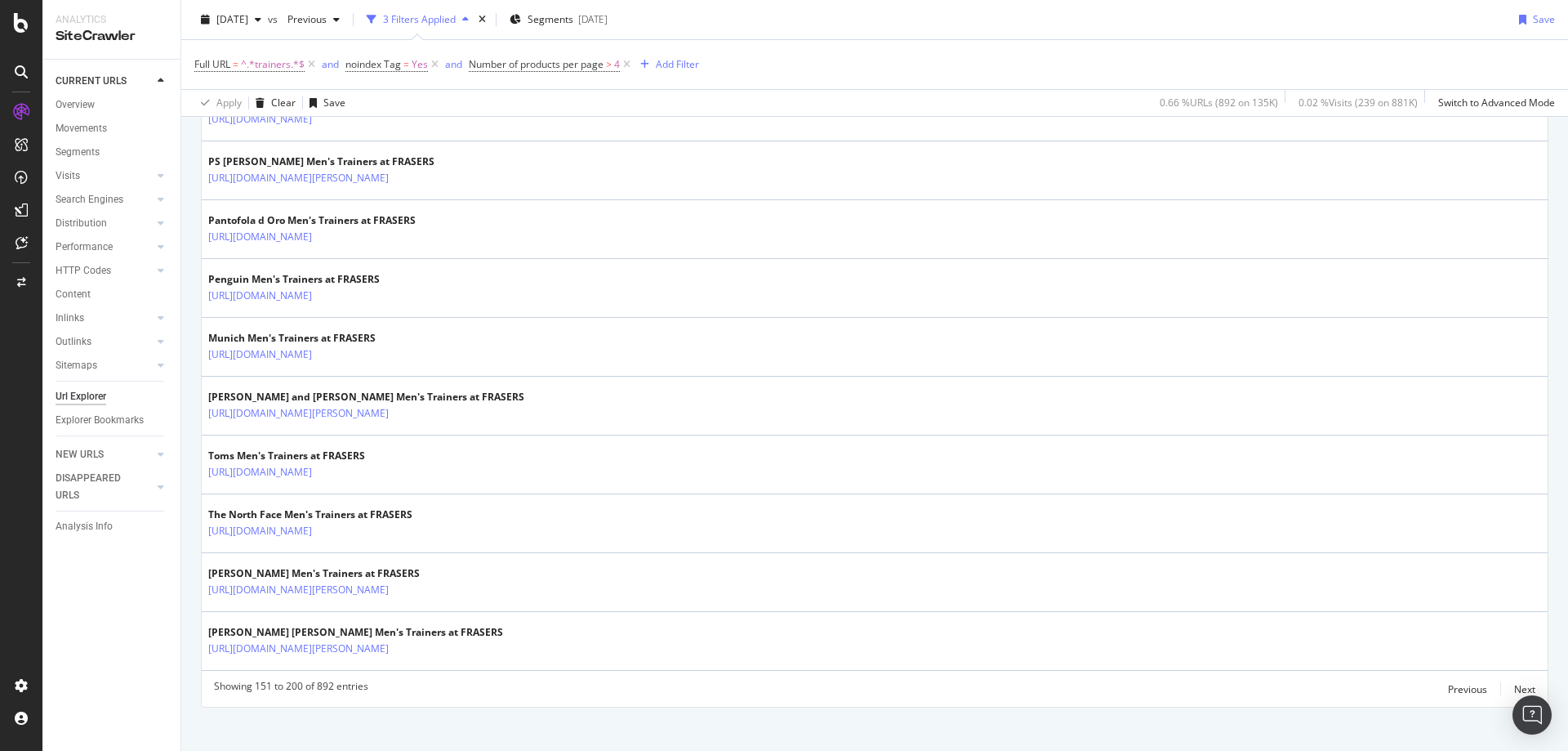
scroll to position [2820, 0]
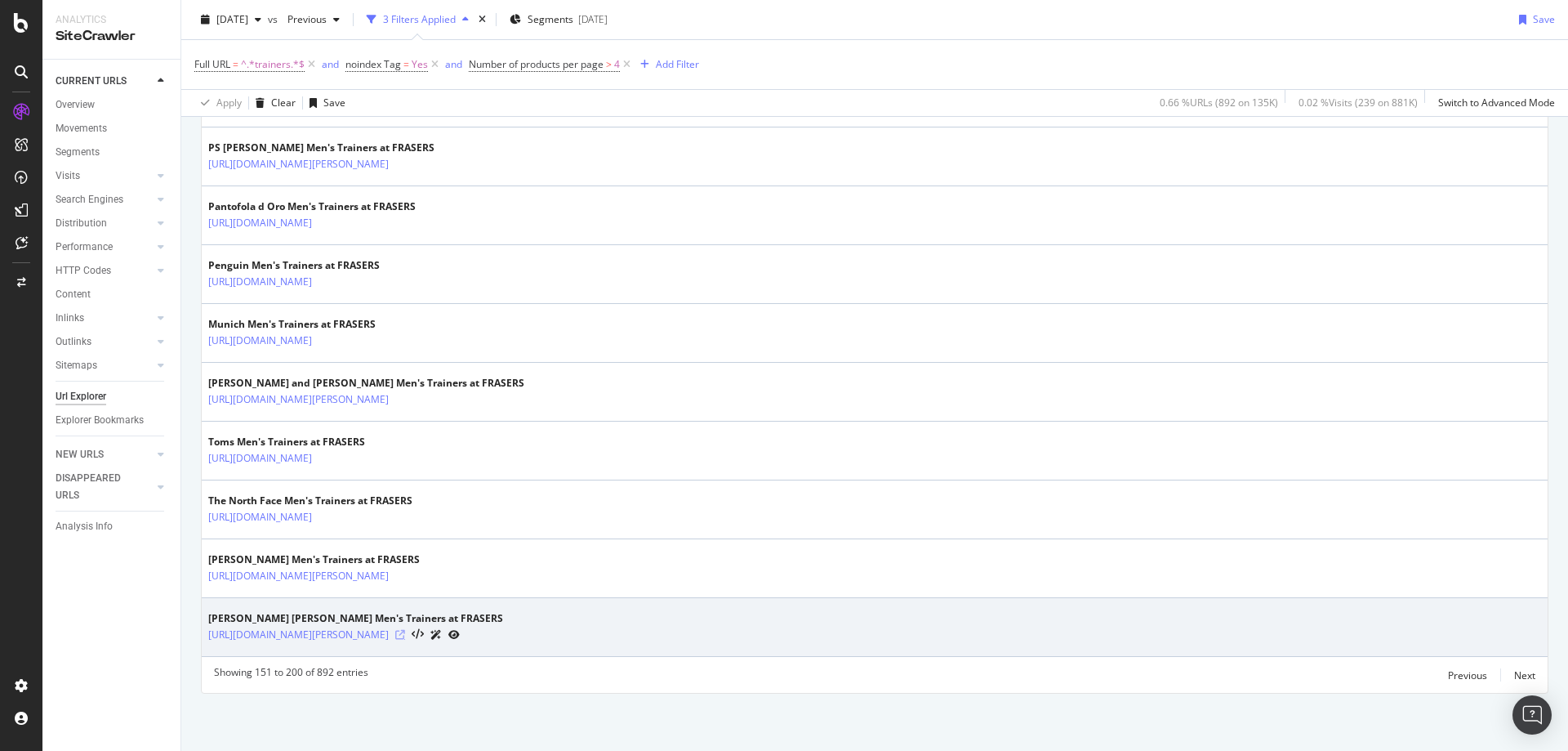
click at [405, 634] on icon at bounding box center [400, 635] width 10 height 10
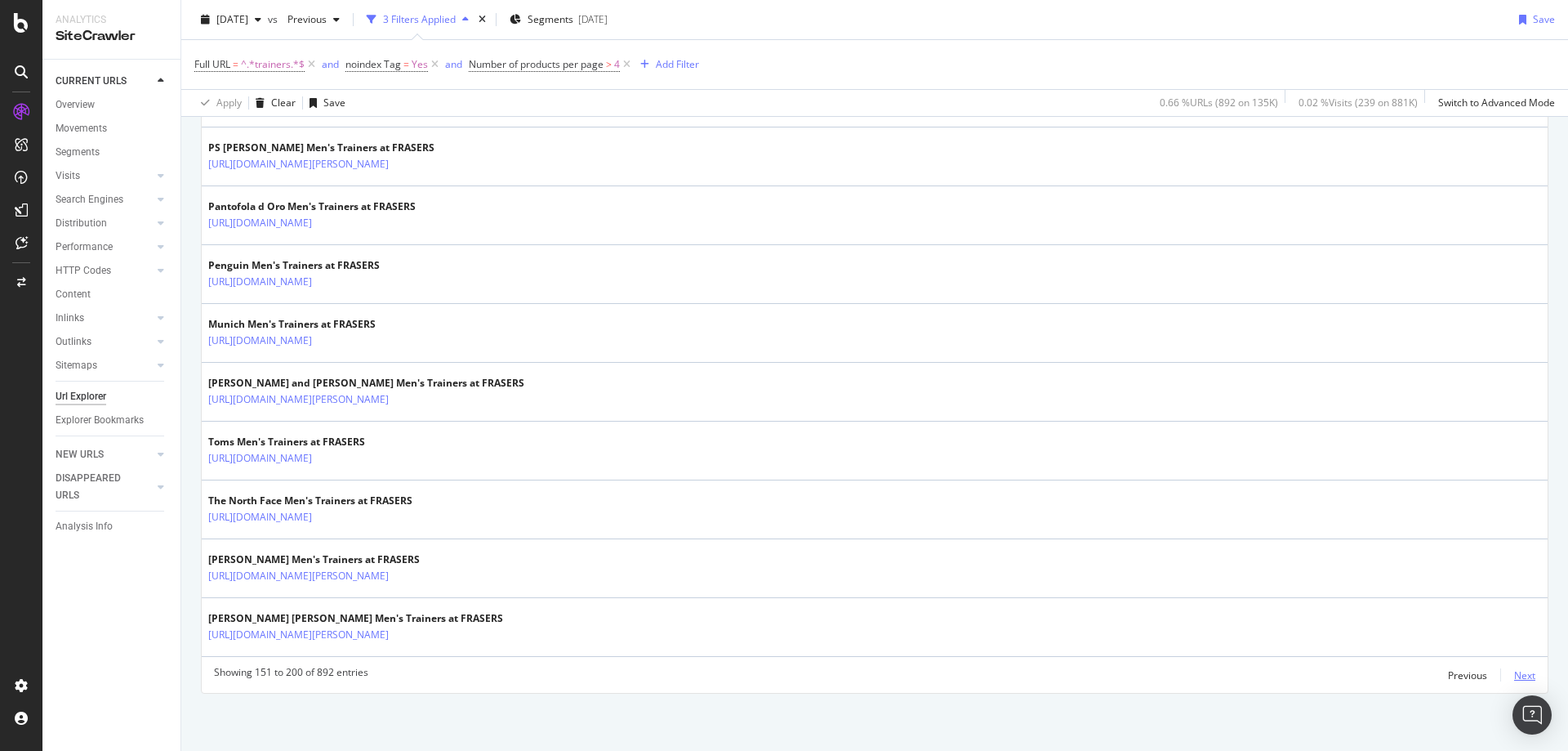
click at [1513, 674] on div "Next" at bounding box center [1524, 675] width 21 height 14
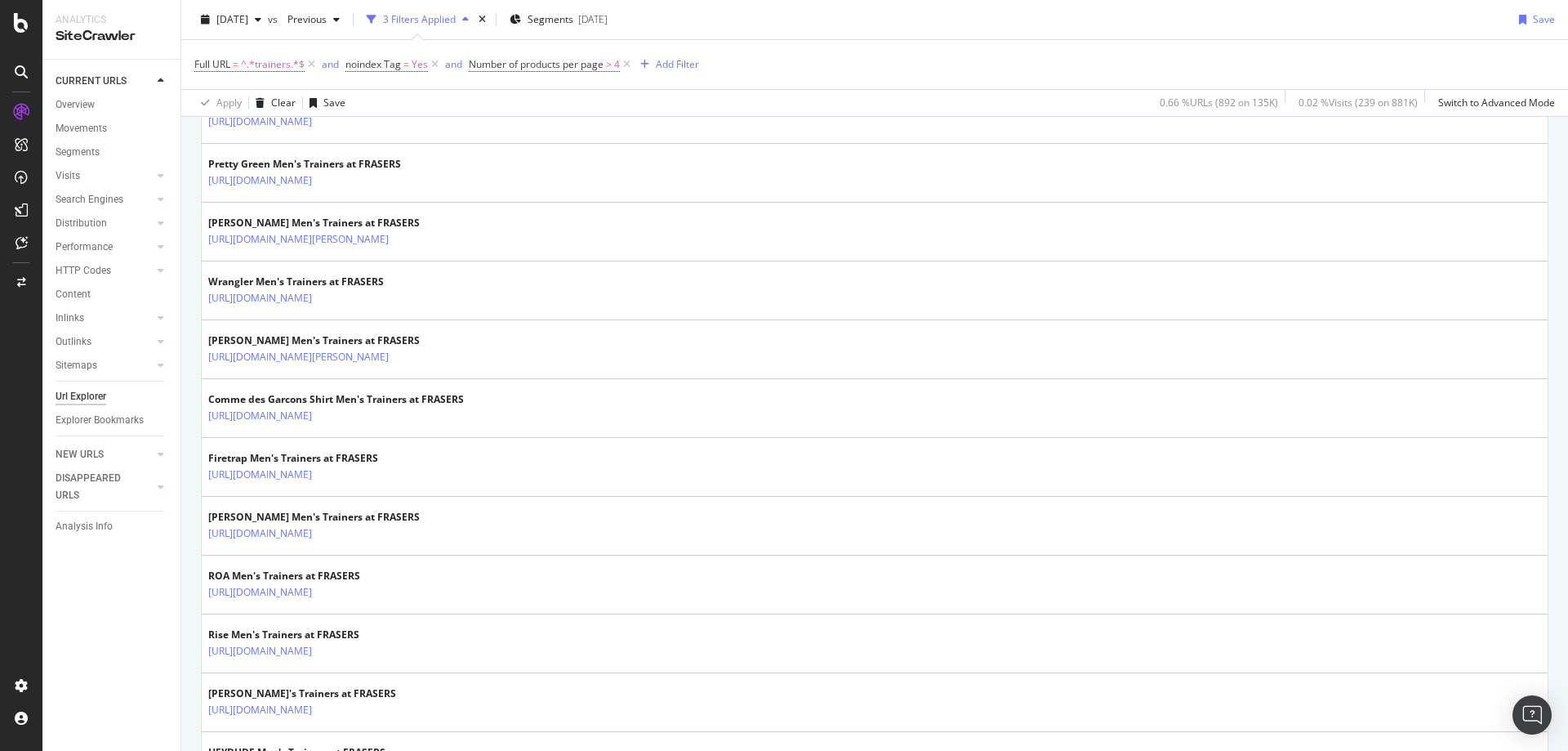
scroll to position [1118, 0]
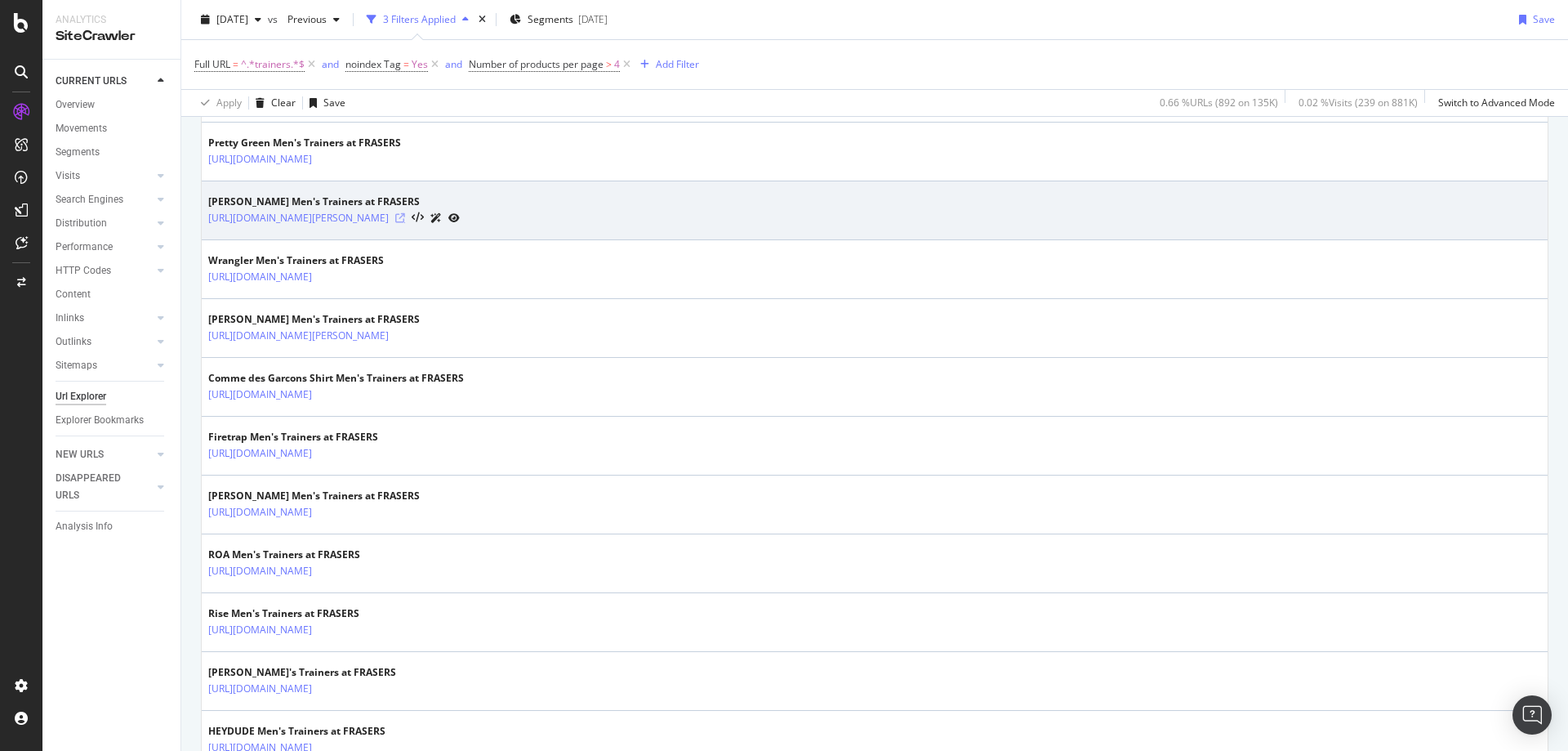
click at [405, 221] on icon at bounding box center [400, 218] width 10 height 10
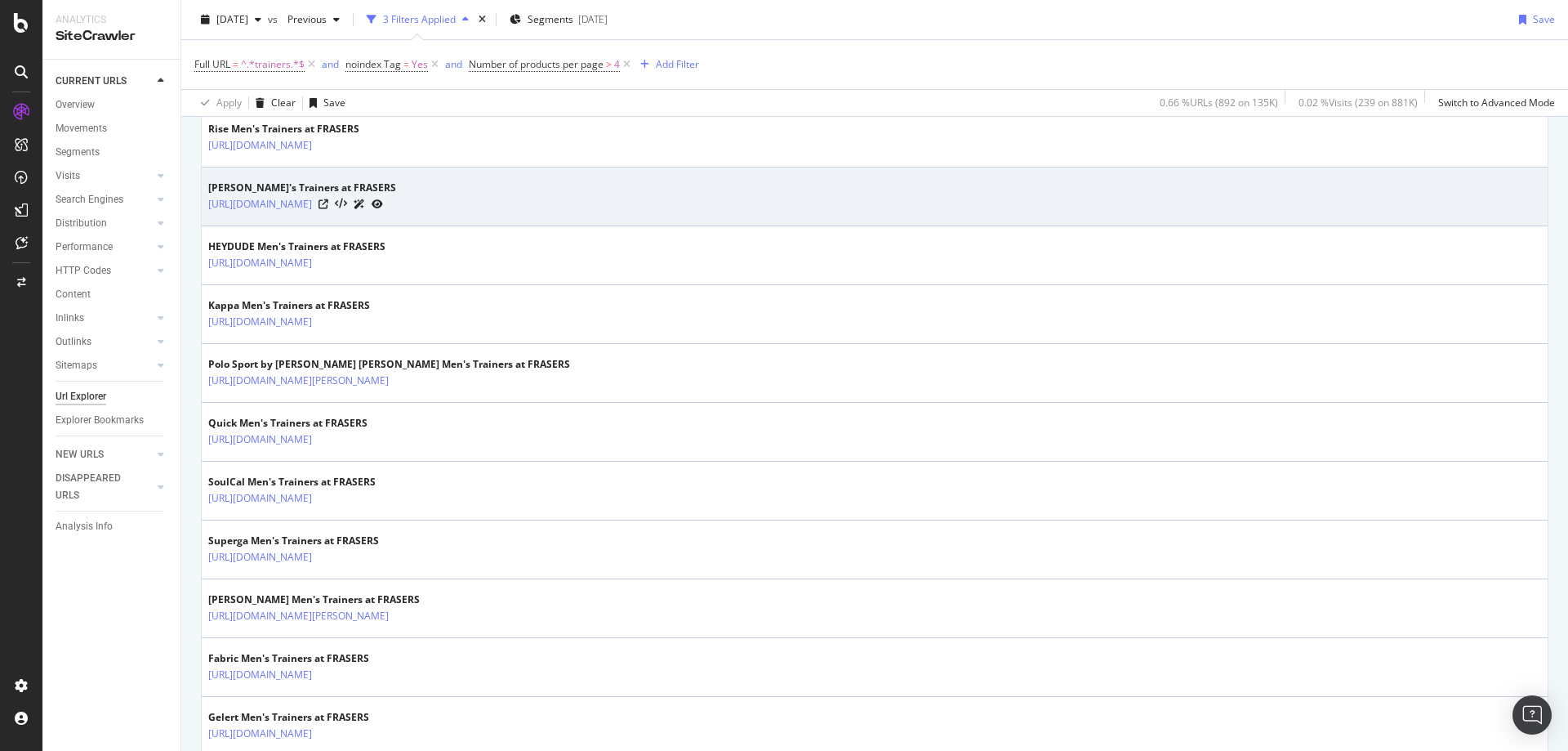
scroll to position [1610, 0]
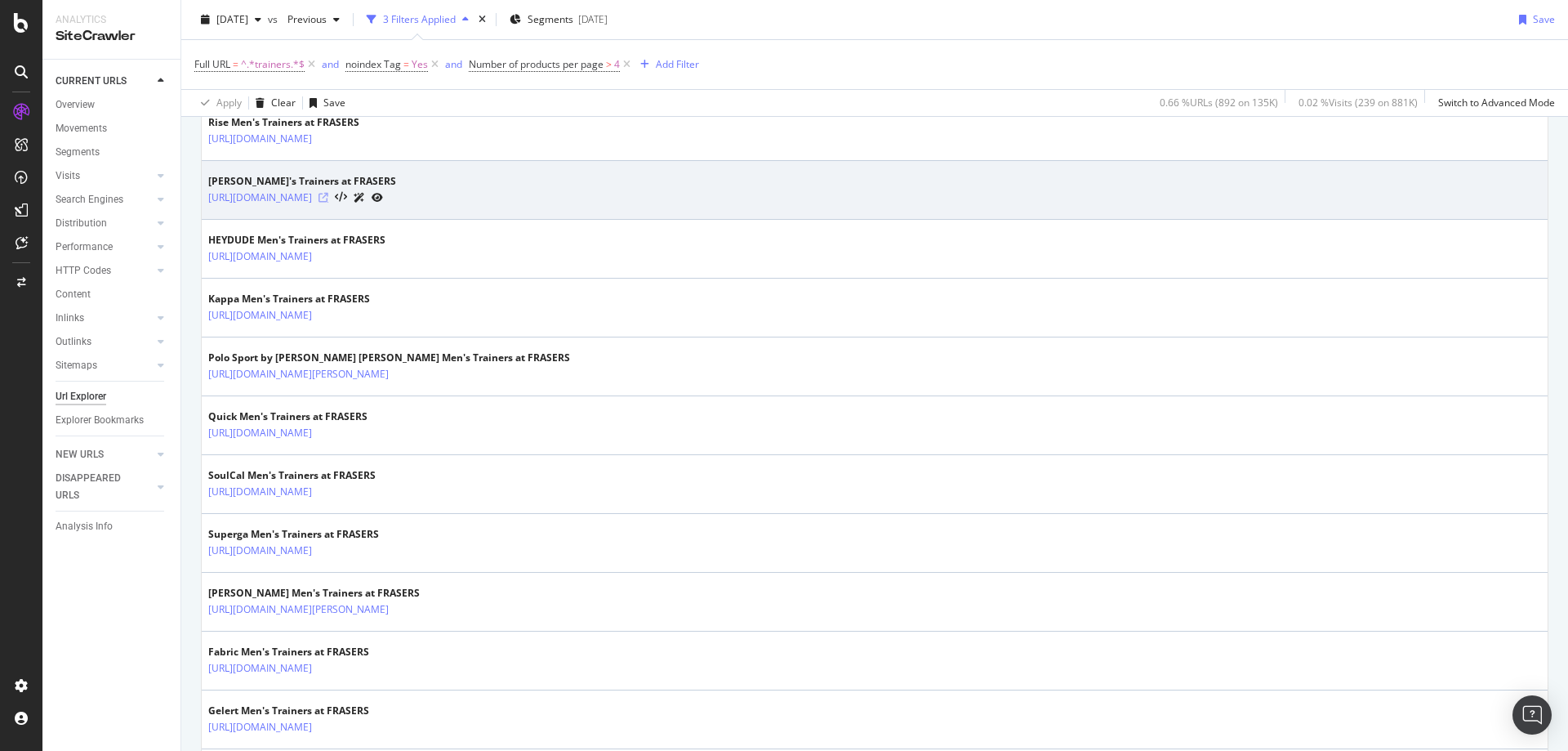
click at [328, 195] on icon at bounding box center [323, 198] width 10 height 10
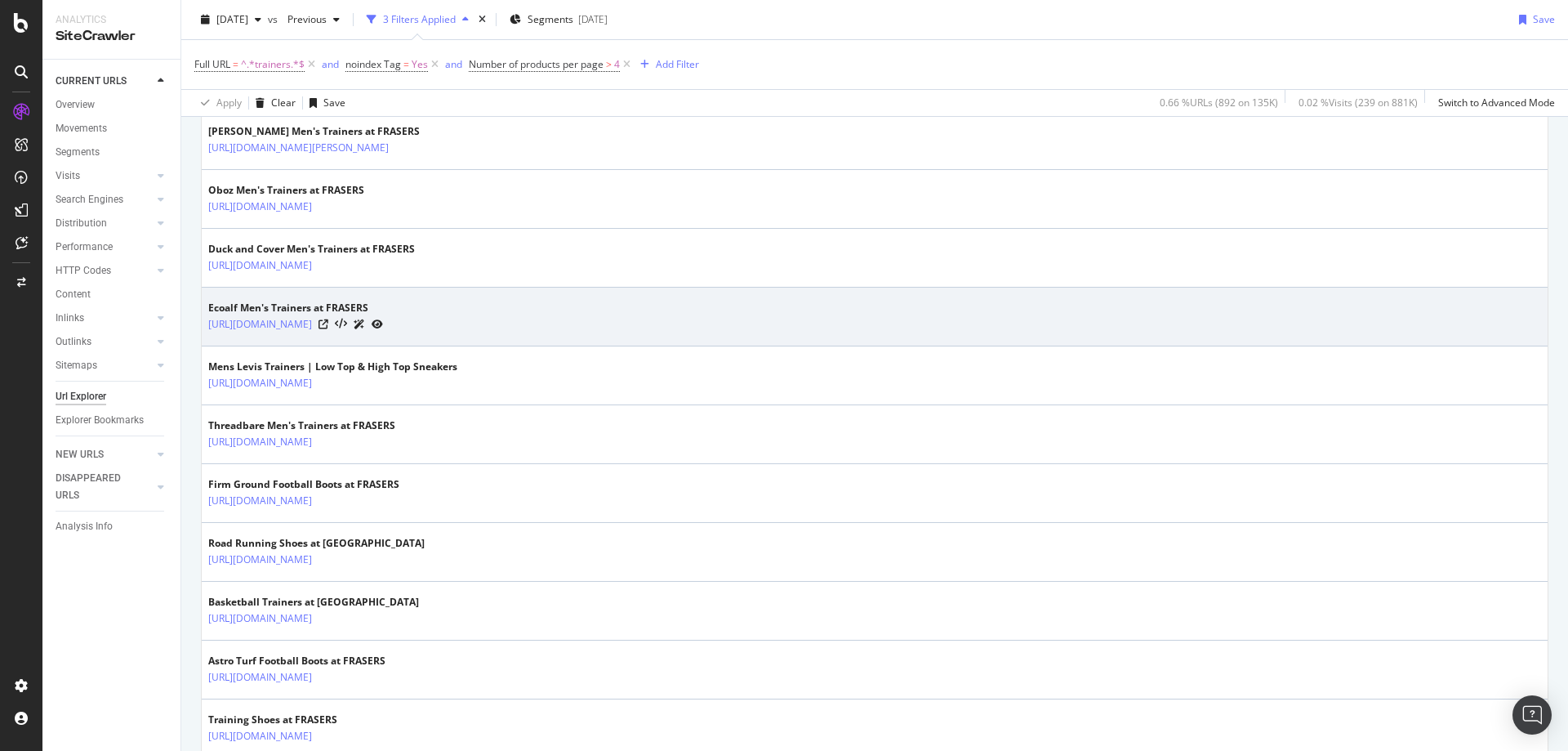
scroll to position [2820, 0]
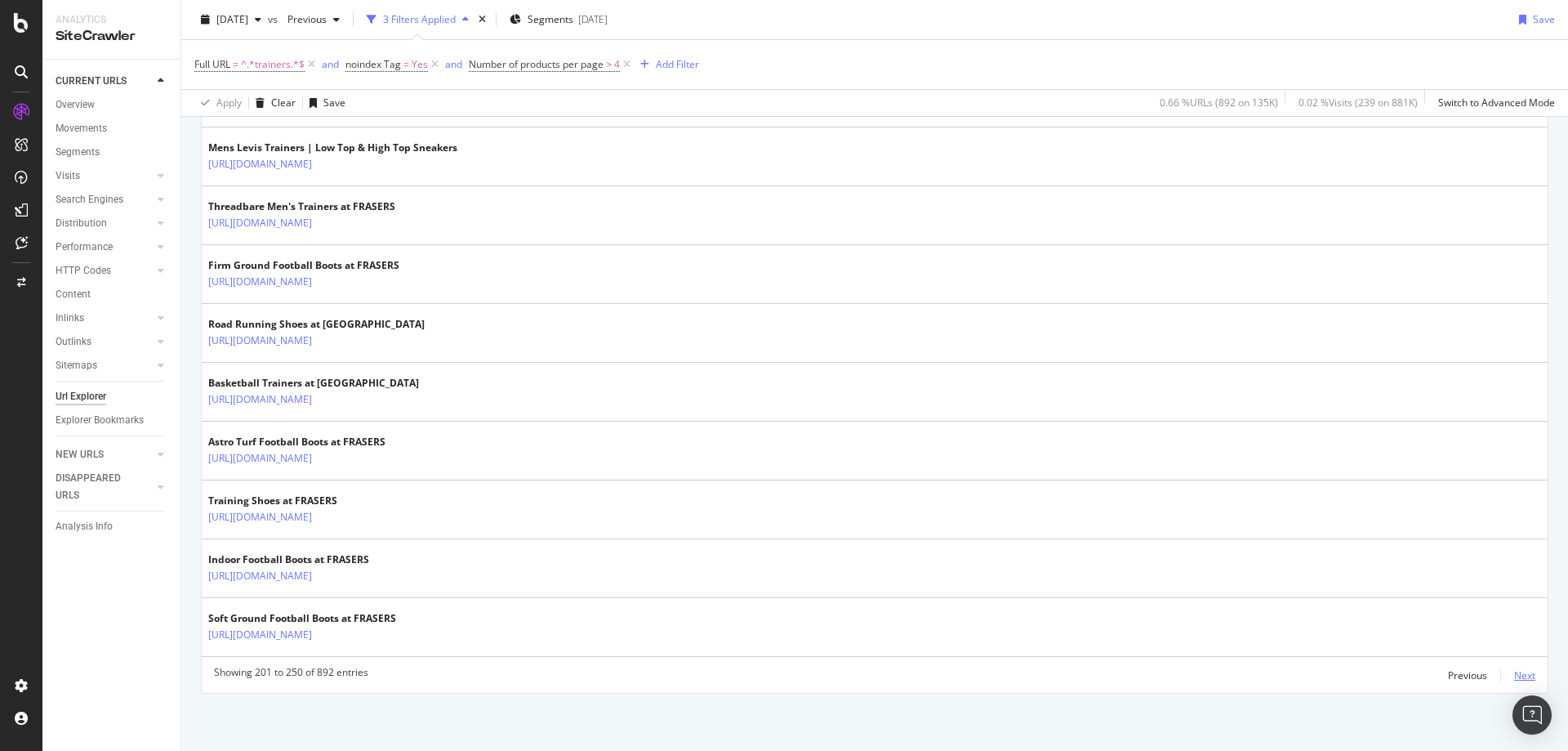
click at [1519, 675] on div "Next" at bounding box center [1524, 675] width 21 height 14
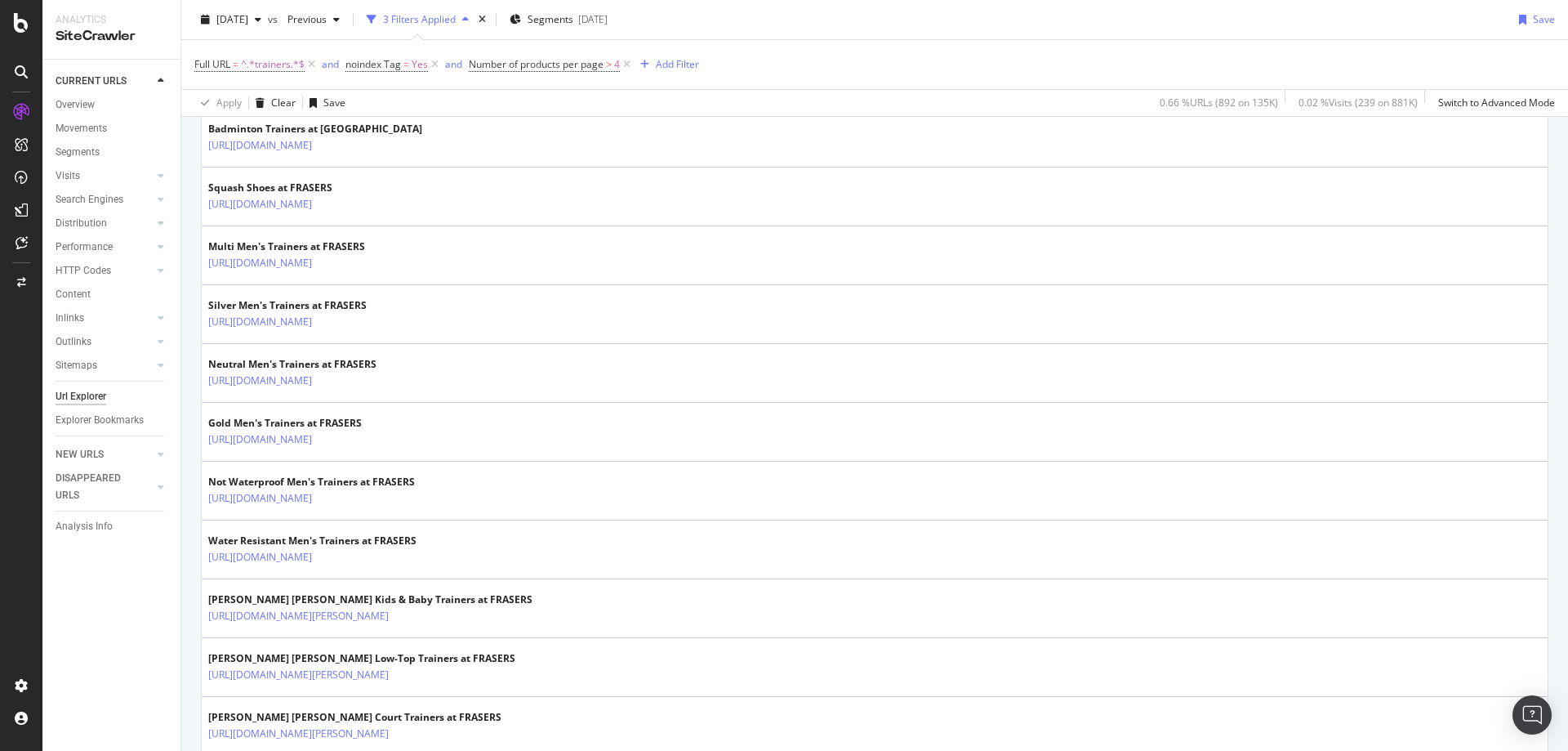
scroll to position [979, 0]
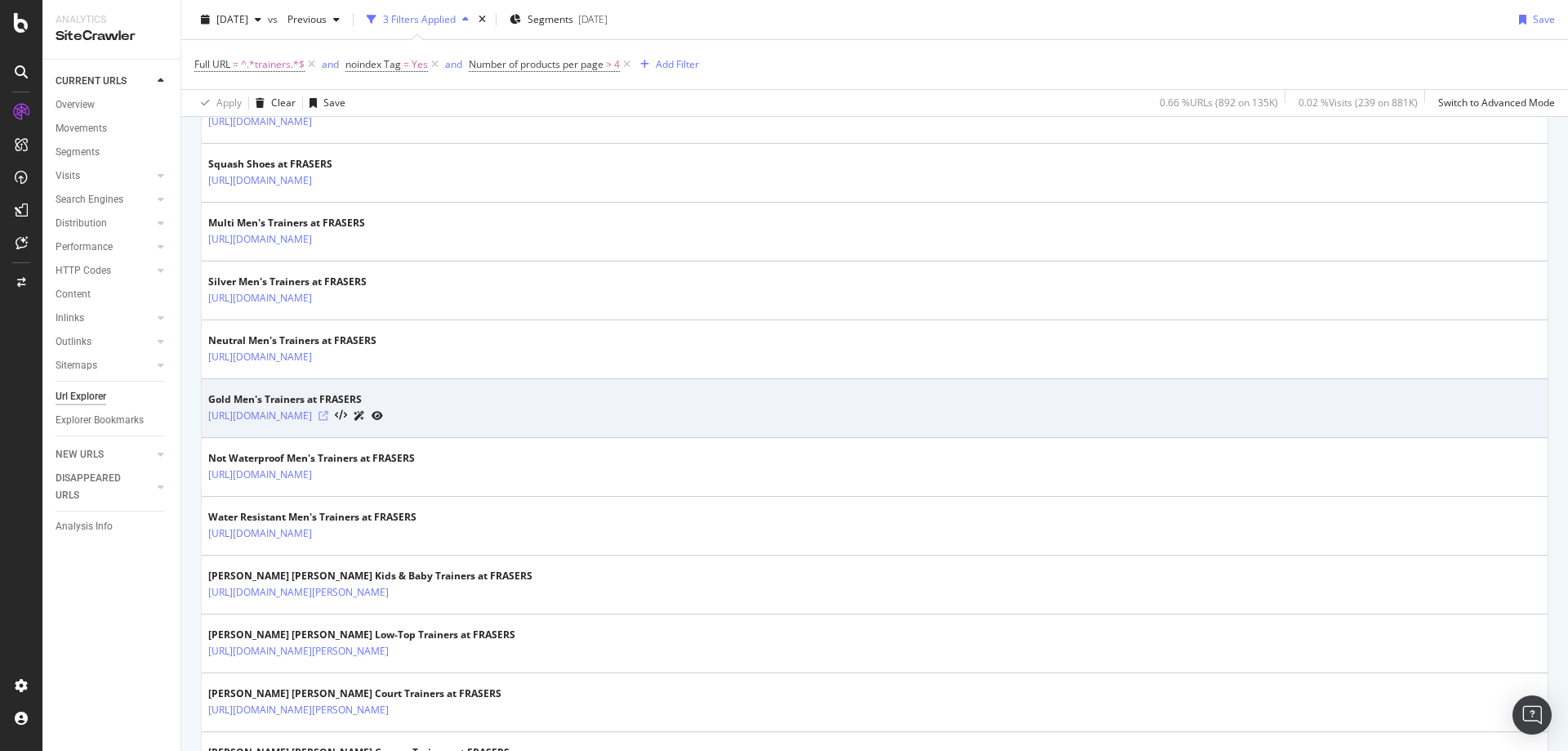
click at [328, 414] on icon at bounding box center [323, 416] width 10 height 10
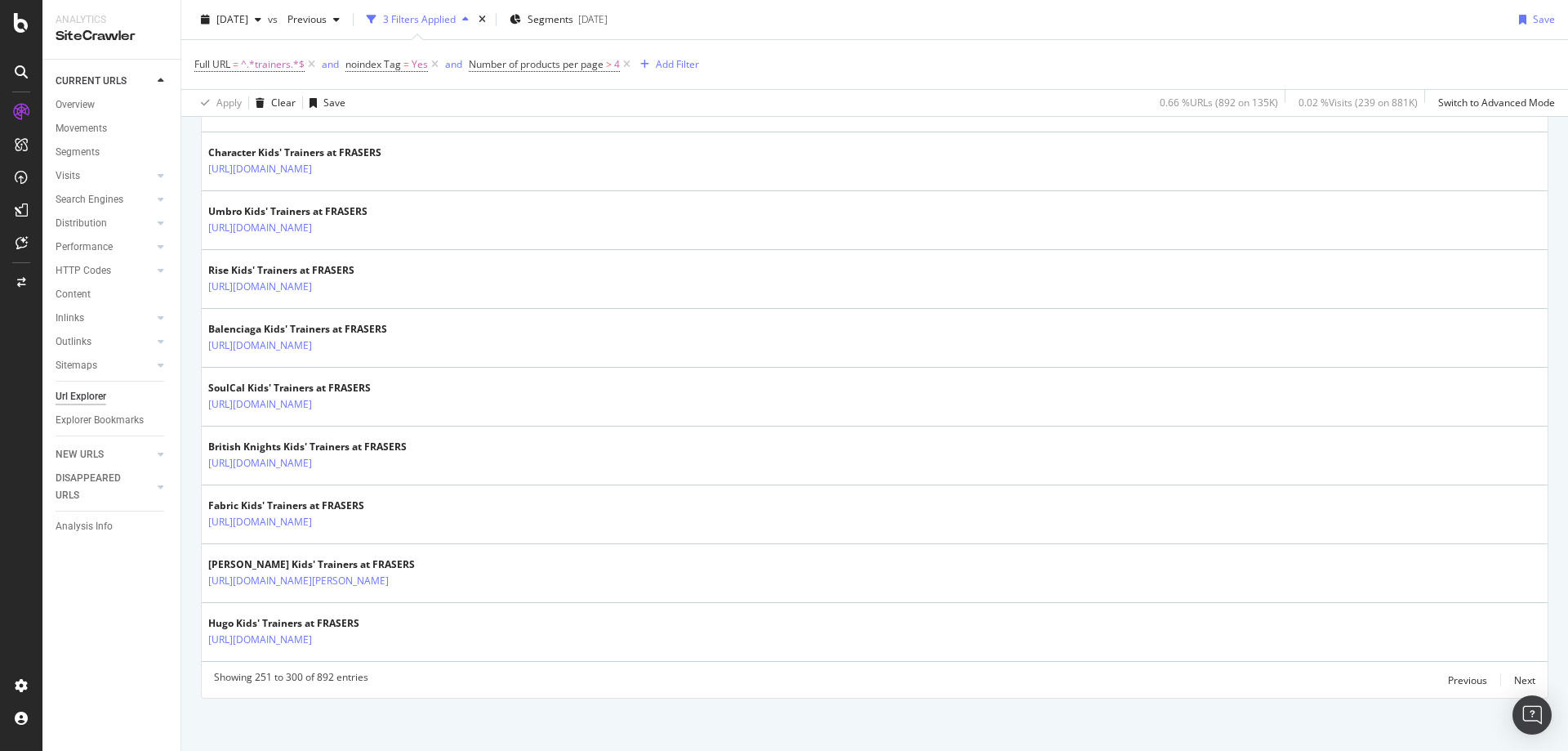
scroll to position [2820, 0]
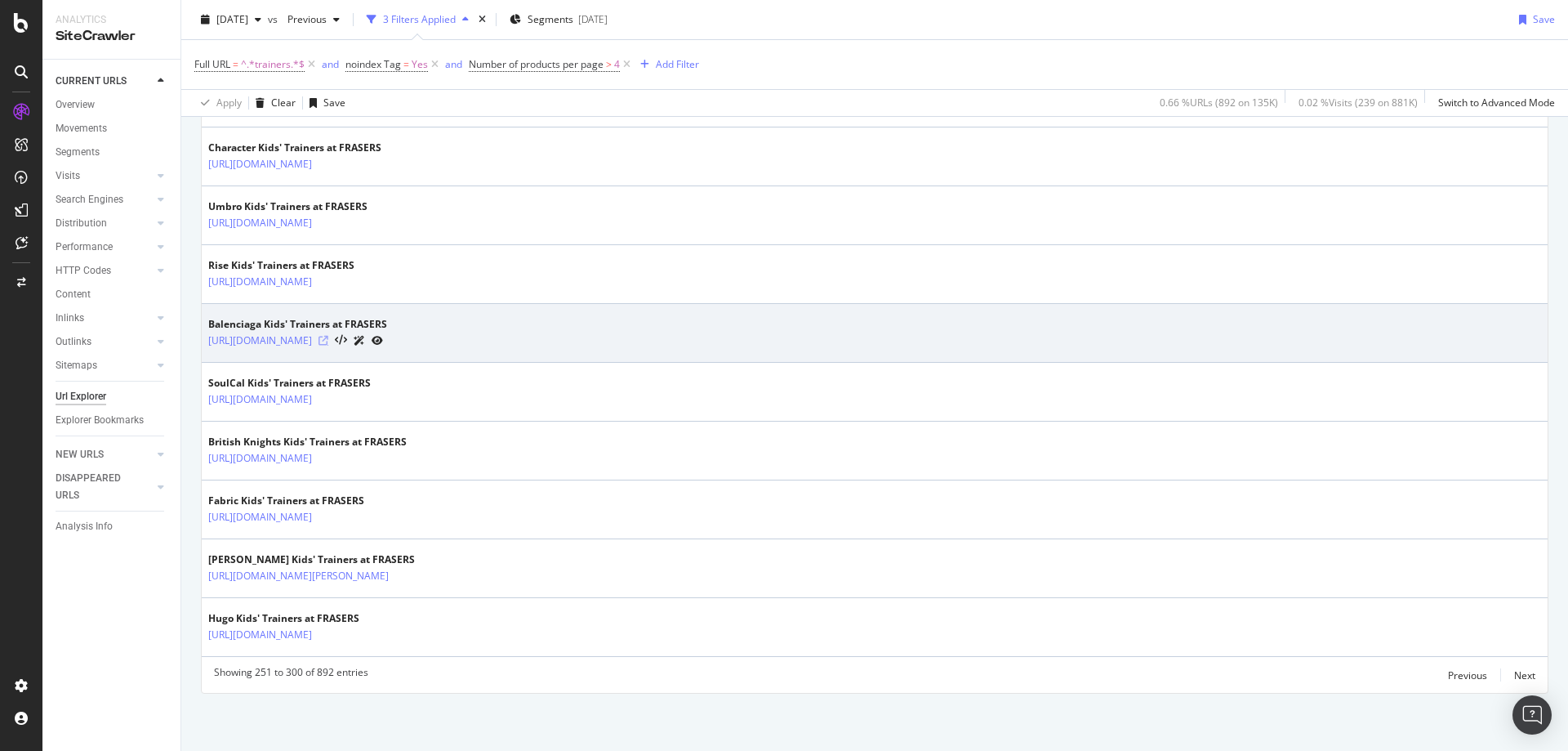
click at [328, 342] on icon at bounding box center [323, 341] width 10 height 10
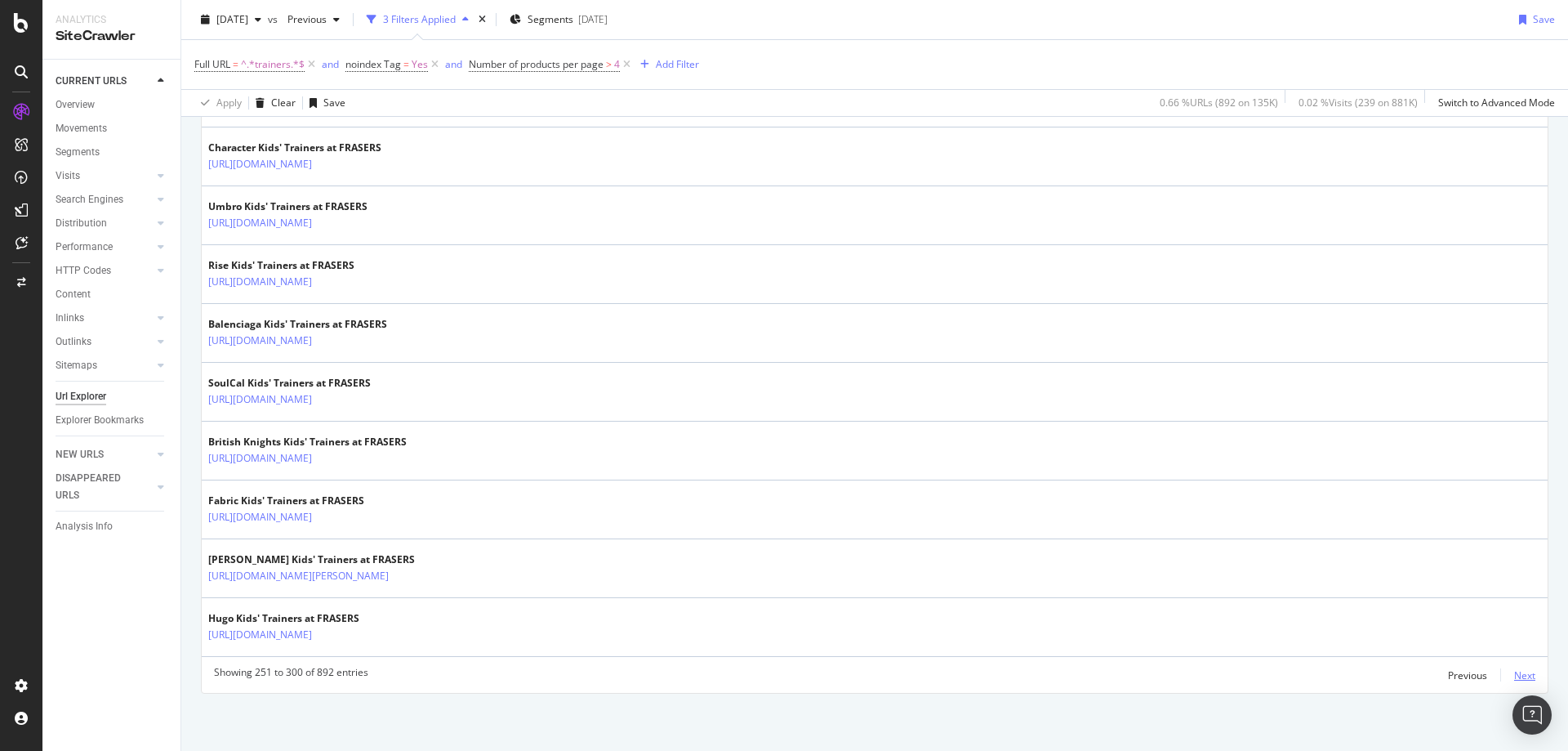
click at [1513, 672] on div "Next" at bounding box center [1524, 675] width 21 height 14
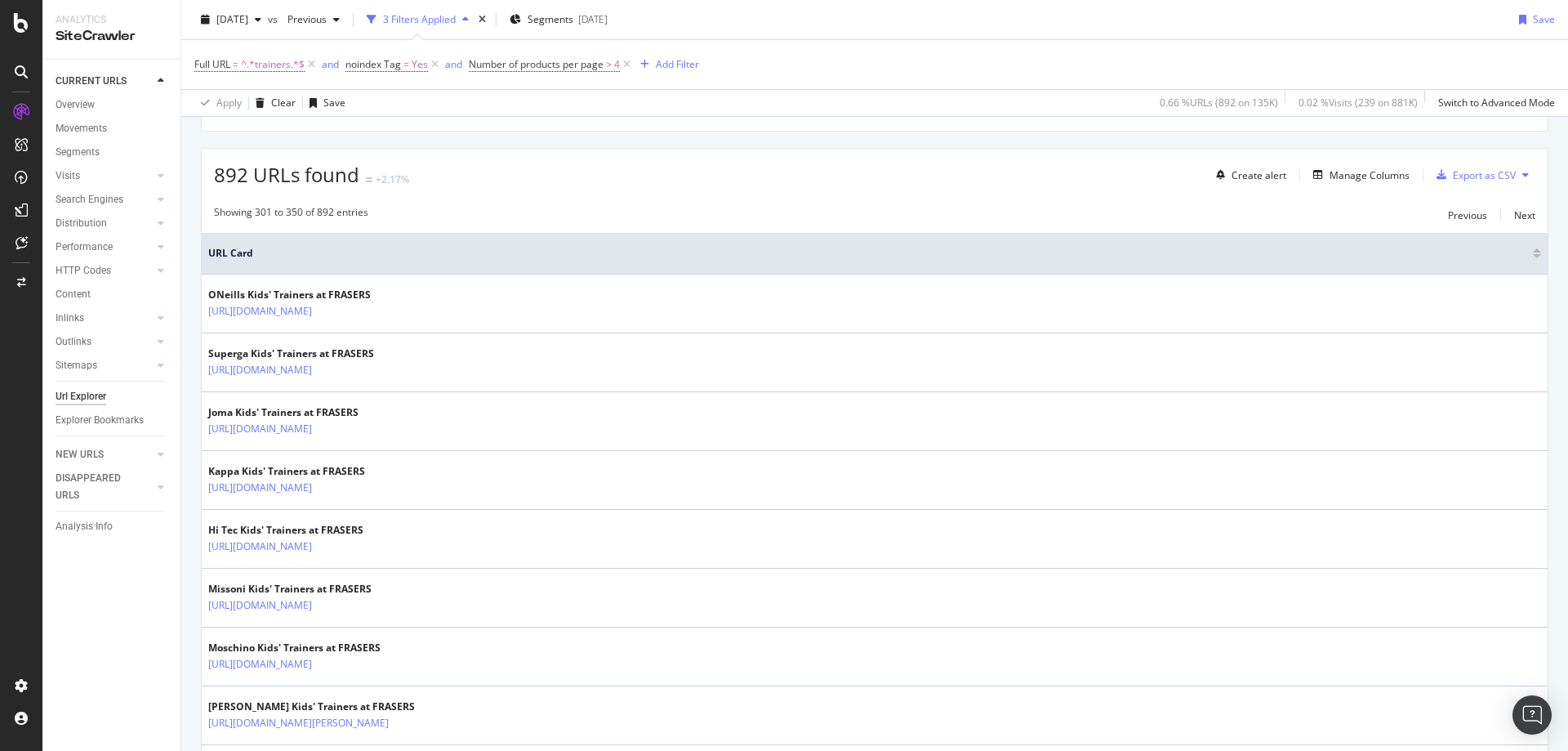
scroll to position [264, 0]
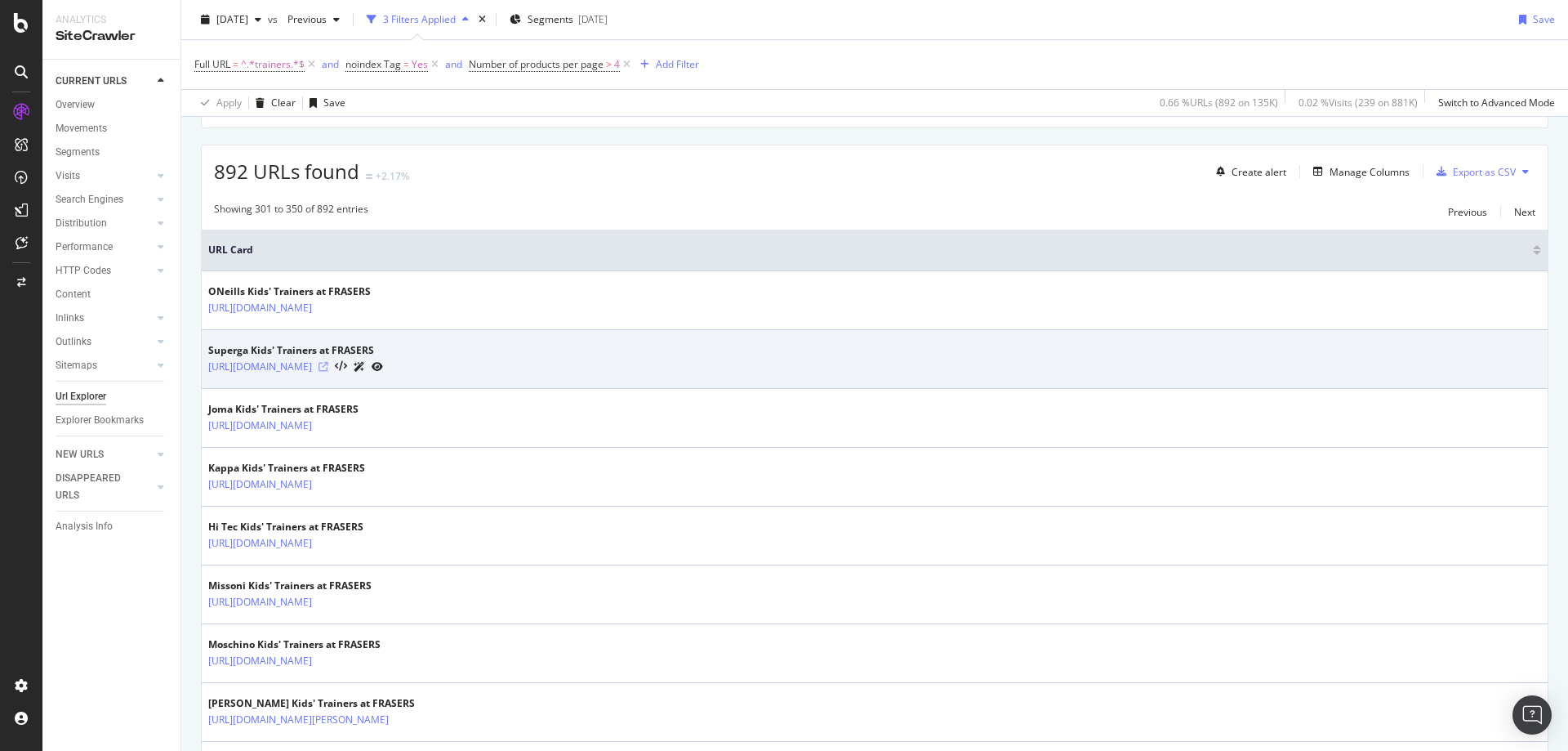
click at [328, 368] on icon at bounding box center [323, 367] width 10 height 10
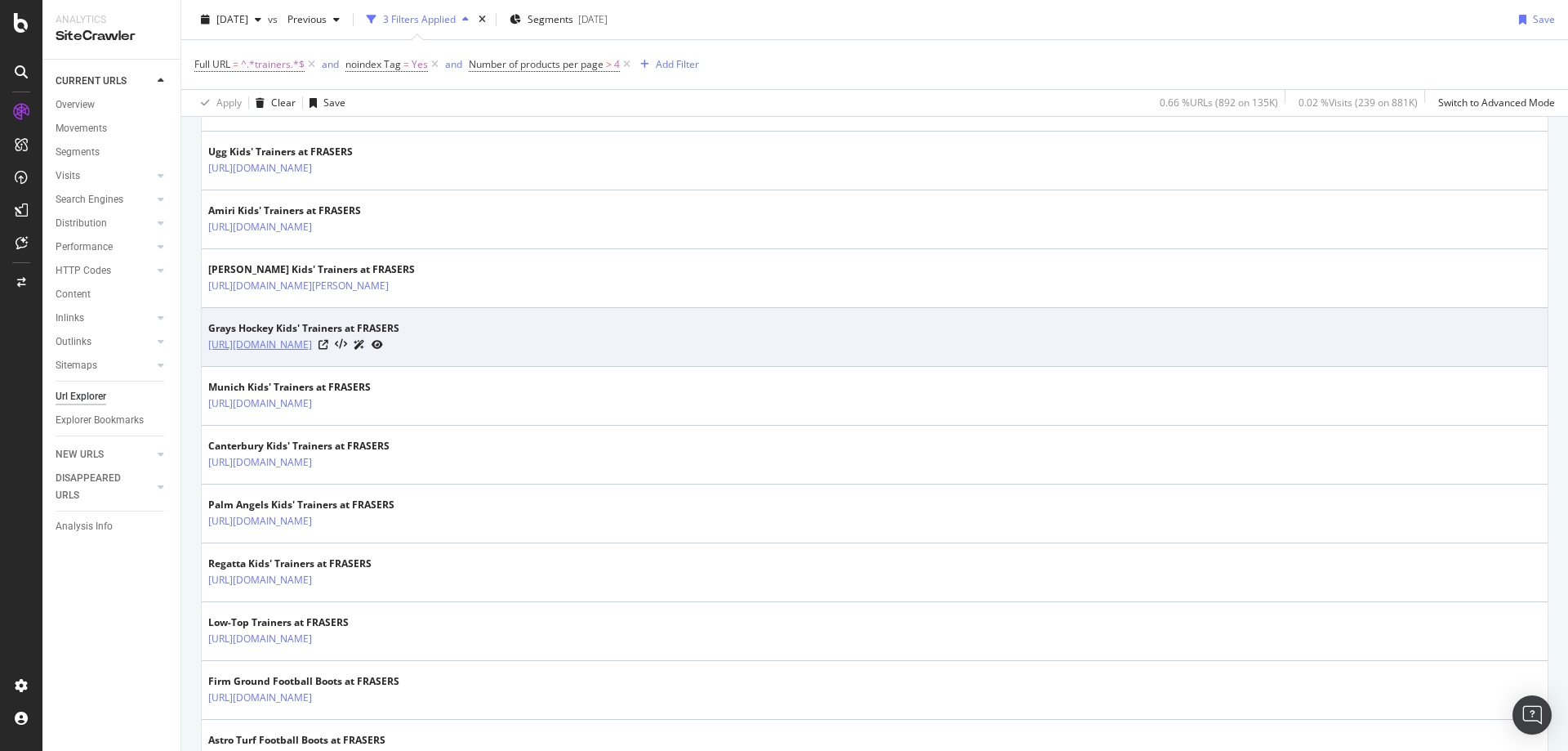
scroll to position [875, 0]
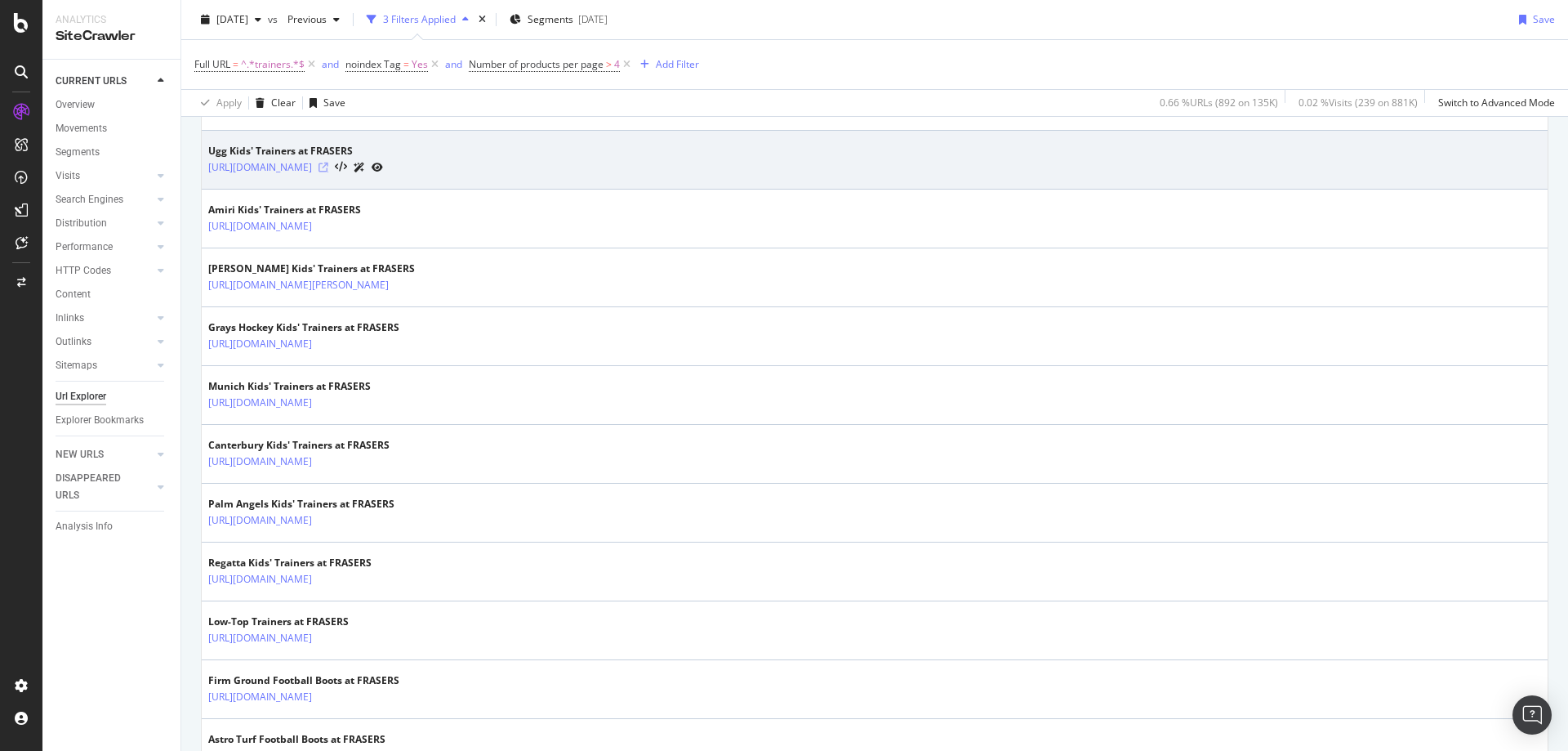
click at [328, 168] on icon at bounding box center [323, 168] width 10 height 10
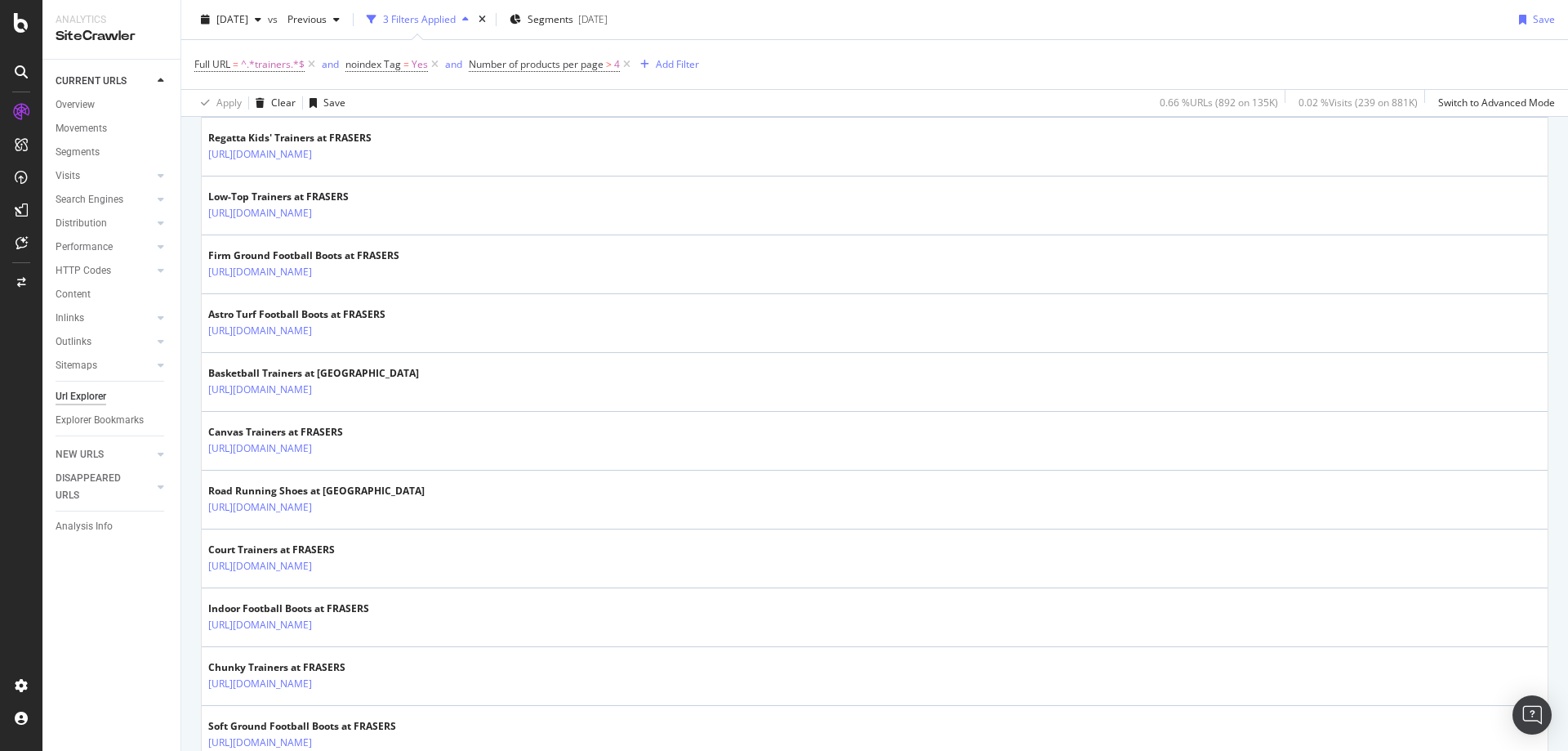
scroll to position [1302, 0]
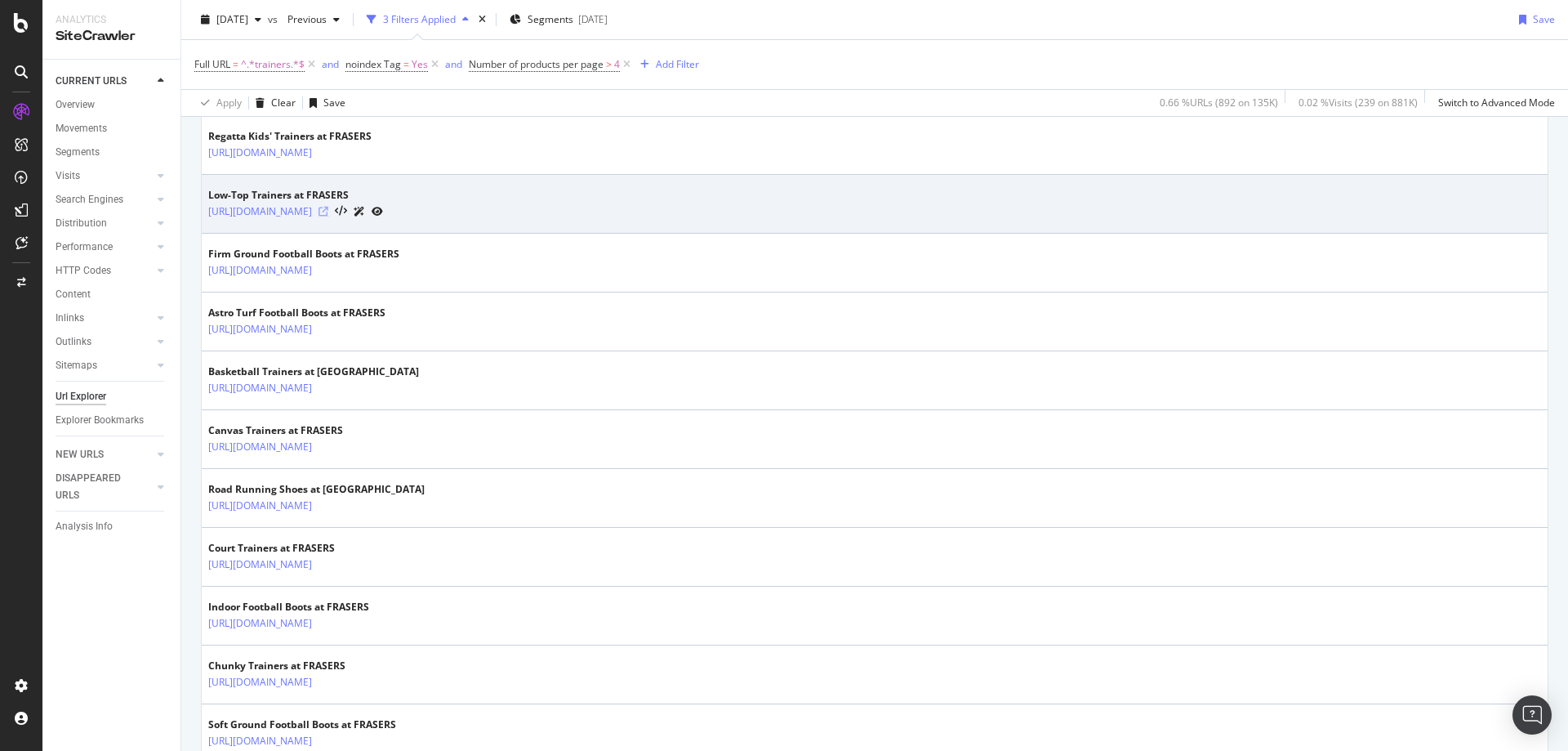
click at [328, 211] on icon at bounding box center [323, 212] width 10 height 10
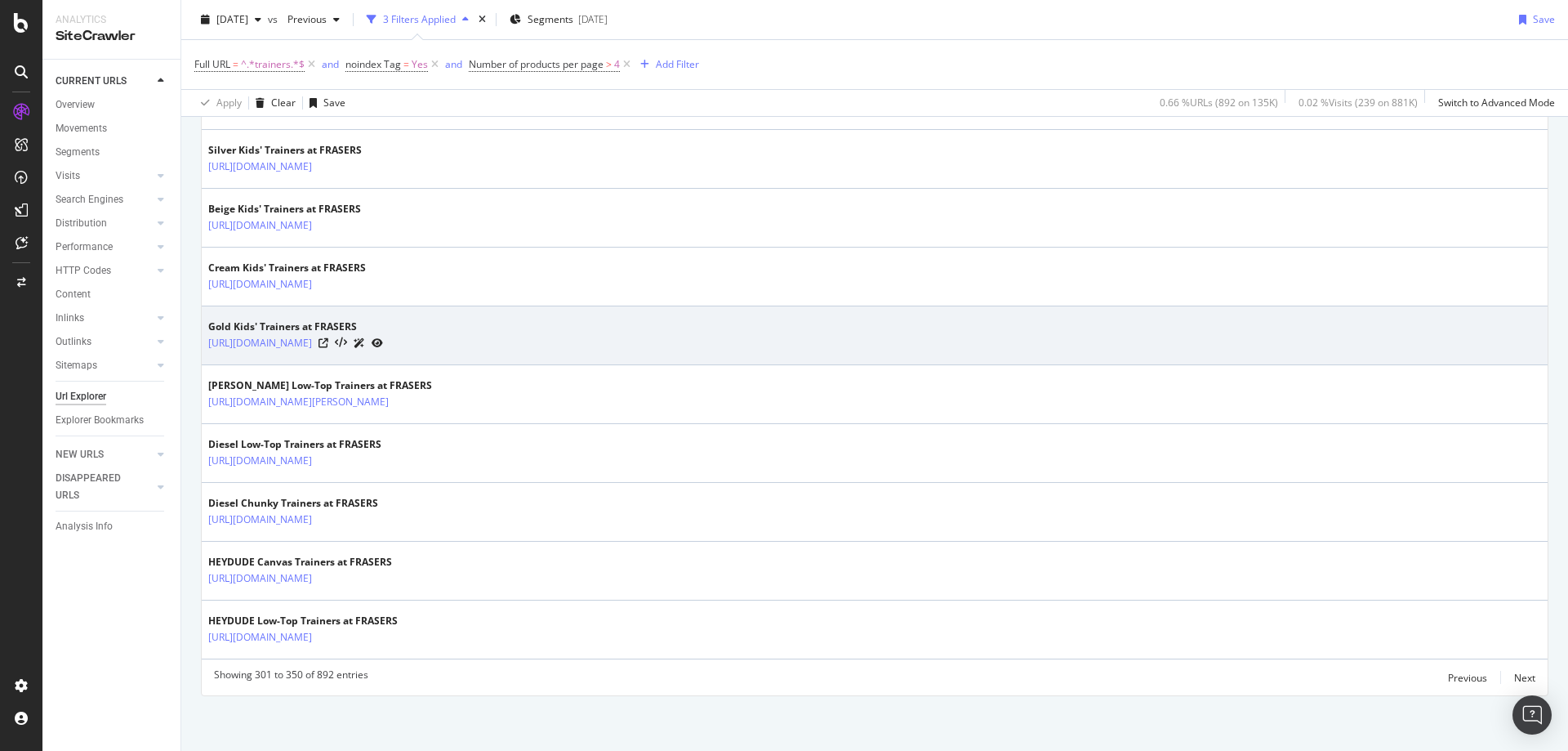
scroll to position [2820, 0]
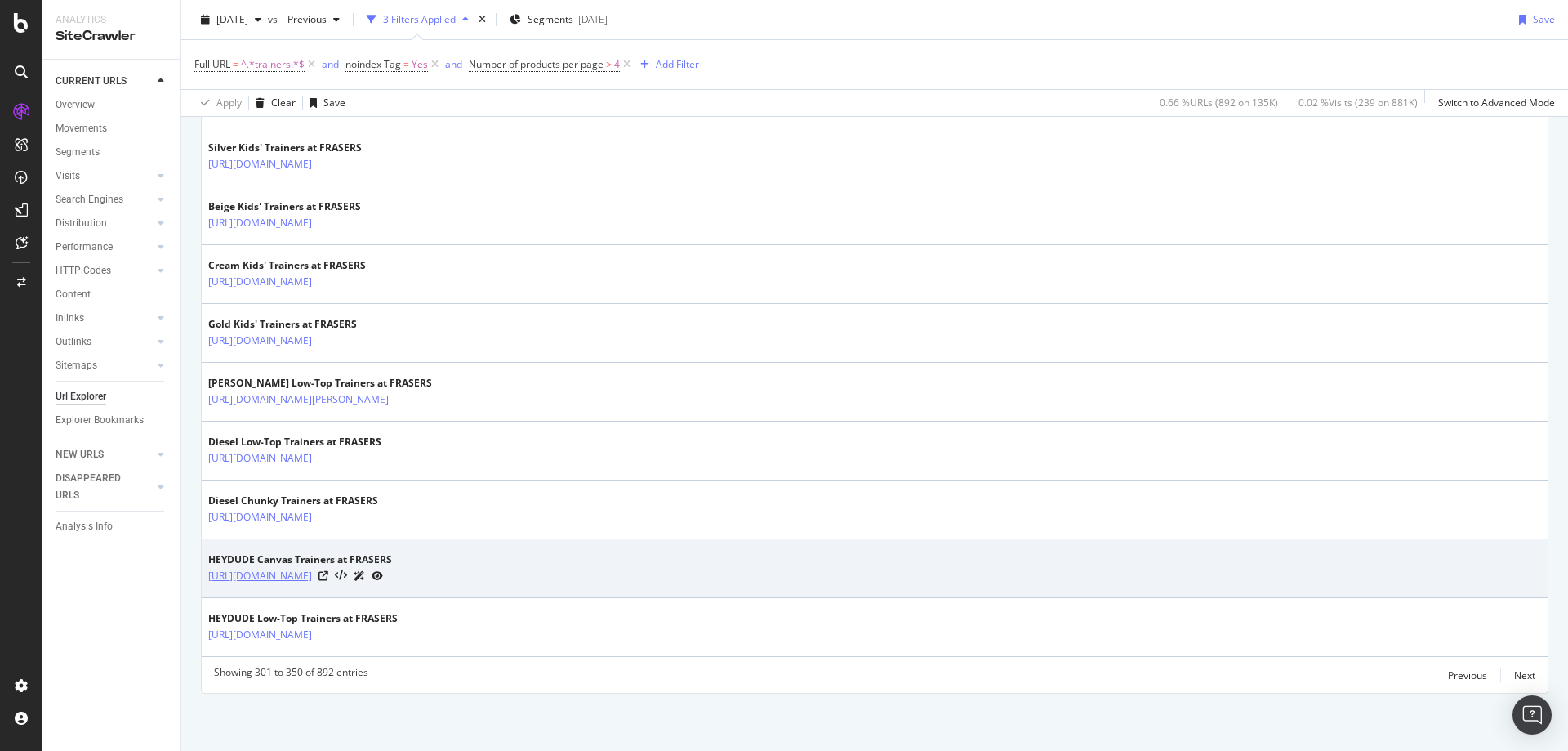
drag, startPoint x: 438, startPoint y: 373, endPoint x: 494, endPoint y: 568, distance: 202.9
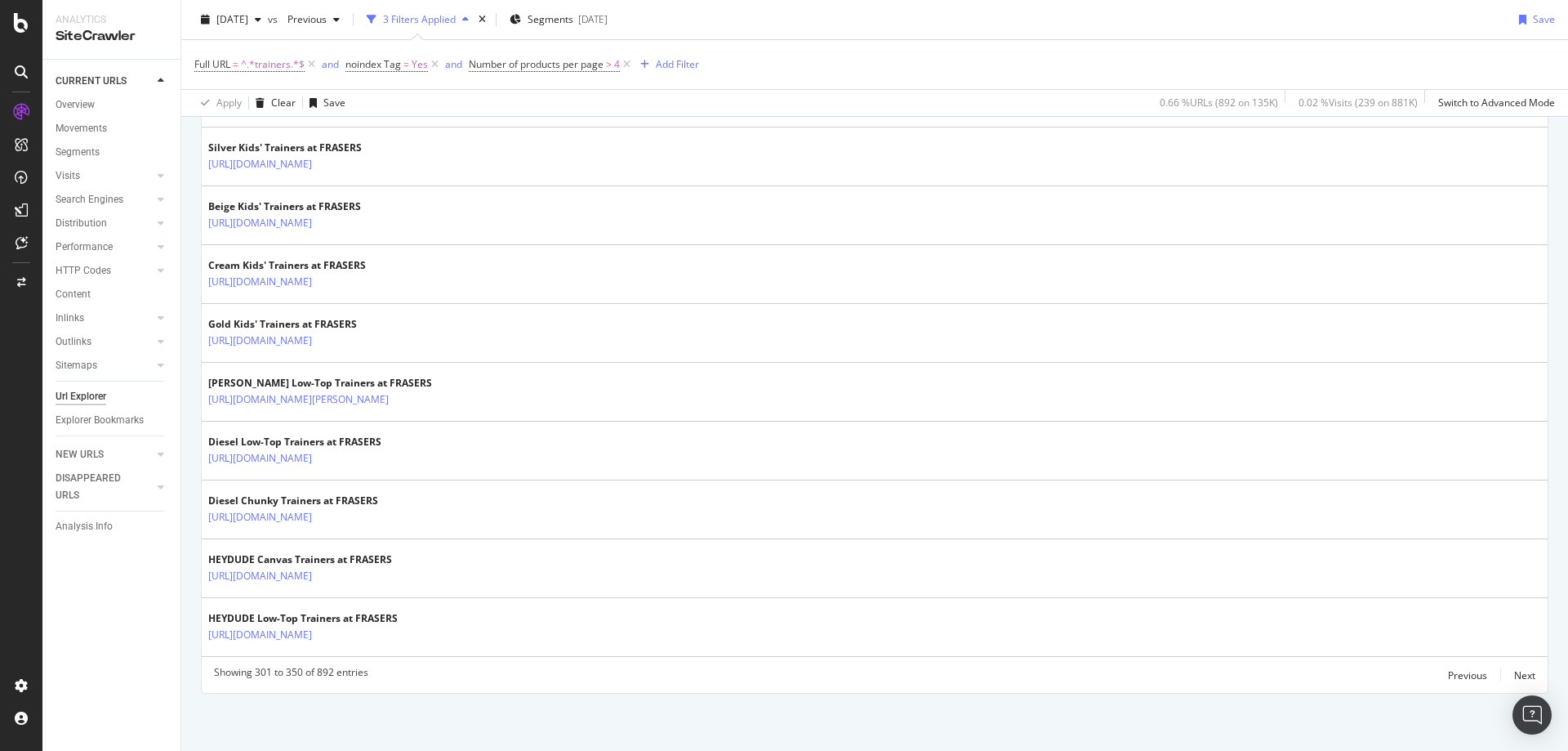
click at [1513, 667] on div "Next" at bounding box center [1524, 675] width 21 height 18
click at [1522, 671] on div "Next" at bounding box center [1524, 675] width 21 height 14
click at [1516, 672] on div "Next" at bounding box center [1524, 675] width 21 height 14
click at [1513, 672] on div "Next" at bounding box center [1524, 675] width 21 height 14
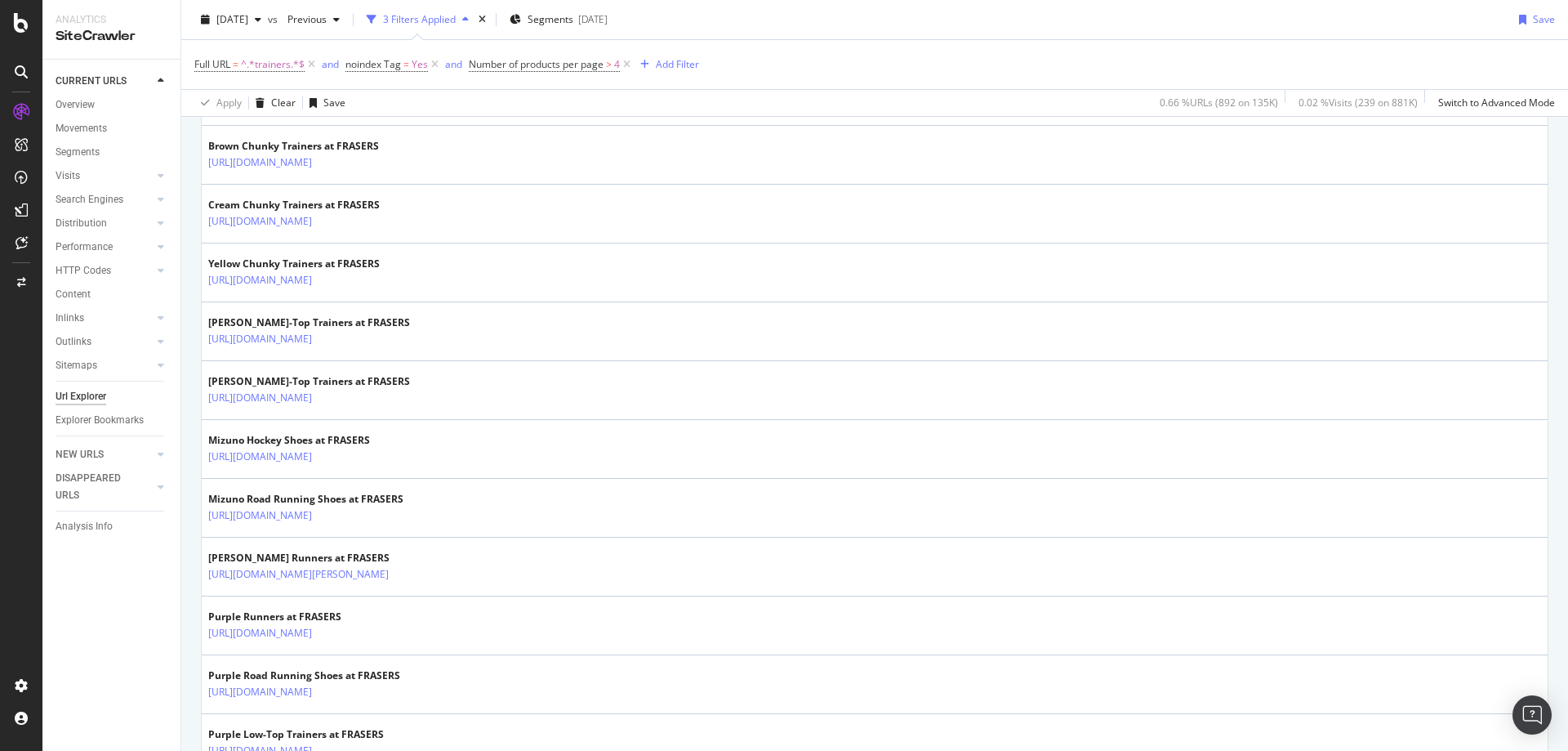
scroll to position [1471, 0]
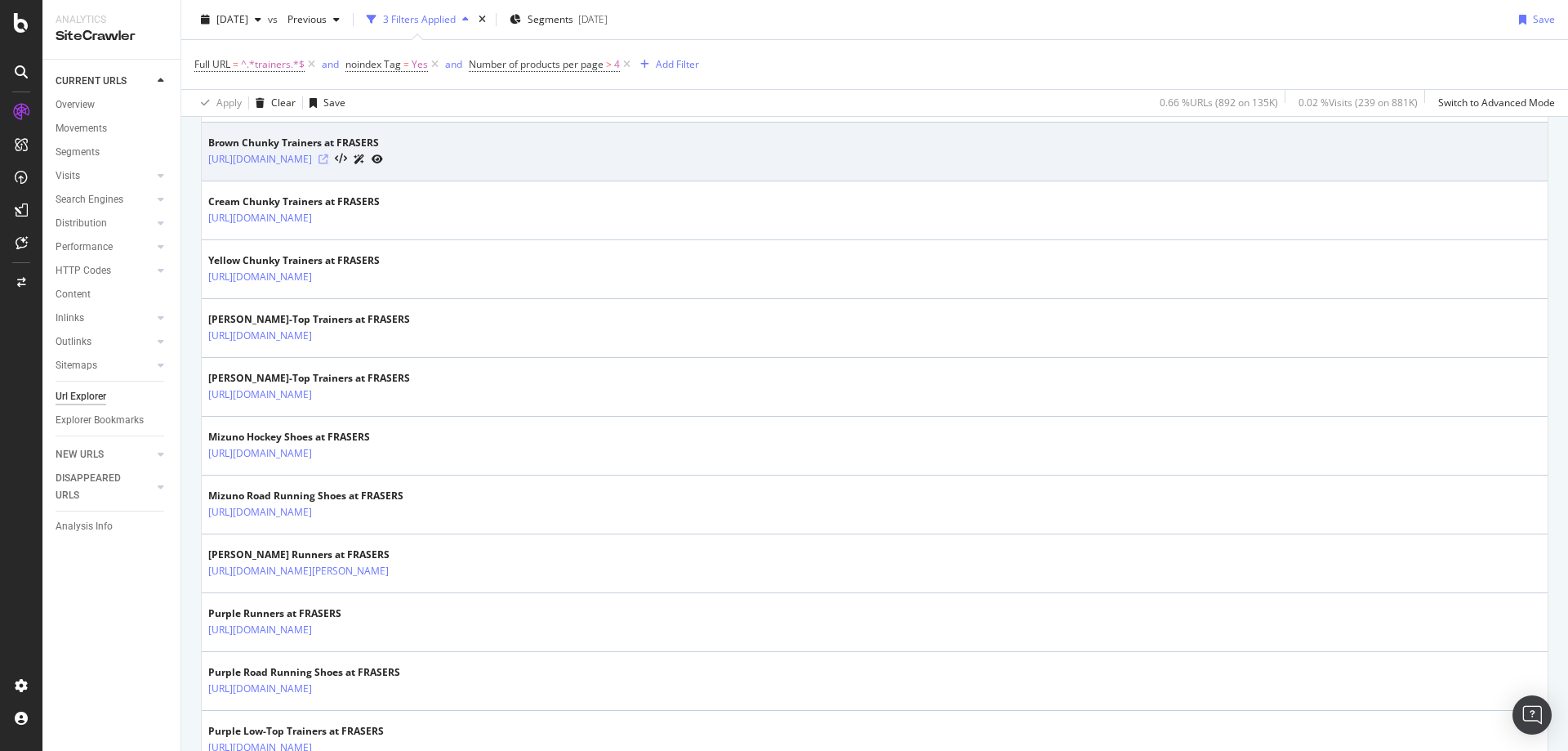
click at [328, 155] on icon at bounding box center [323, 160] width 10 height 10
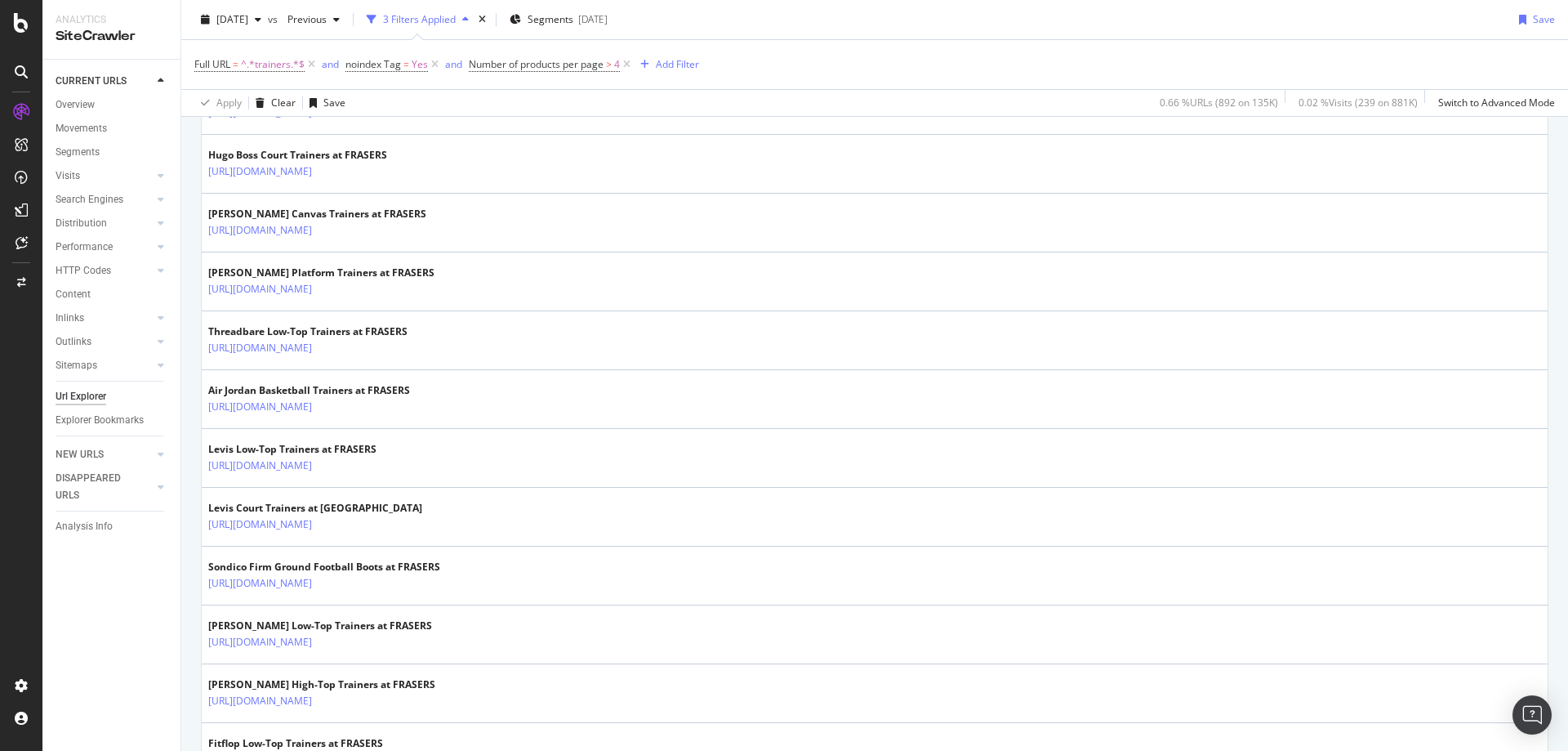
scroll to position [2820, 0]
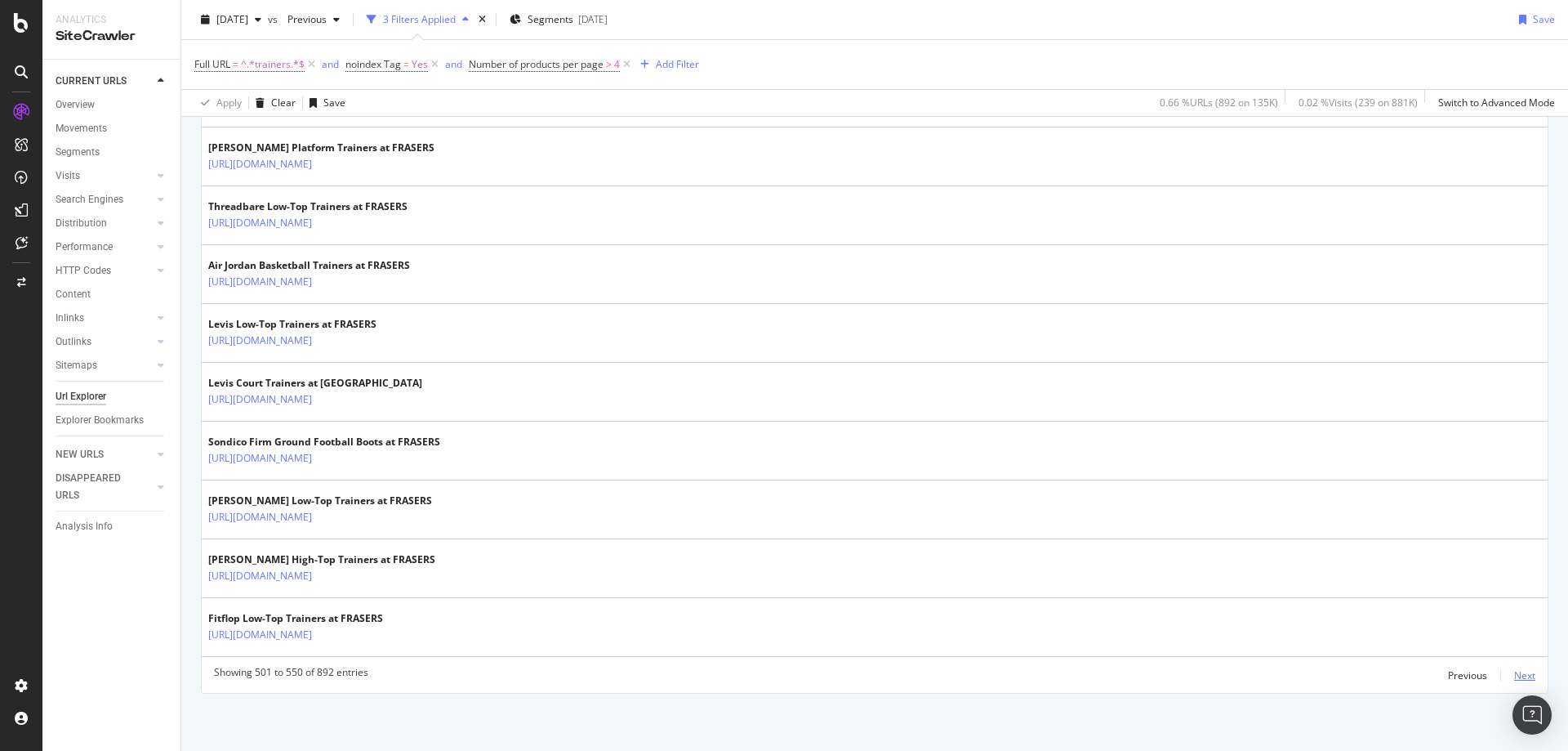
click at [1513, 674] on div "Next" at bounding box center [1524, 675] width 21 height 14
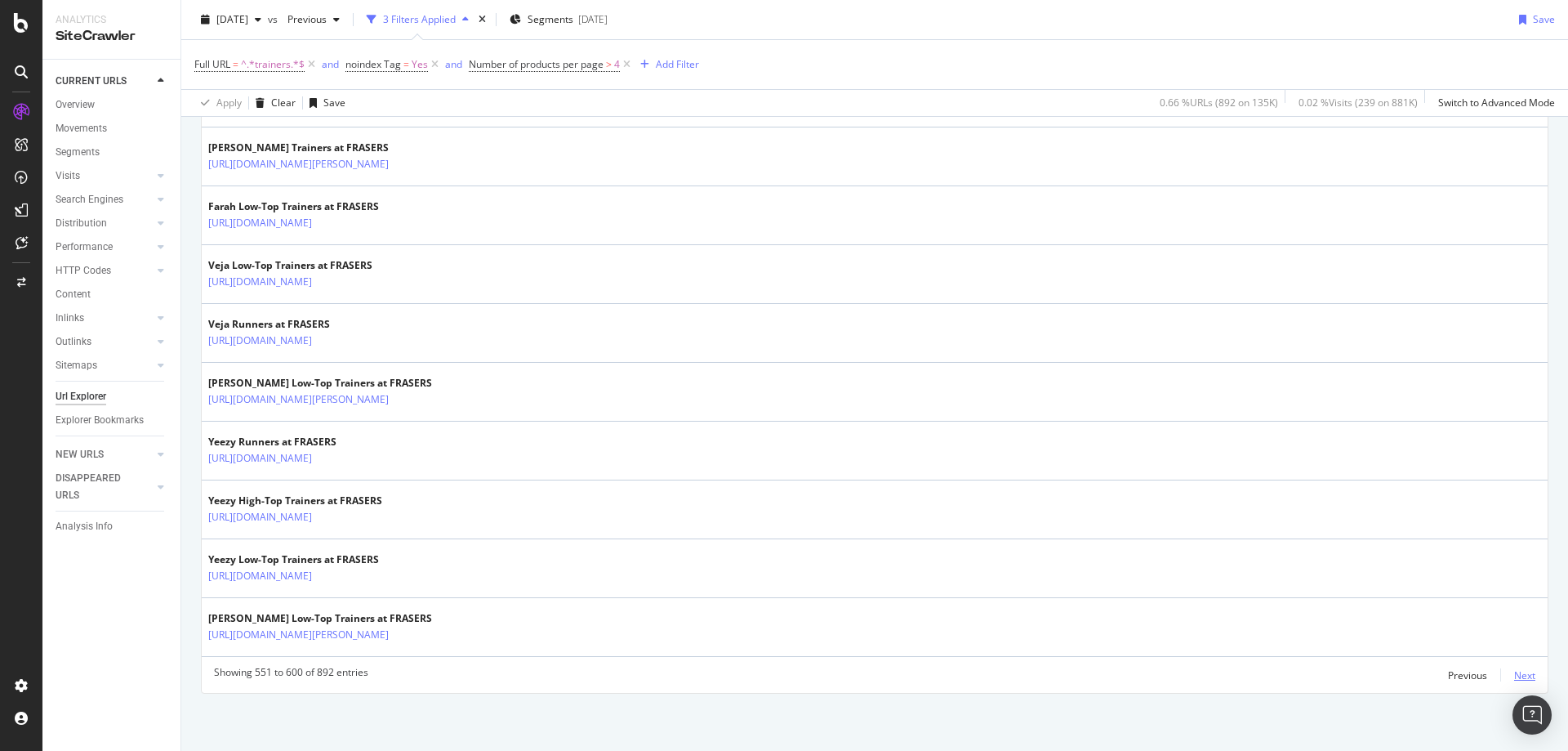
click at [1520, 674] on div "Next" at bounding box center [1524, 675] width 21 height 14
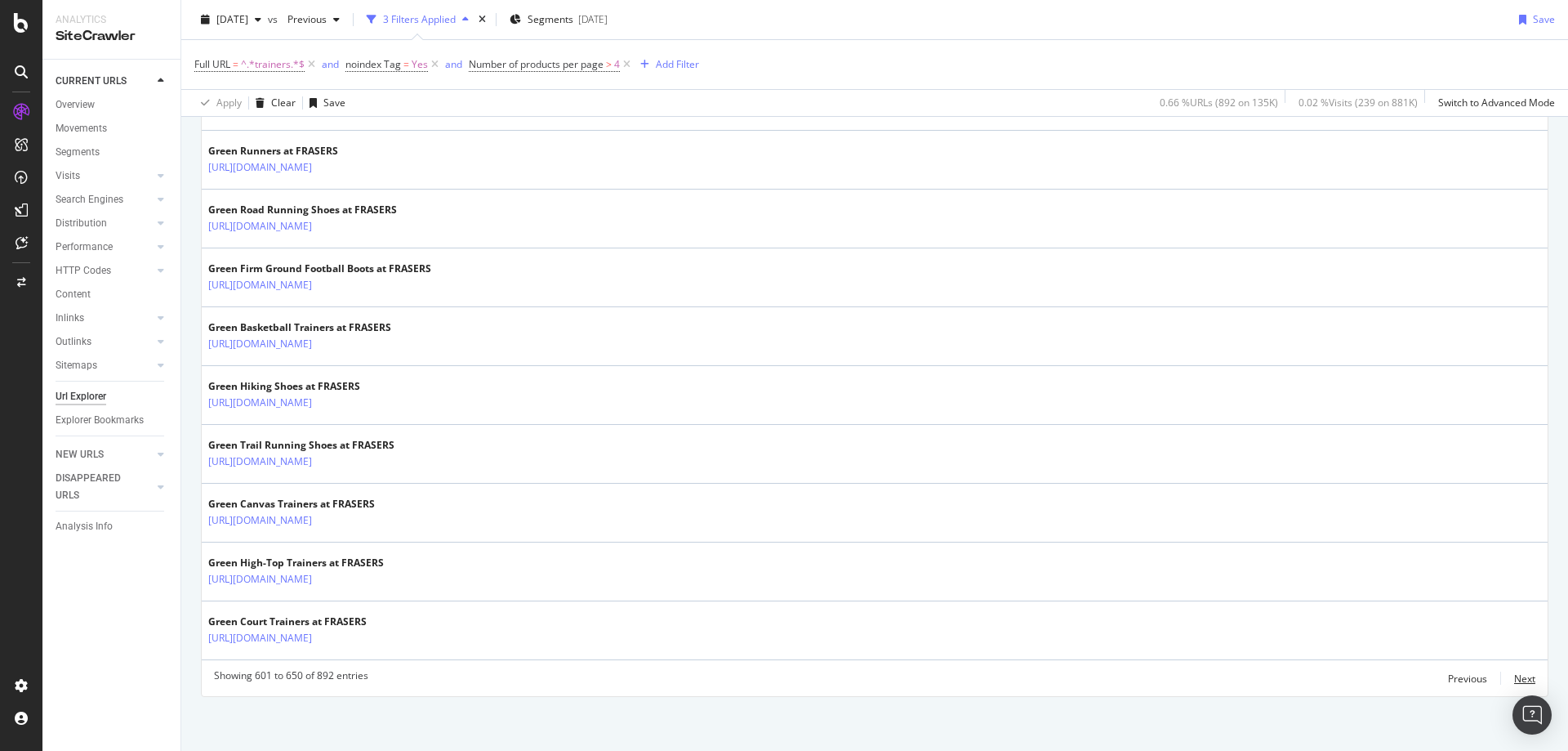
scroll to position [2817, 0]
click at [1513, 677] on div "Next" at bounding box center [1524, 677] width 21 height 14
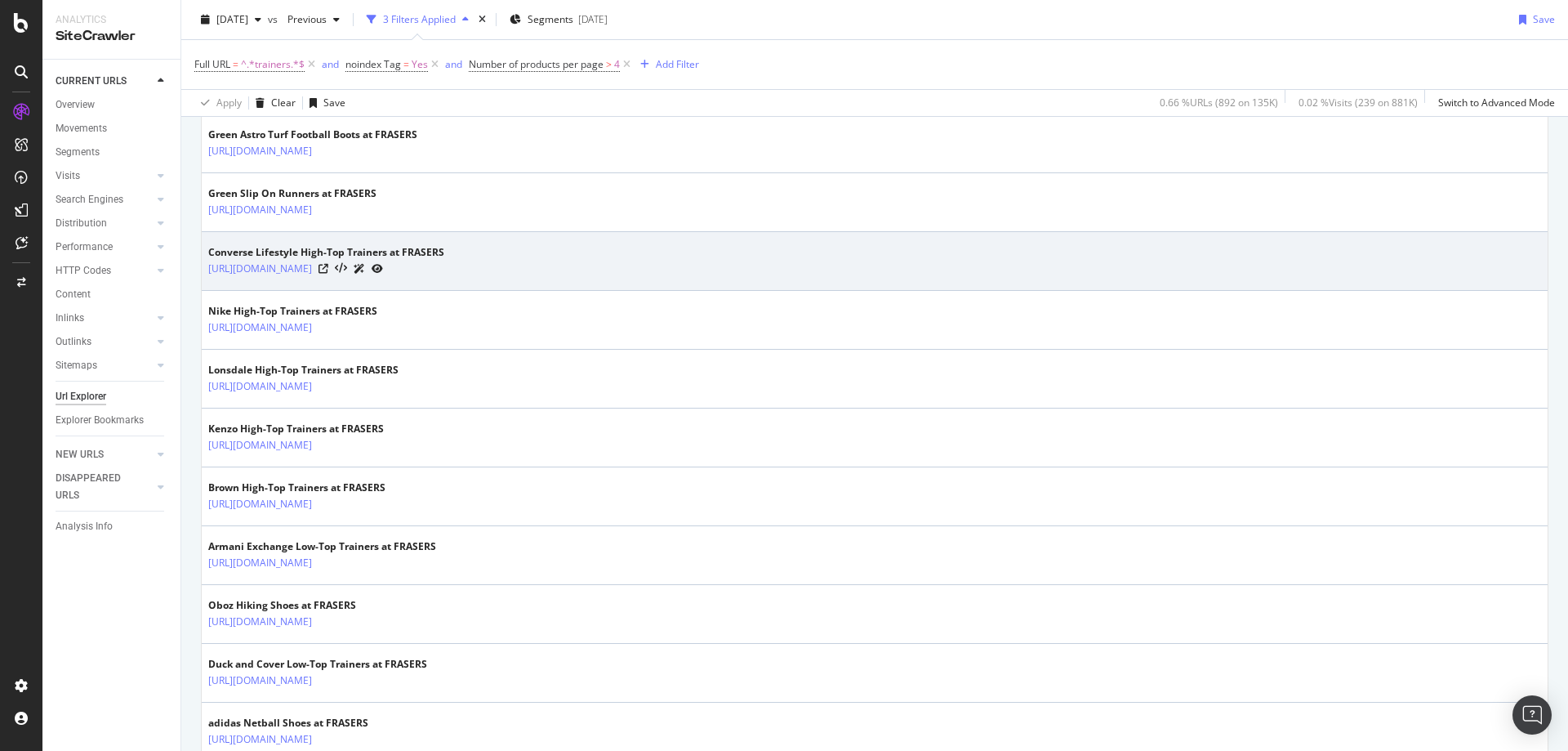
scroll to position [422, 0]
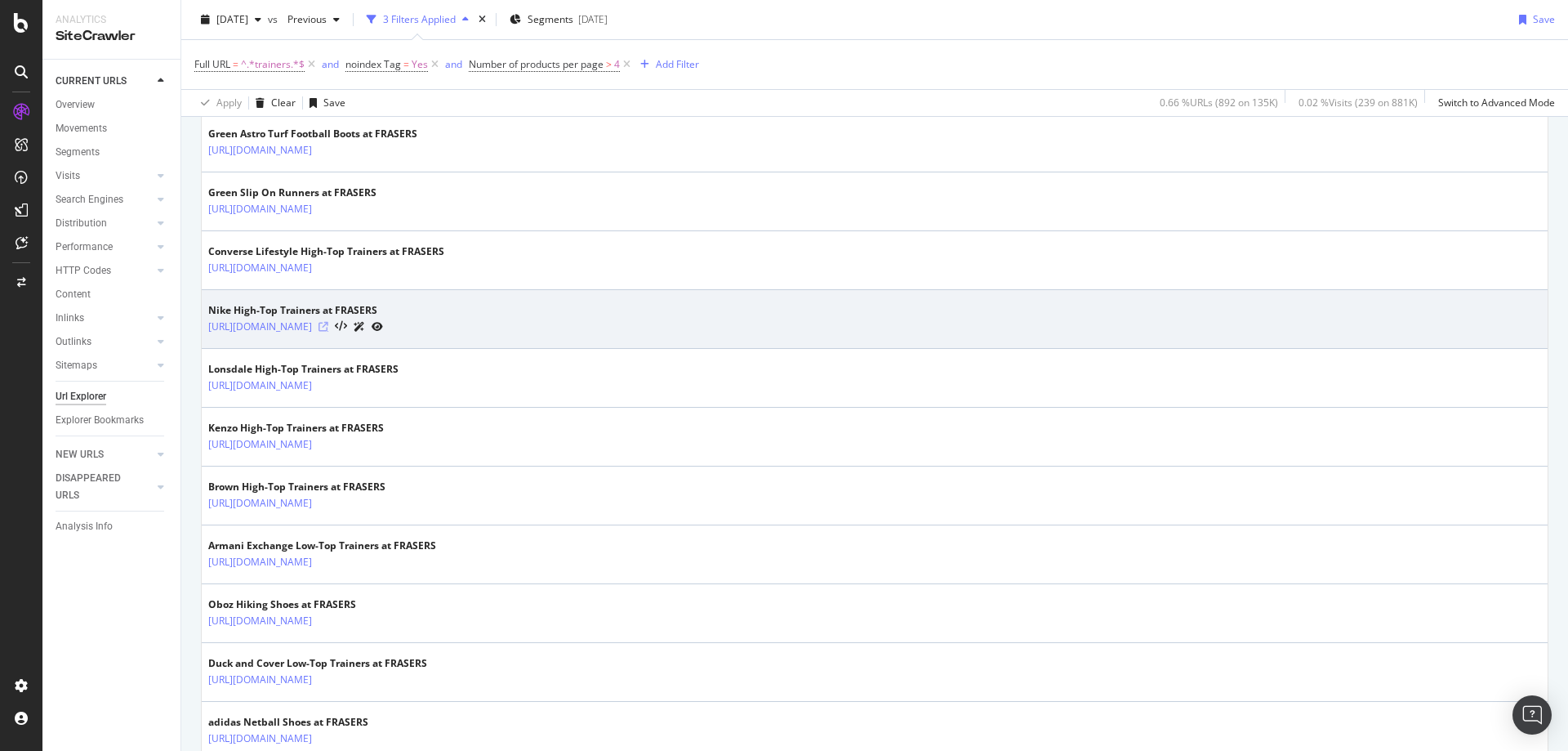
click at [328, 327] on icon at bounding box center [323, 327] width 10 height 10
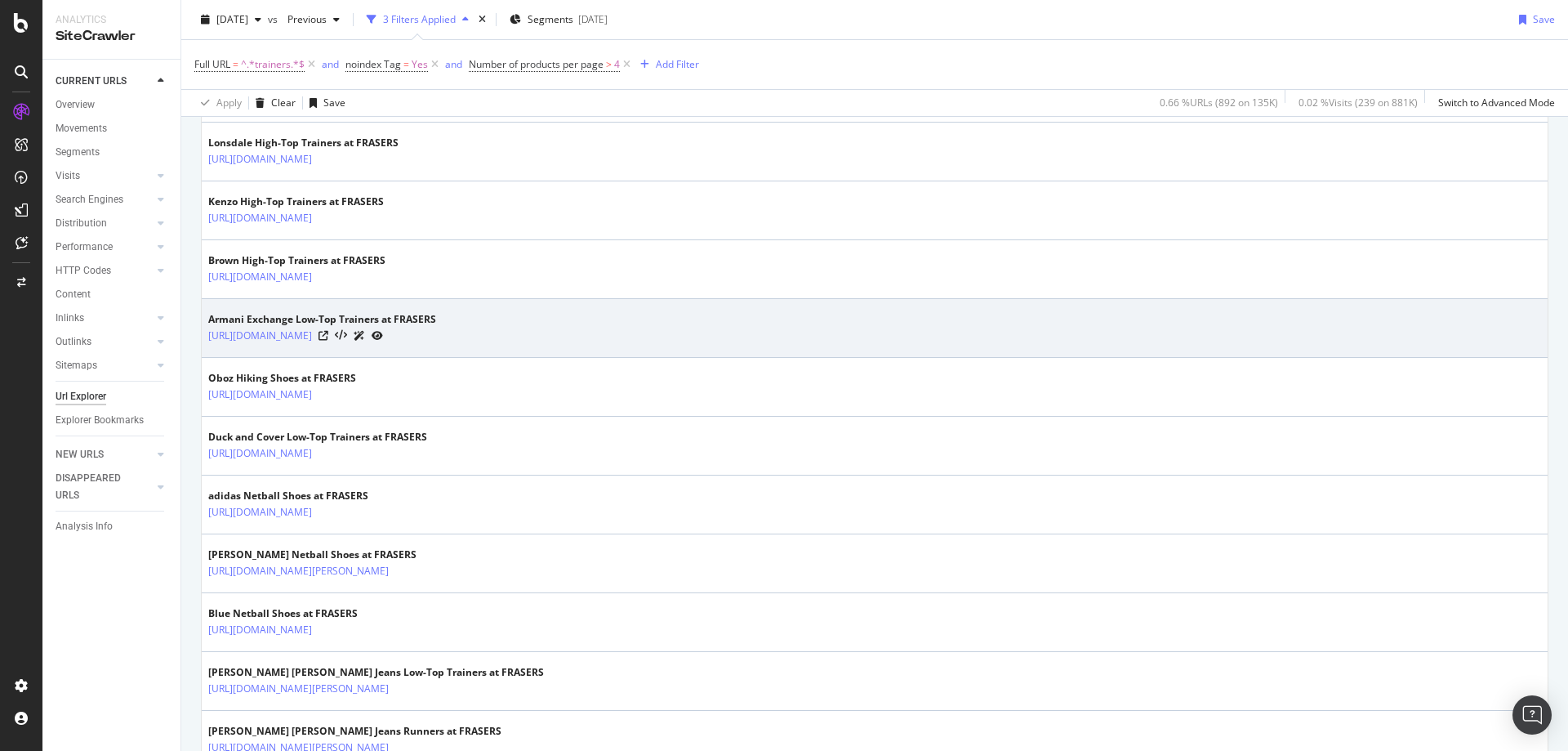
scroll to position [648, 0]
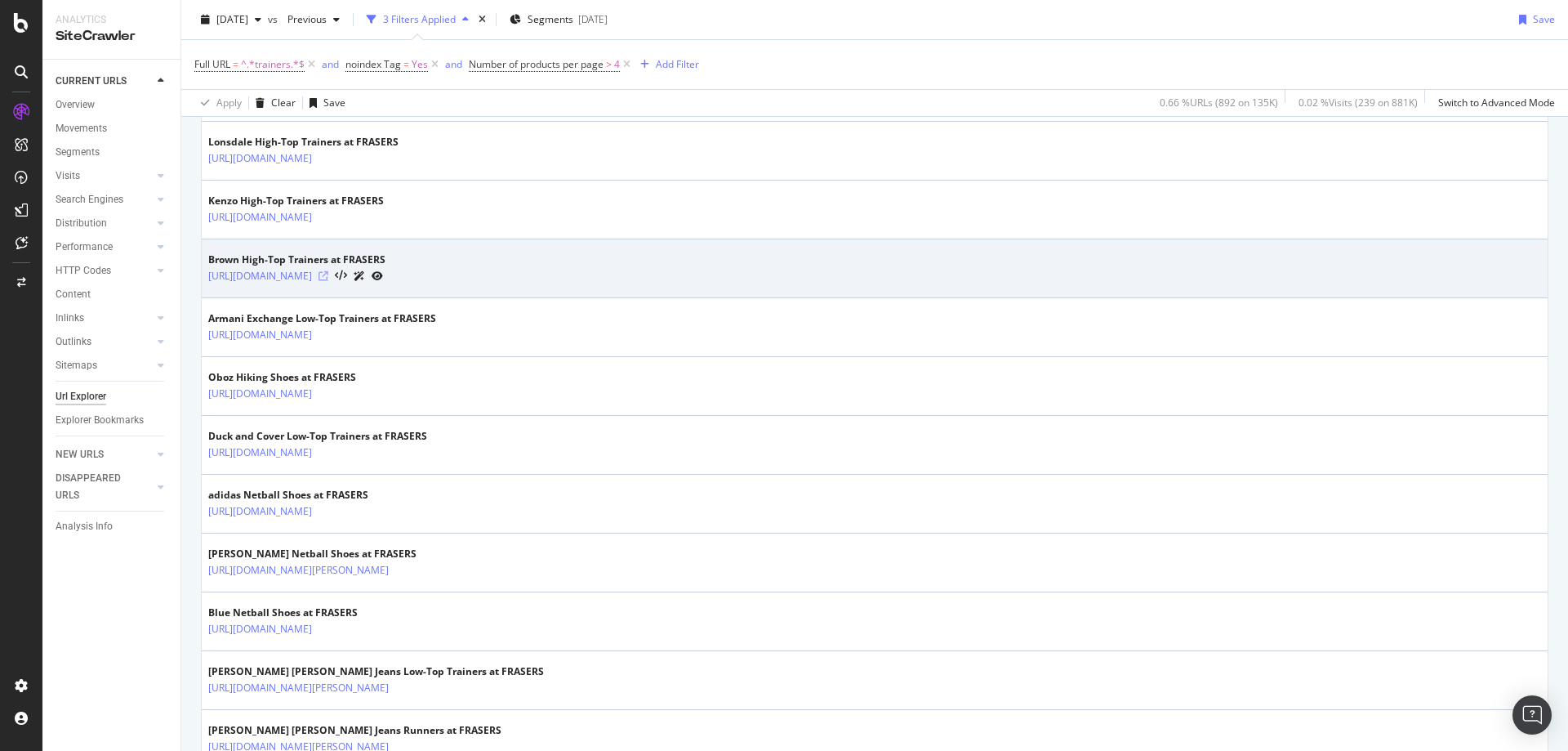
click at [328, 280] on icon at bounding box center [323, 276] width 10 height 10
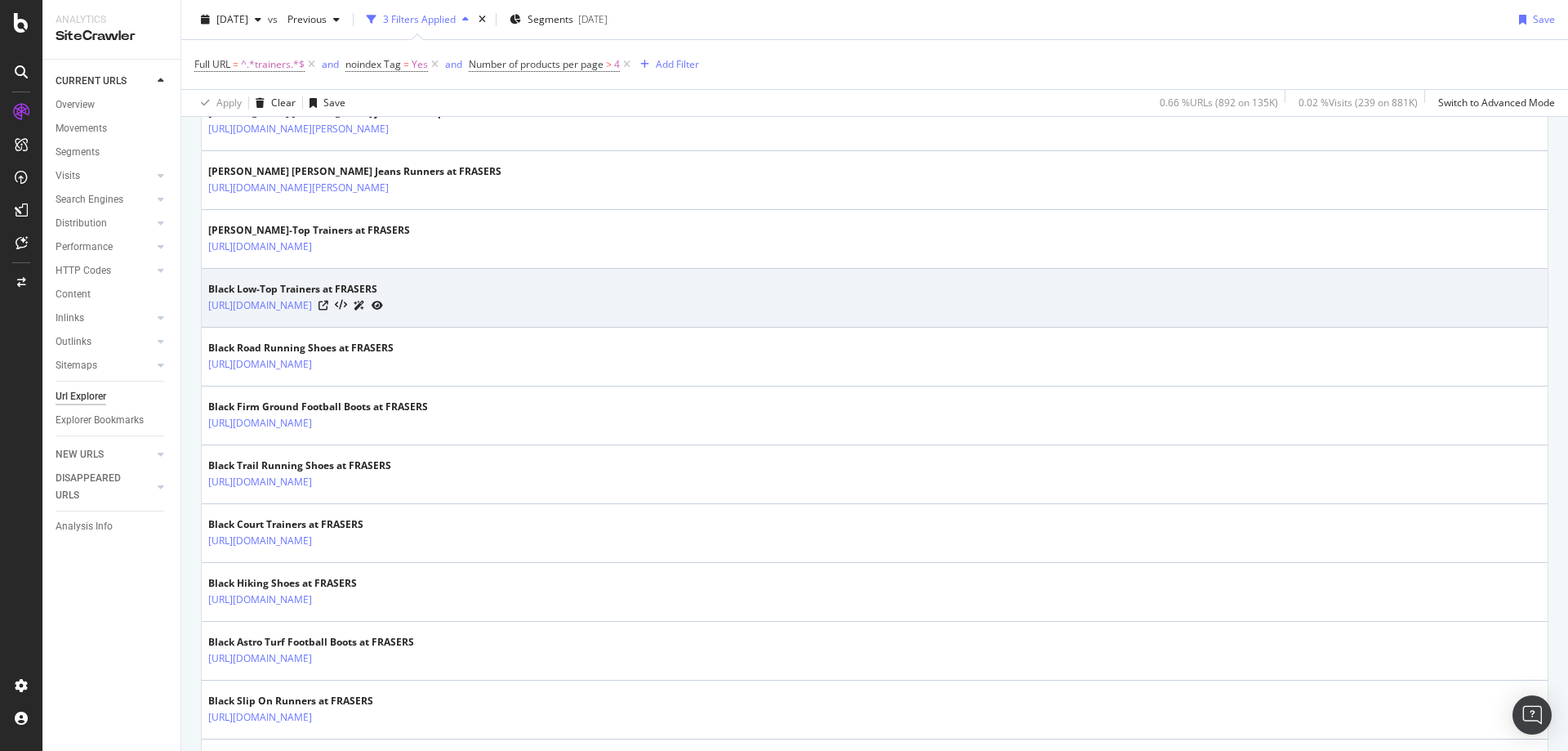
scroll to position [1213, 0]
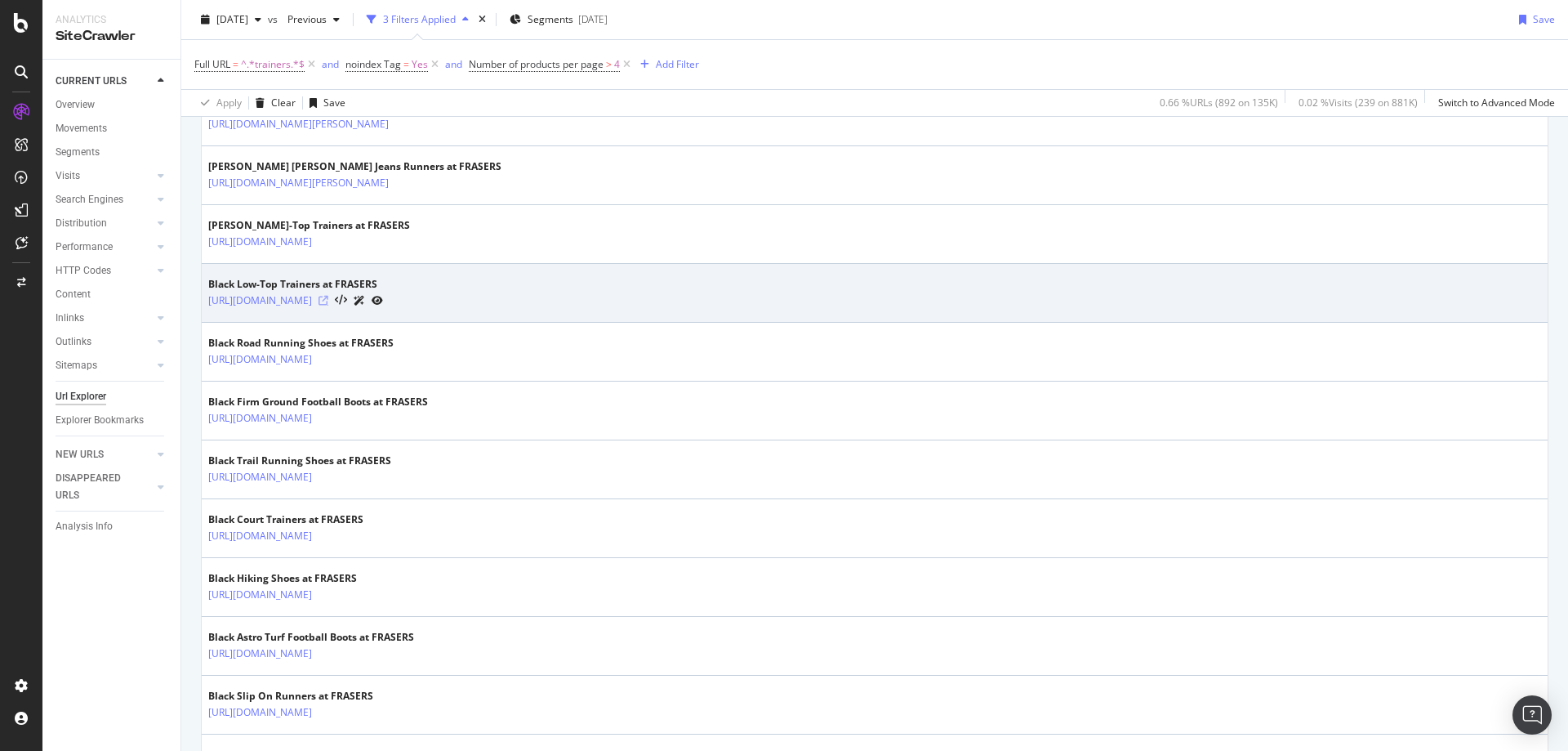
click at [328, 301] on icon at bounding box center [323, 301] width 10 height 10
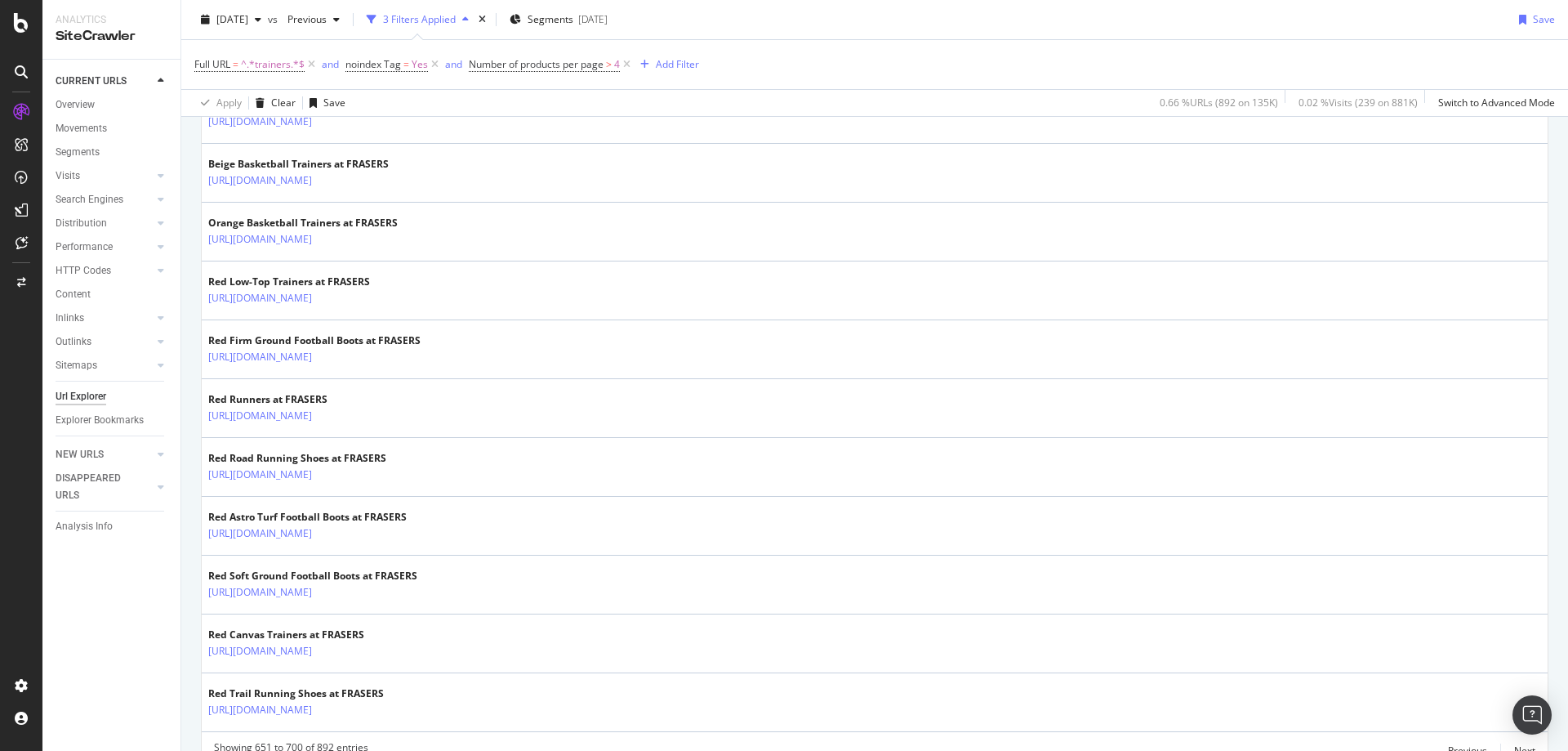
scroll to position [2820, 0]
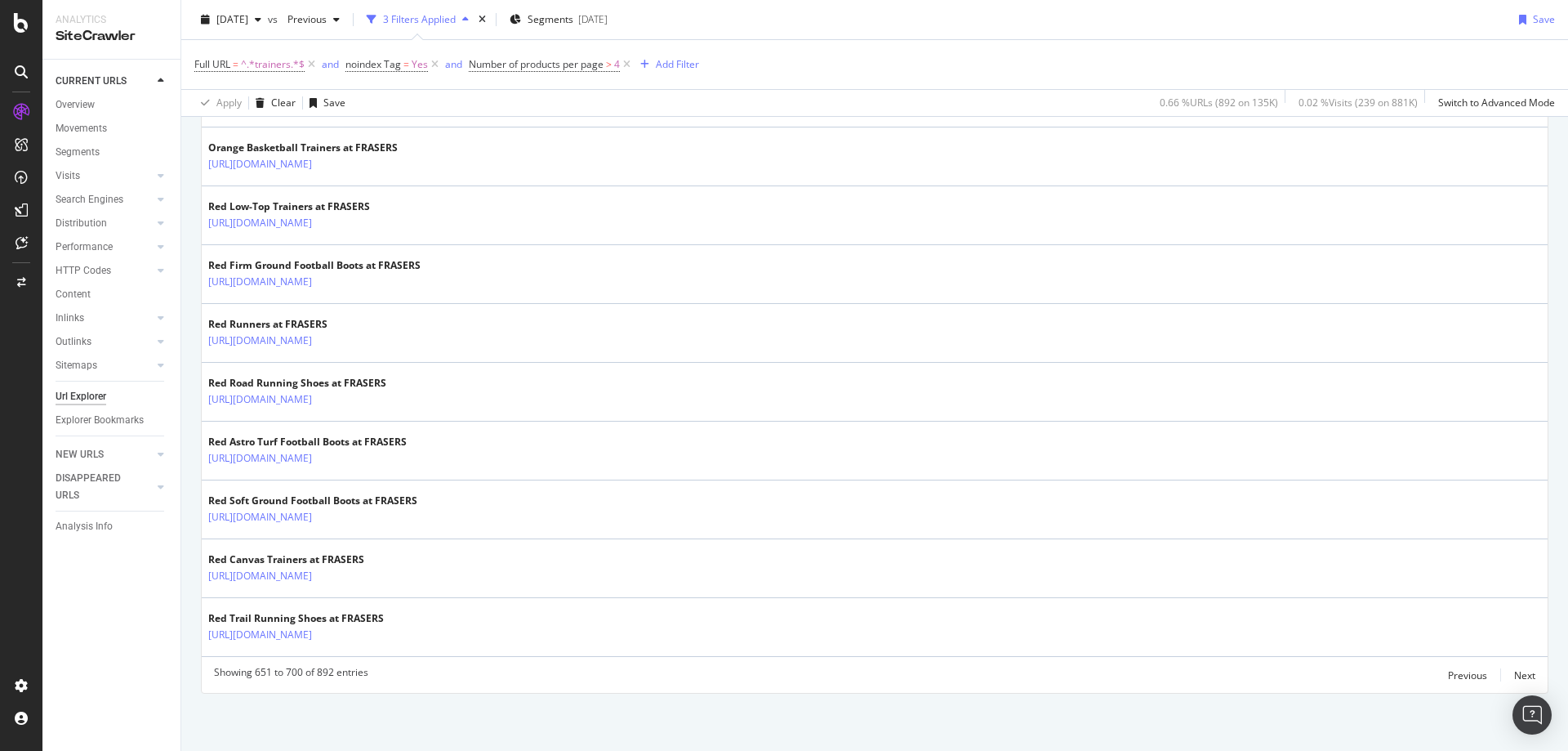
drag, startPoint x: 1508, startPoint y: 676, endPoint x: 1110, endPoint y: 678, distance: 398.0
click at [1110, 678] on div "Showing 651 to 700 of 892 entries Previous Next" at bounding box center [875, 675] width 1346 height 20
click at [1513, 677] on div "Next" at bounding box center [1524, 675] width 21 height 14
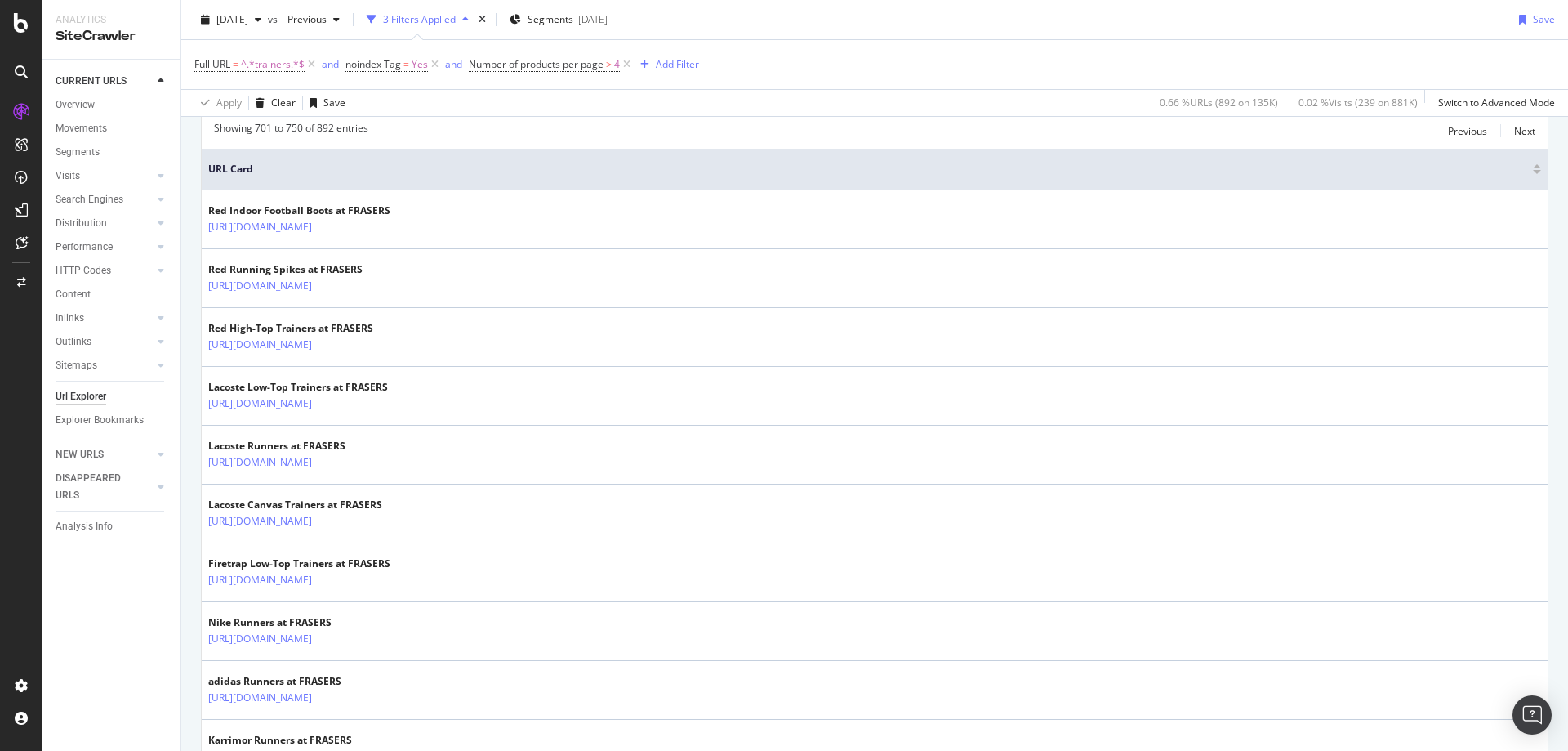
scroll to position [346, 0]
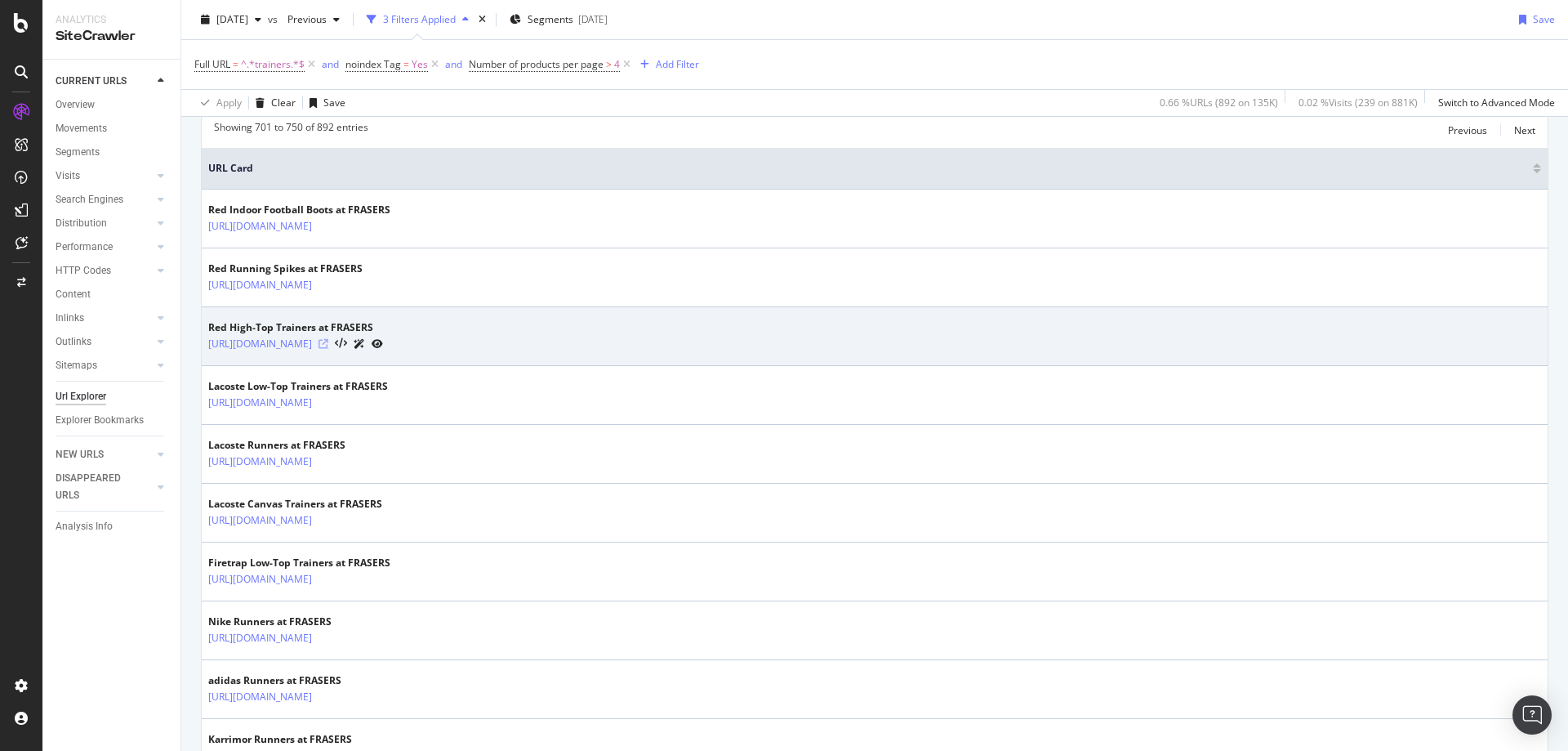
click at [328, 345] on icon at bounding box center [323, 344] width 10 height 10
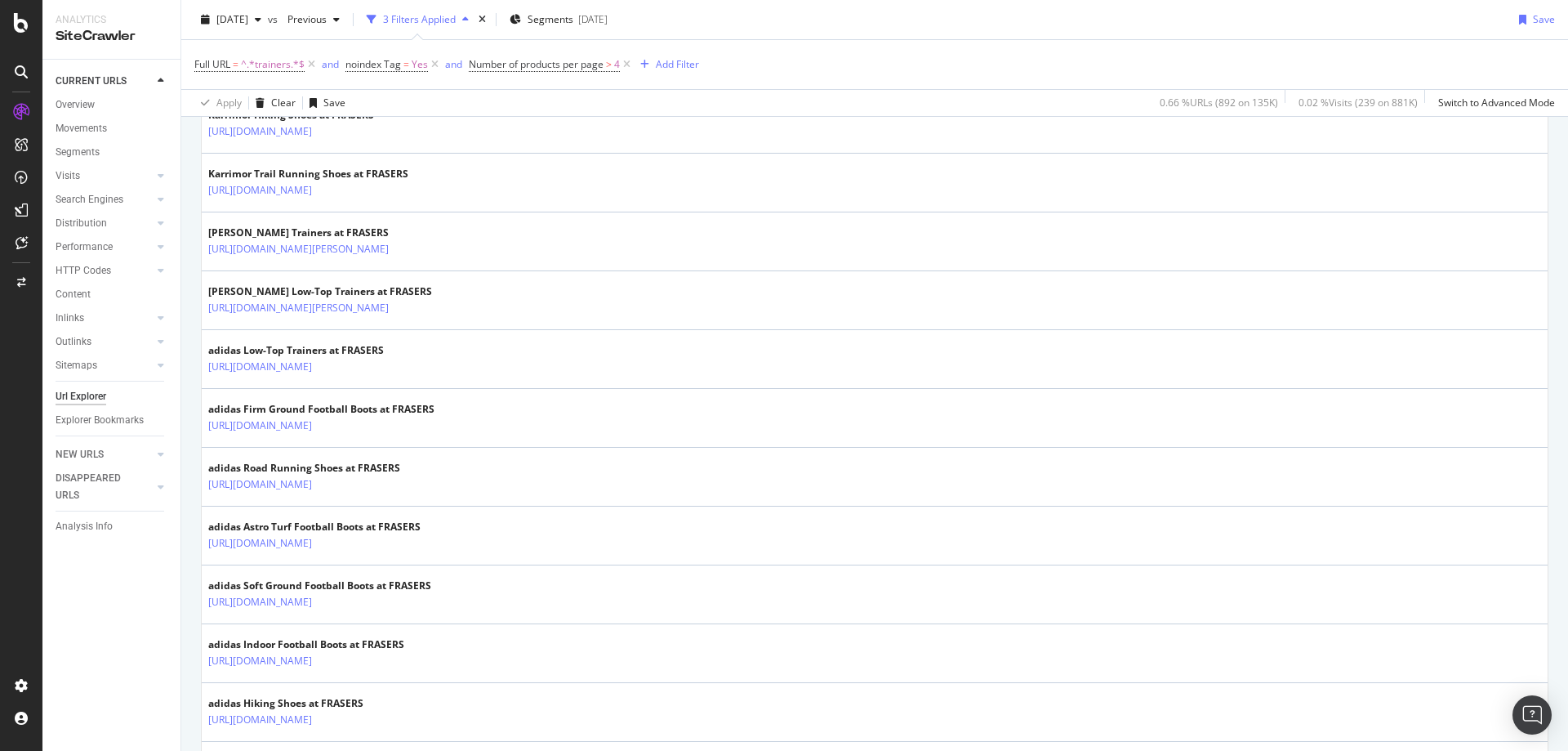
scroll to position [2820, 0]
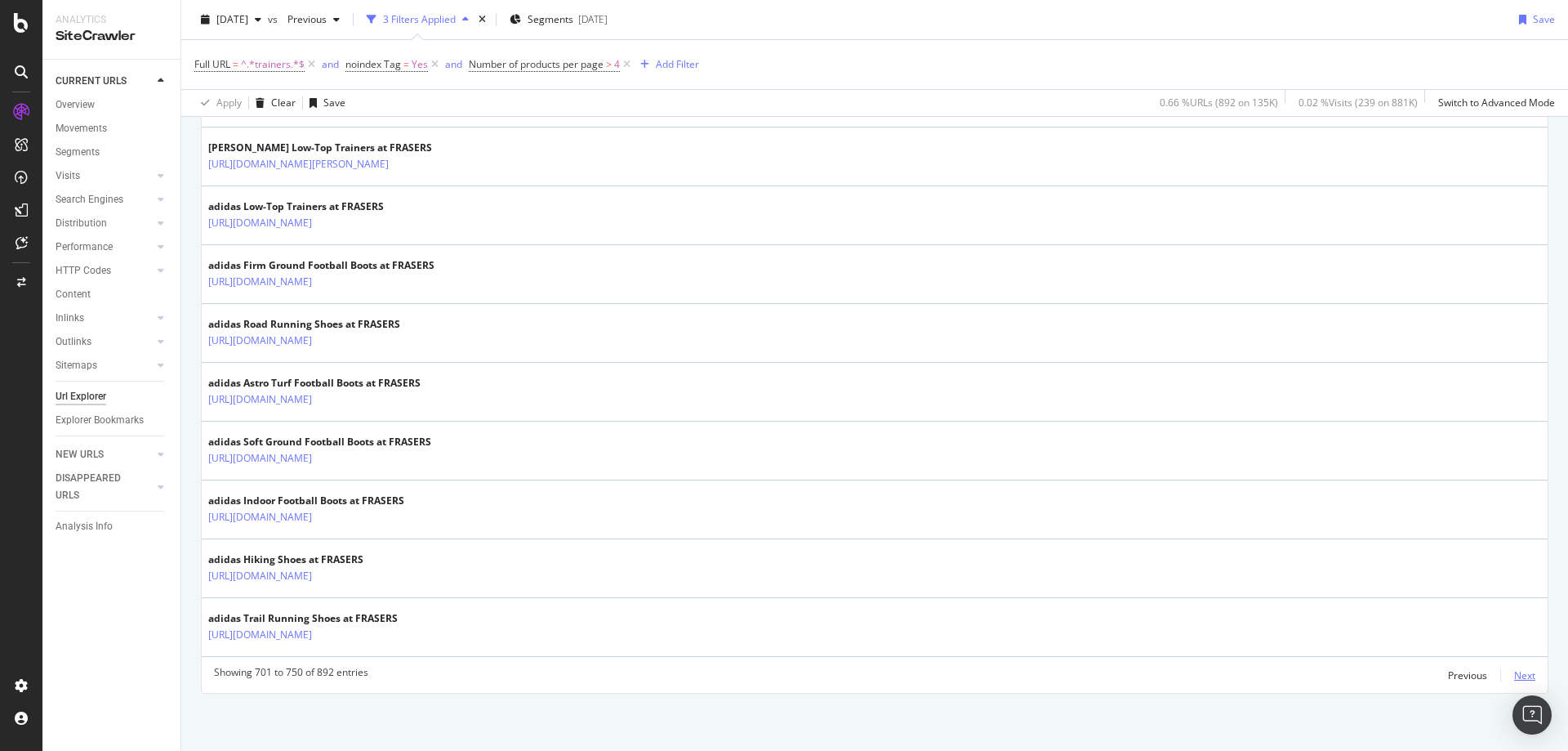
click at [1517, 682] on div "Next" at bounding box center [1524, 675] width 21 height 14
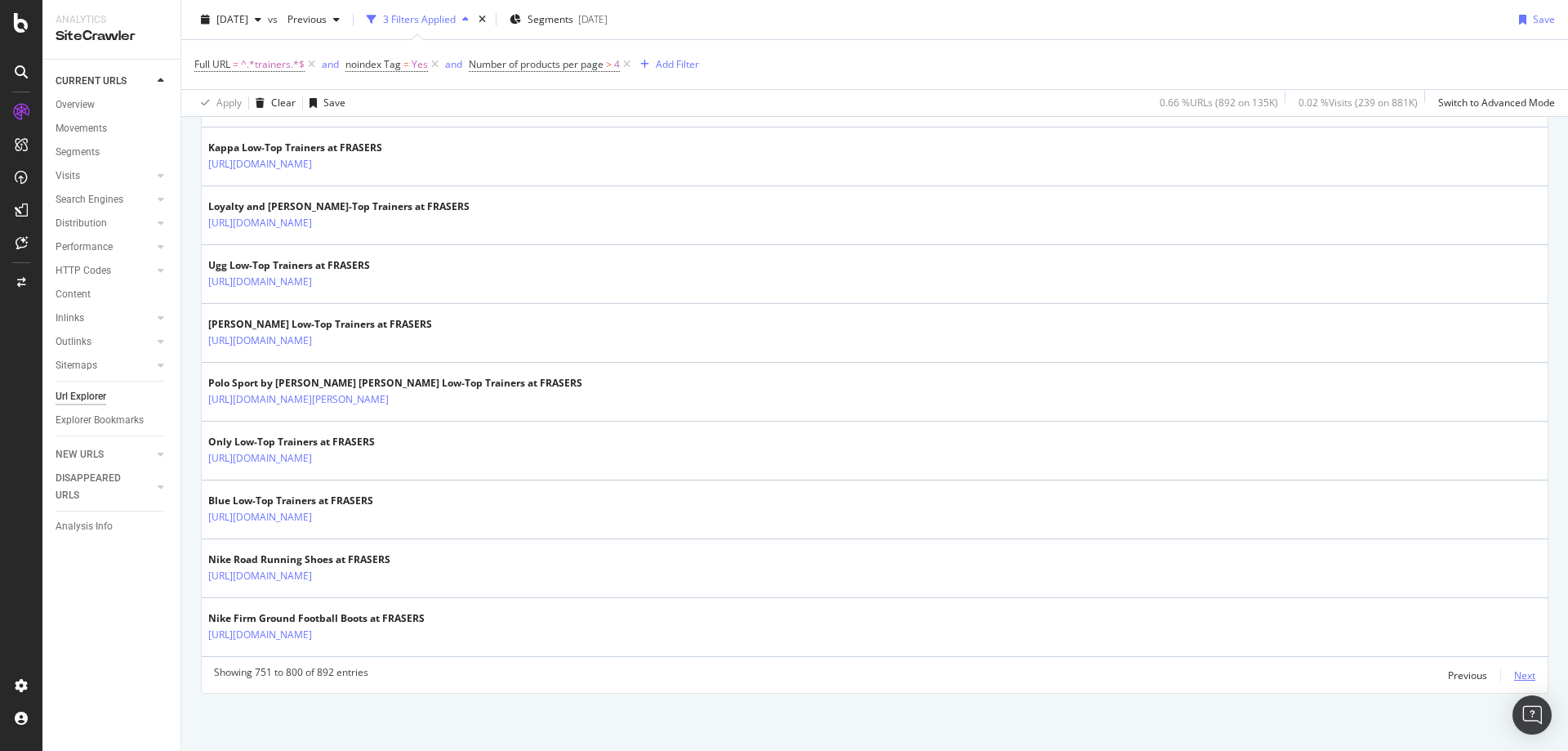
click at [1513, 679] on div "Next" at bounding box center [1524, 675] width 21 height 14
click at [1513, 680] on div "Next" at bounding box center [1524, 675] width 21 height 14
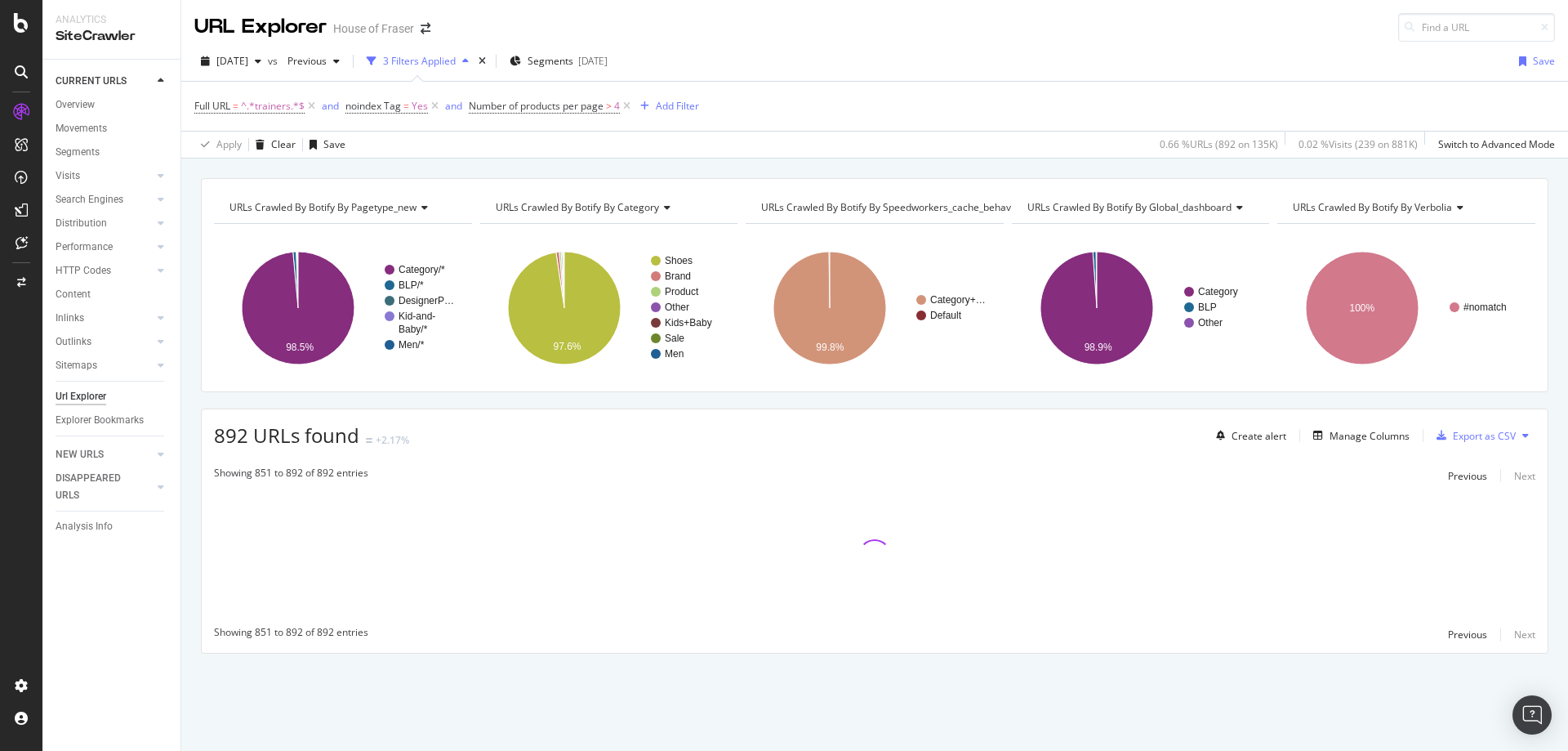
scroll to position [0, 0]
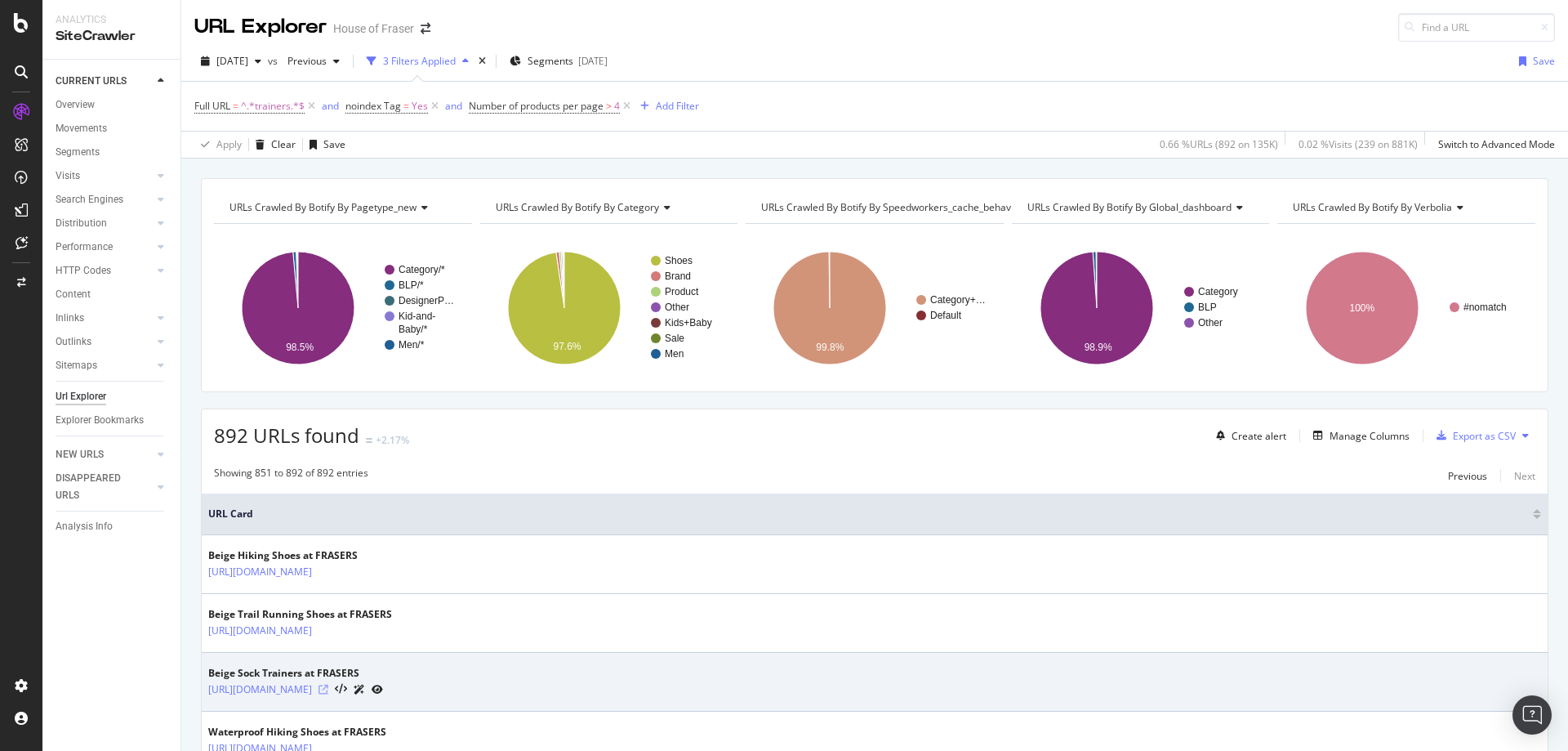
click at [328, 686] on icon at bounding box center [323, 690] width 10 height 10
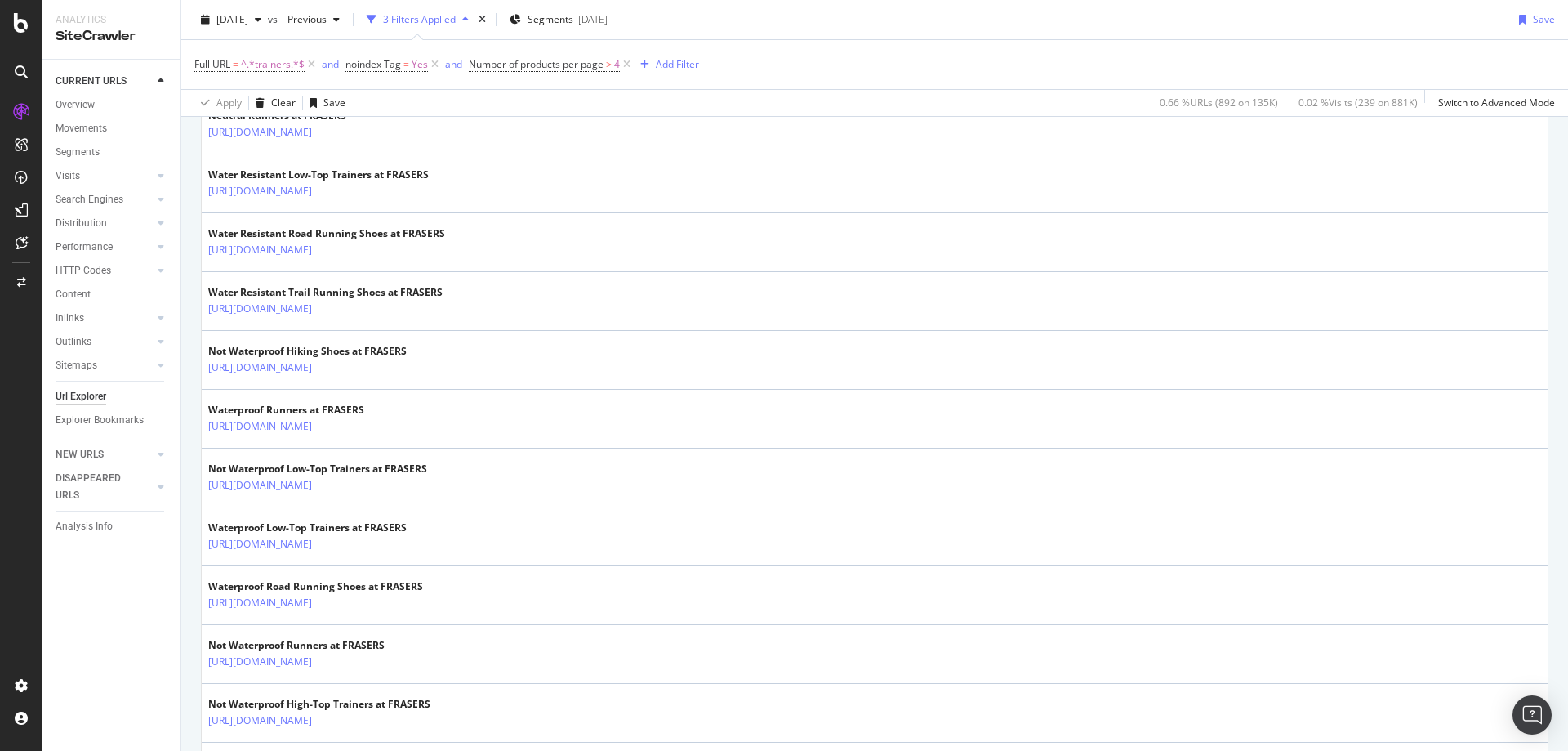
scroll to position [2349, 0]
